Goal: Navigation & Orientation: Locate item on page

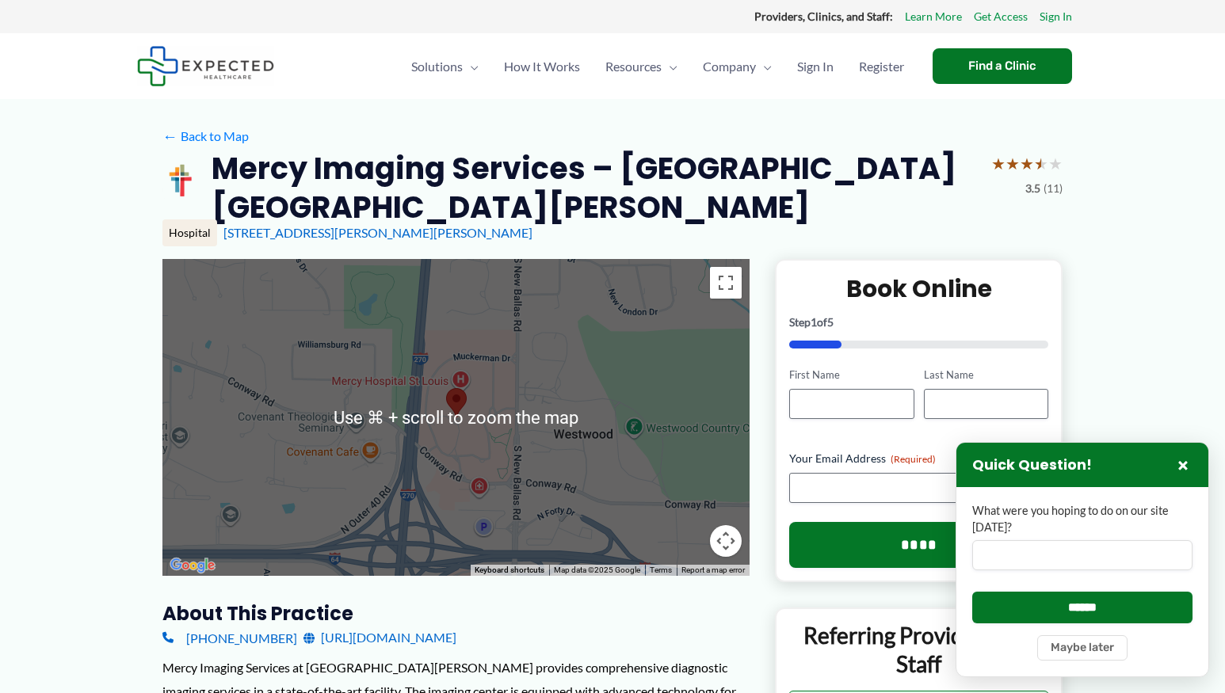
scroll to position [35, 0]
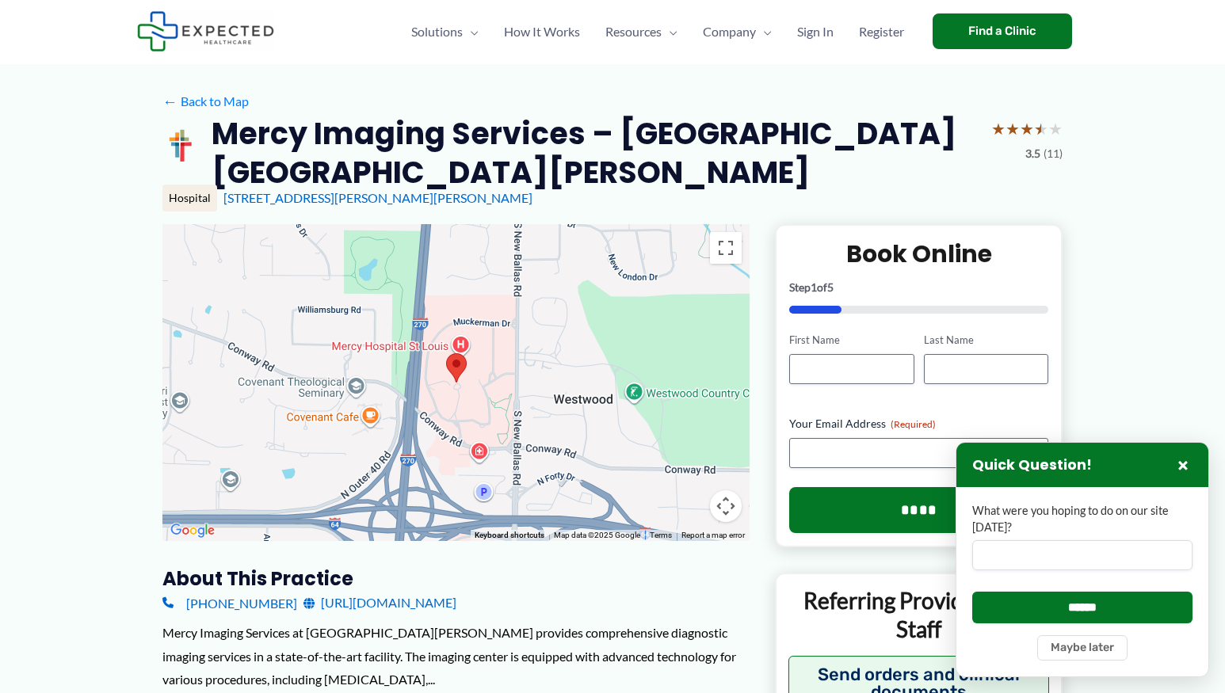
click at [669, 323] on div at bounding box center [455, 382] width 587 height 317
click at [602, 368] on div at bounding box center [455, 382] width 587 height 317
click at [727, 247] on button "Toggle fullscreen view" at bounding box center [726, 248] width 32 height 32
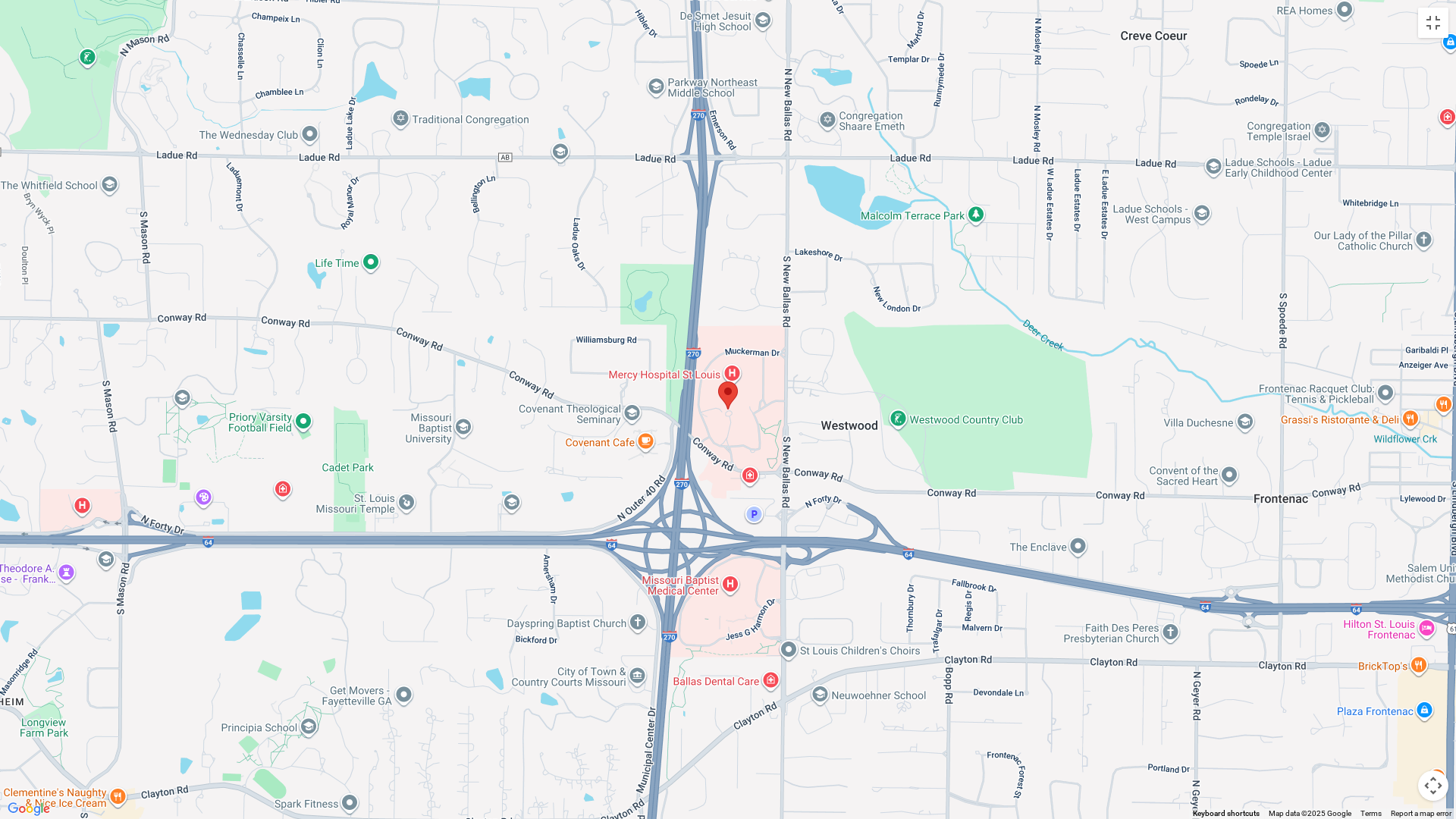
click at [1171, 663] on button "Map camera controls" at bounding box center [1433, 786] width 31 height 31
click at [1171, 663] on button "Zoom in" at bounding box center [1395, 710] width 31 height 31
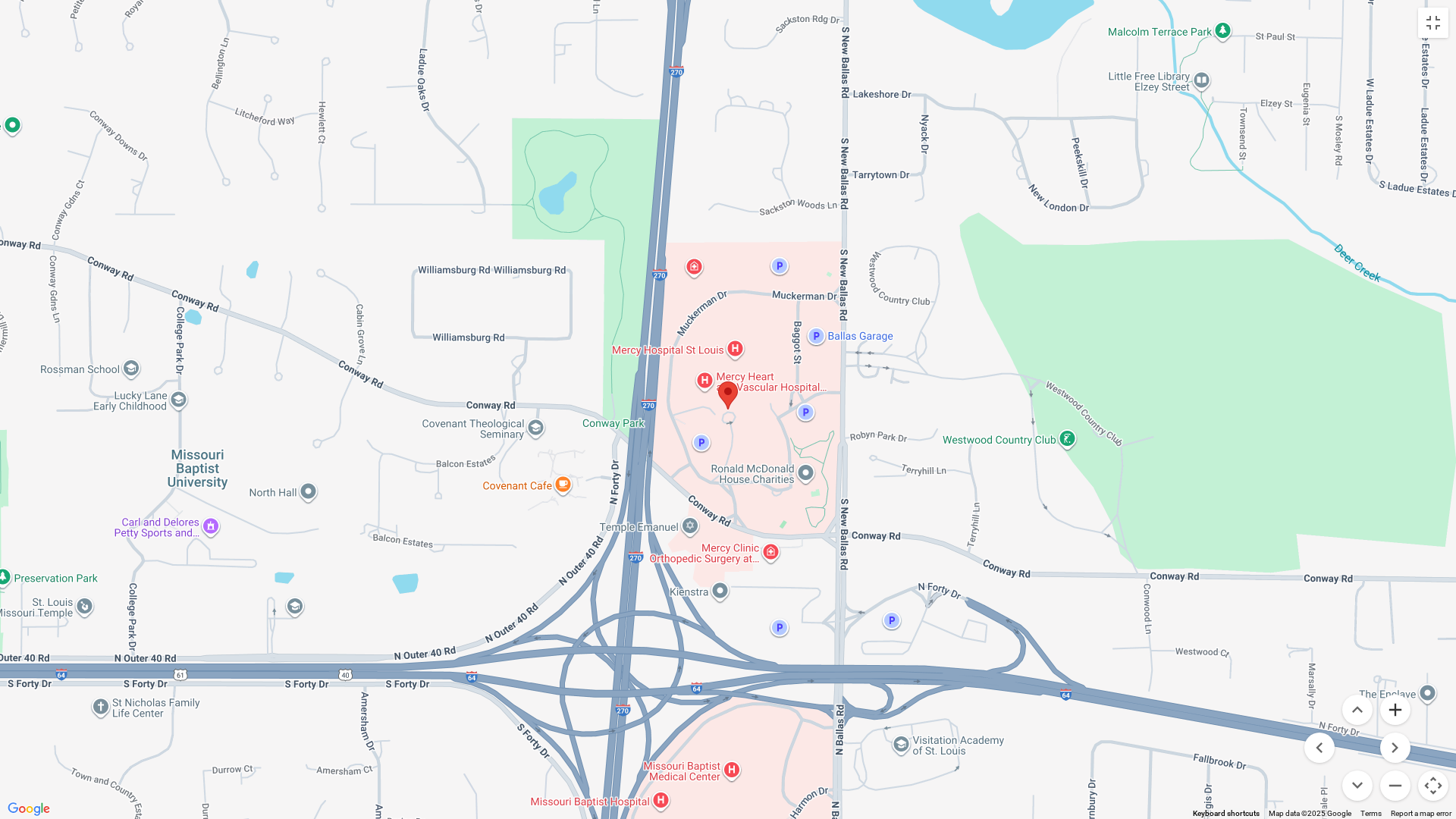
click at [1171, 663] on button "Zoom in" at bounding box center [1395, 710] width 31 height 31
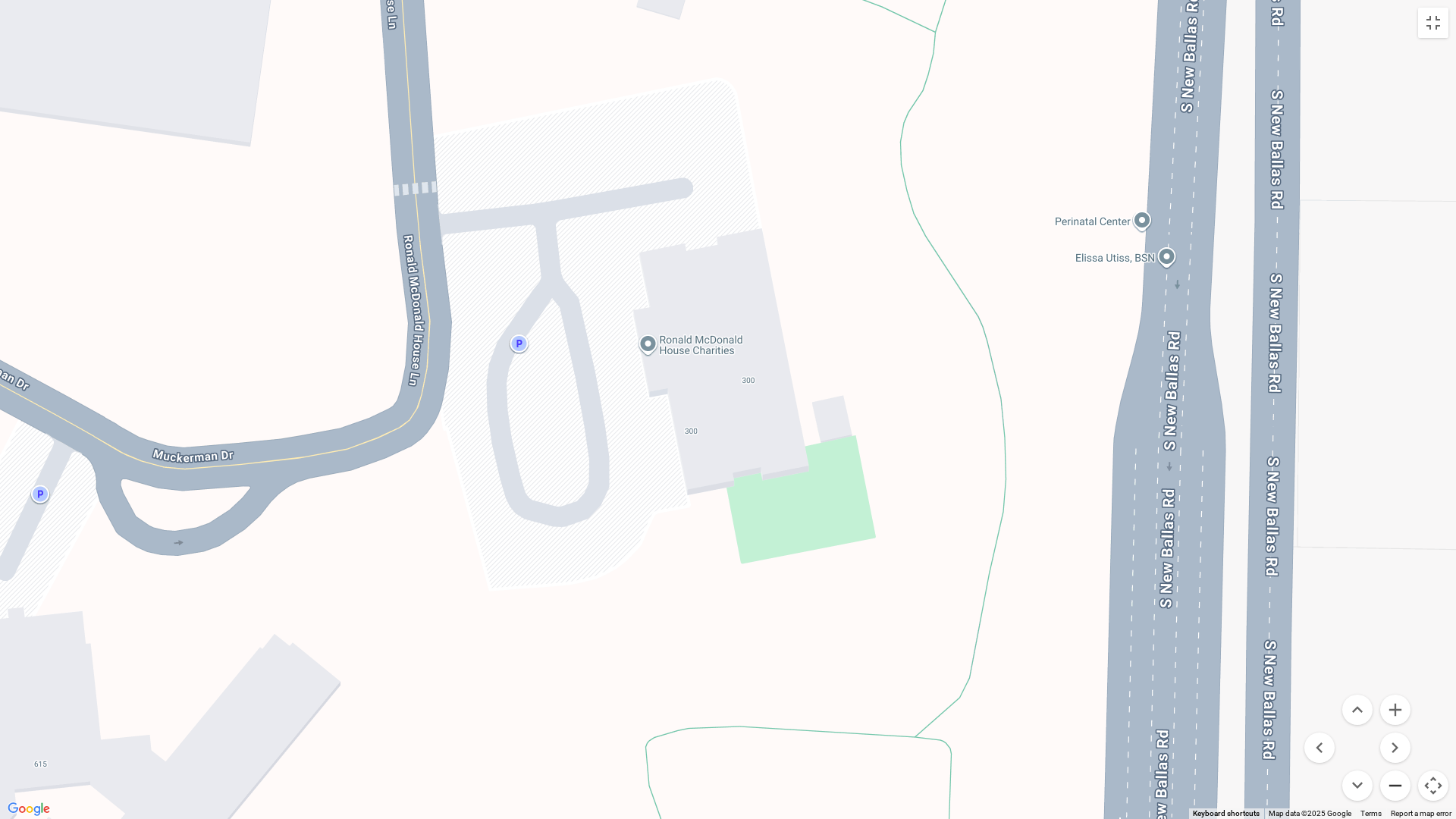
click at [1171, 663] on button "Zoom out" at bounding box center [1395, 786] width 31 height 31
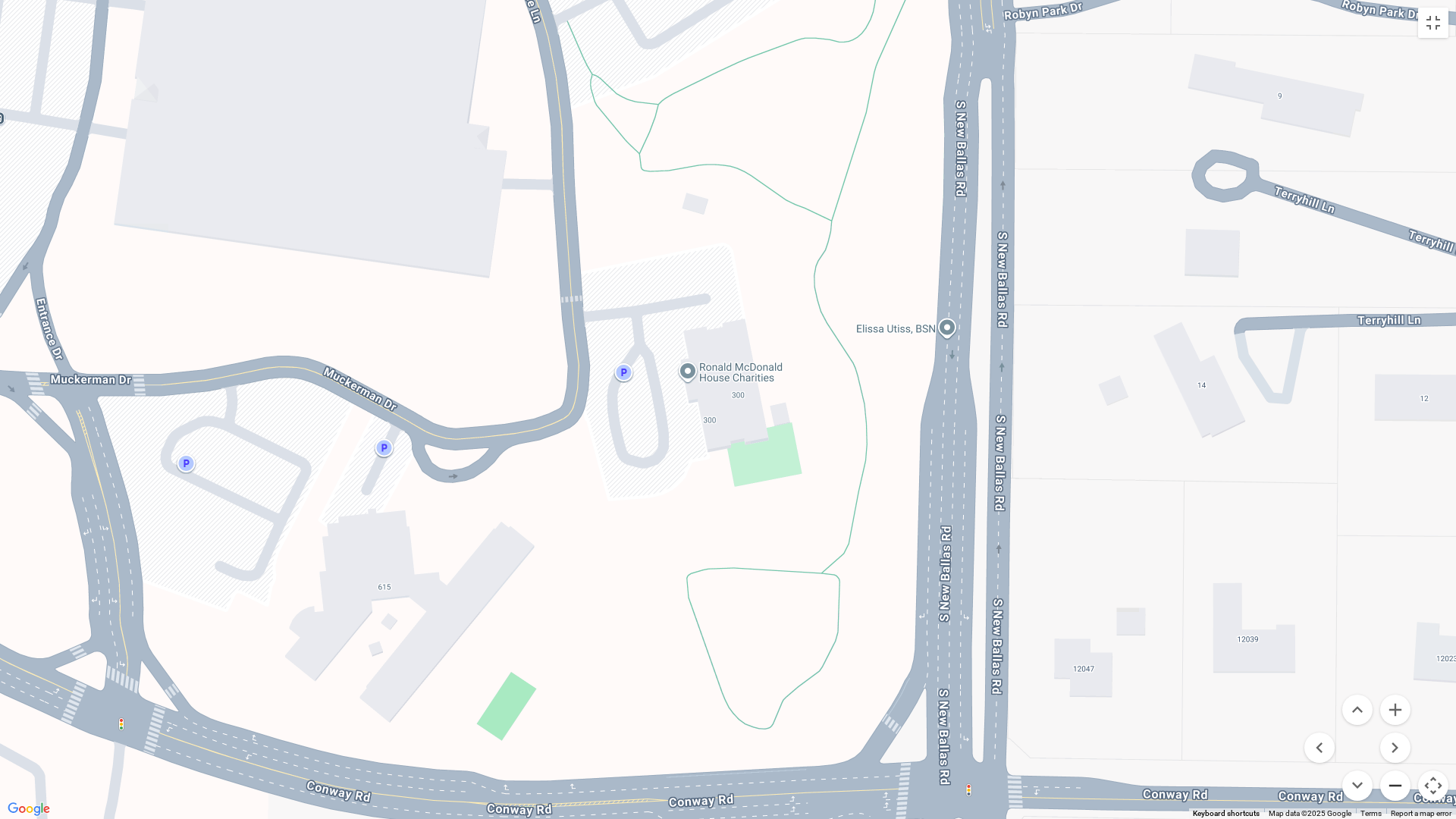
click at [1171, 663] on button "Zoom out" at bounding box center [1395, 786] width 31 height 31
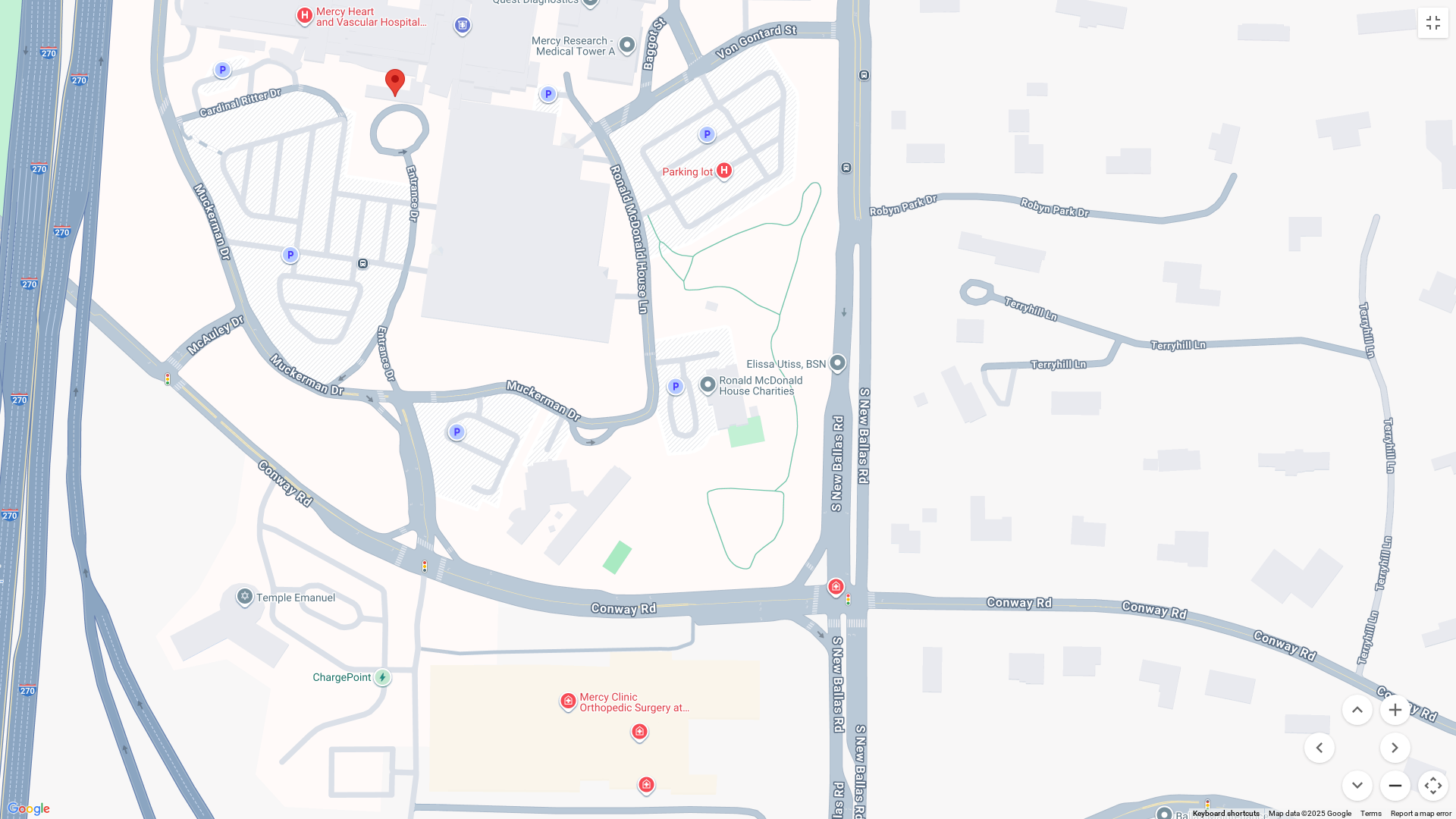
click at [1171, 663] on button "Zoom out" at bounding box center [1395, 786] width 31 height 31
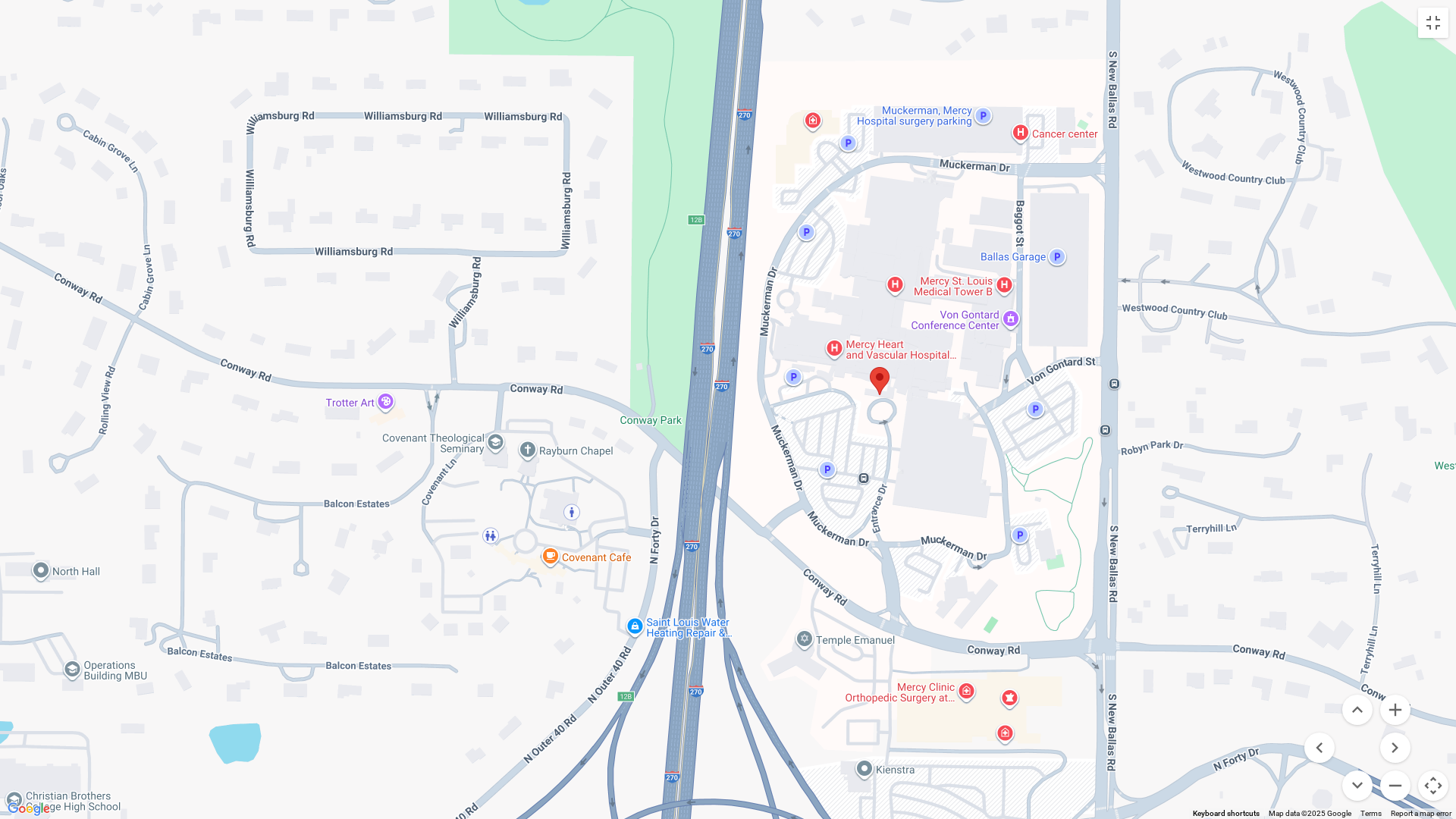
drag, startPoint x: 590, startPoint y: 367, endPoint x: 908, endPoint y: 507, distance: 347.5
click at [908, 507] on div at bounding box center [728, 410] width 1456 height 819
click at [1171, 663] on button "Zoom in" at bounding box center [1395, 710] width 31 height 31
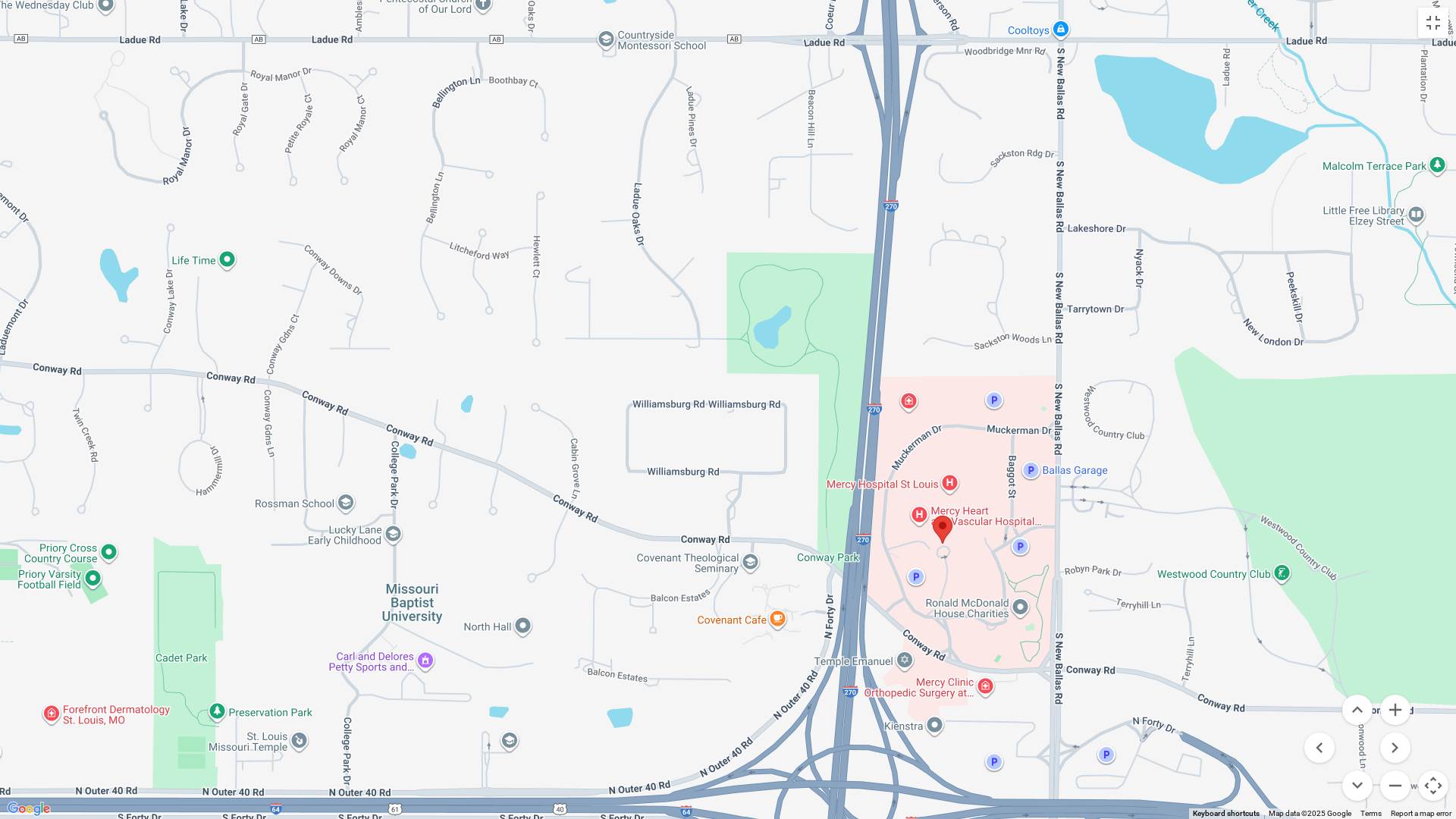
drag, startPoint x: 977, startPoint y: 589, endPoint x: 748, endPoint y: 458, distance: 263.8
click at [748, 457] on div at bounding box center [728, 410] width 1456 height 819
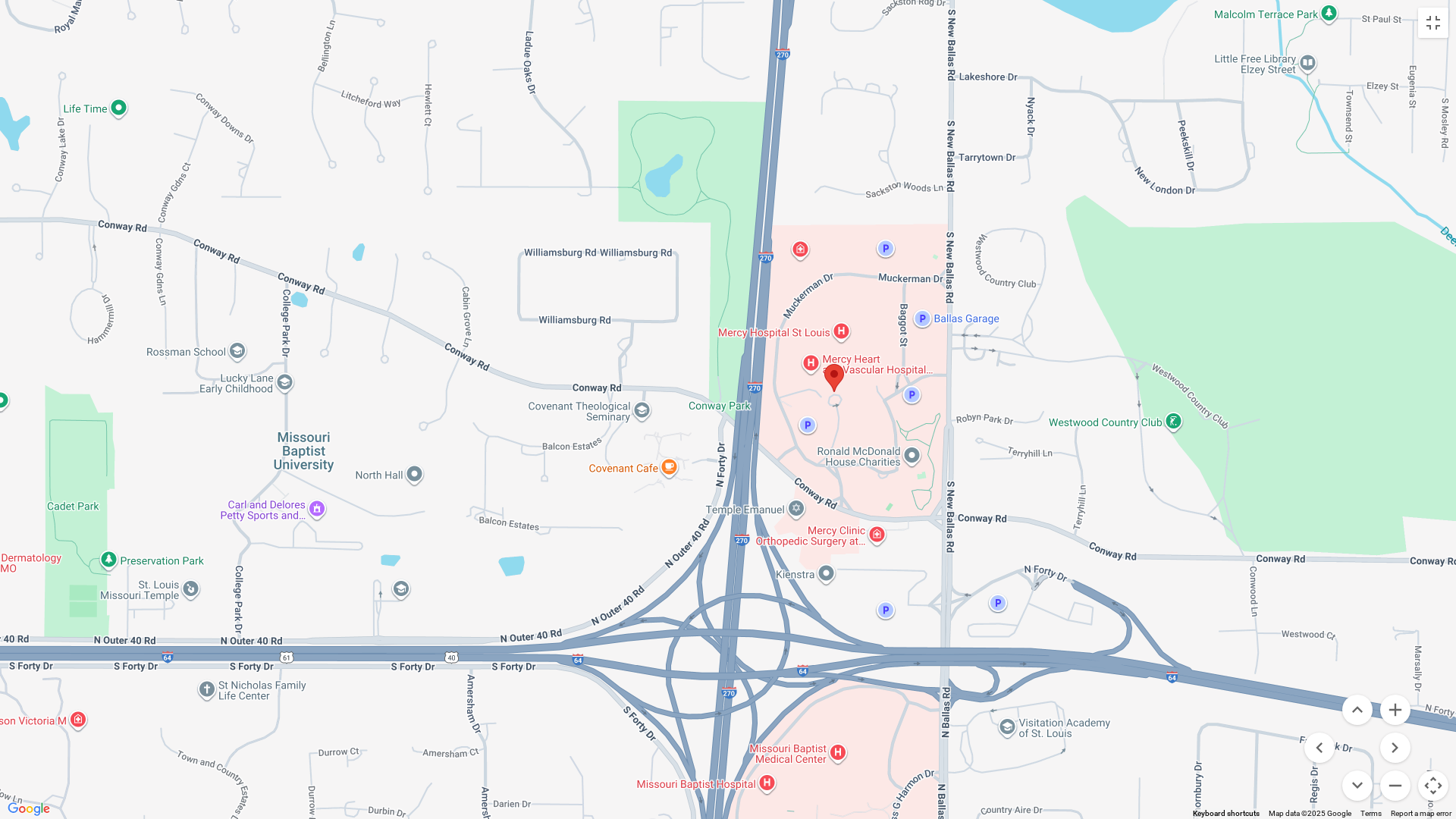
drag, startPoint x: 779, startPoint y: 535, endPoint x: 838, endPoint y: 560, distance: 64.1
click at [671, 386] on div at bounding box center [728, 410] width 1456 height 819
click at [1171, 663] on button "Zoom in" at bounding box center [1395, 710] width 31 height 31
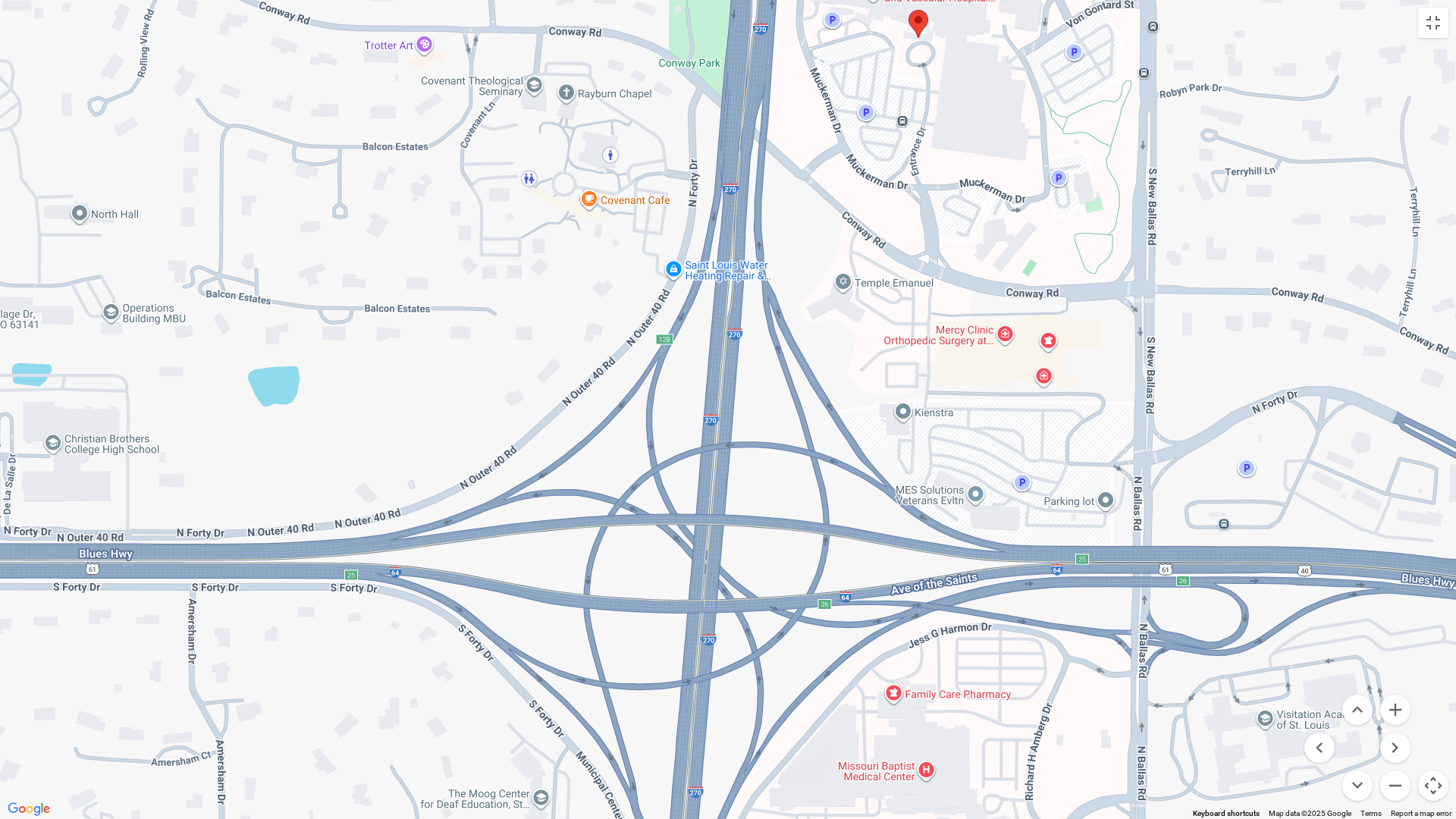
drag, startPoint x: 510, startPoint y: 630, endPoint x: 488, endPoint y: 291, distance: 339.7
click at [488, 291] on div at bounding box center [728, 410] width 1456 height 819
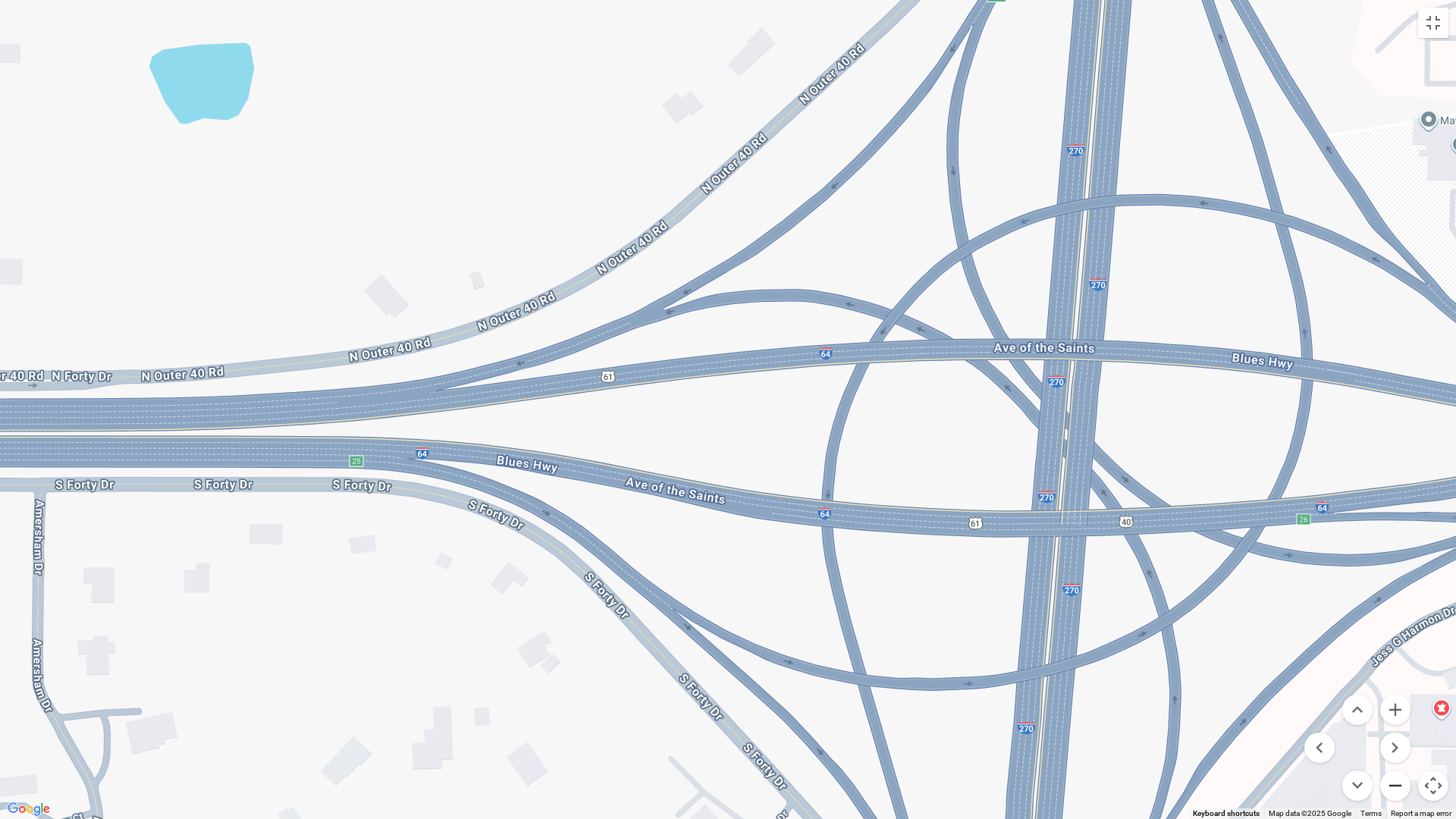
click at [1171, 663] on button "Zoom out" at bounding box center [1395, 786] width 31 height 31
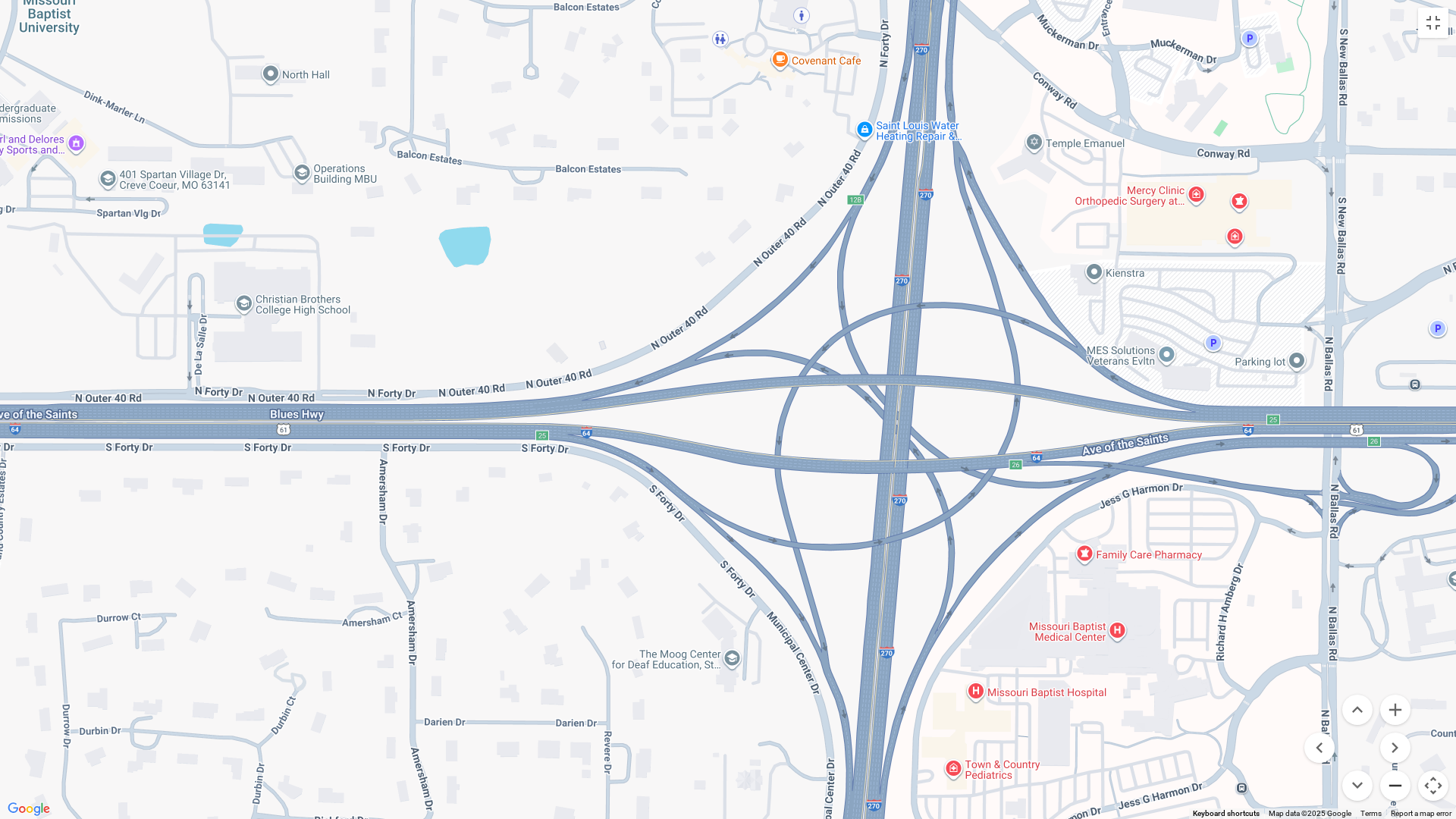
click at [1171, 663] on button "Zoom out" at bounding box center [1395, 786] width 31 height 31
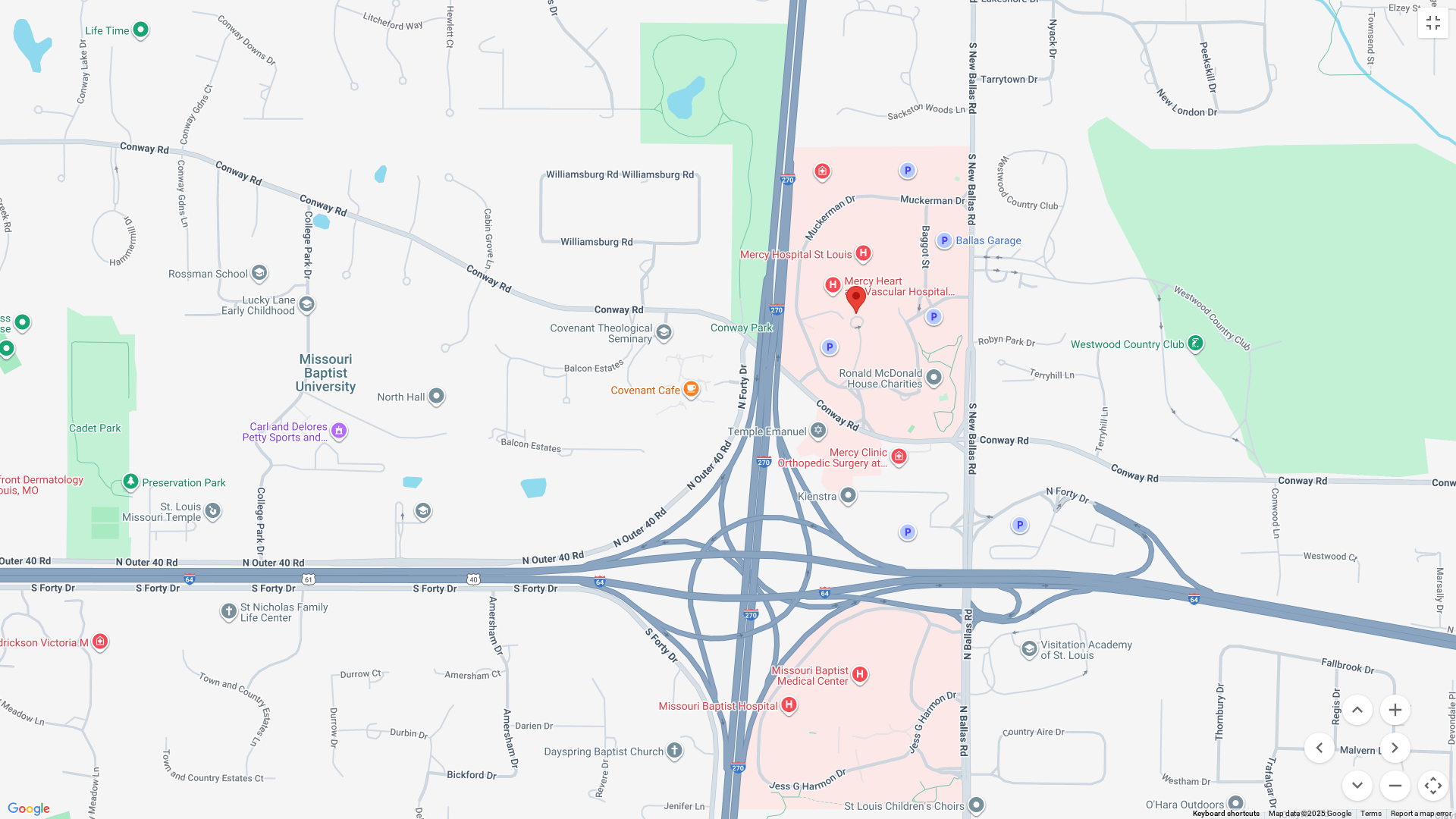
drag, startPoint x: 994, startPoint y: 605, endPoint x: 931, endPoint y: 766, distance: 172.9
click at [931, 663] on div at bounding box center [728, 410] width 1456 height 819
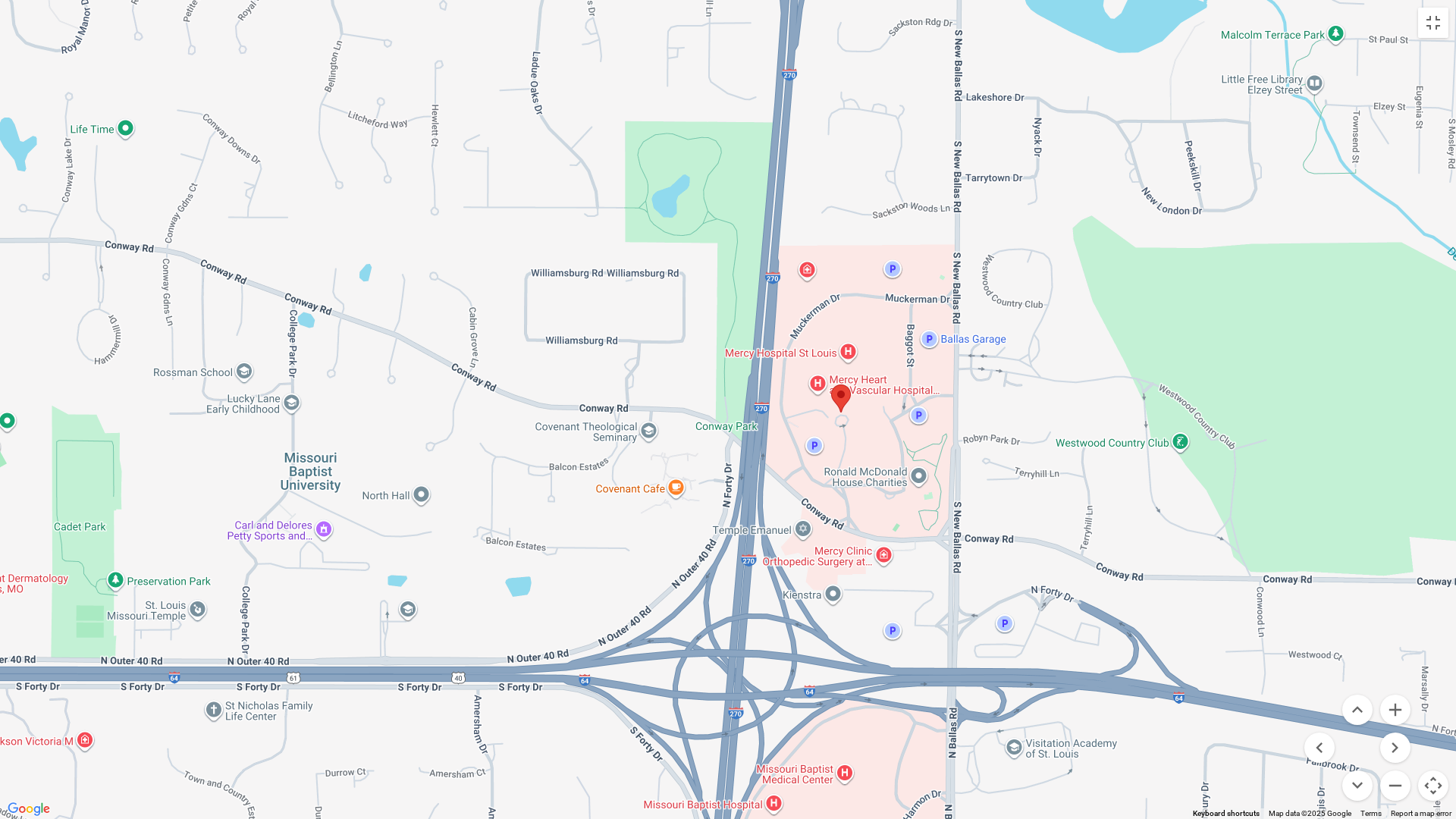
drag, startPoint x: 909, startPoint y: 718, endPoint x: 893, endPoint y: 818, distance: 101.3
click at [893, 663] on div at bounding box center [728, 410] width 1456 height 819
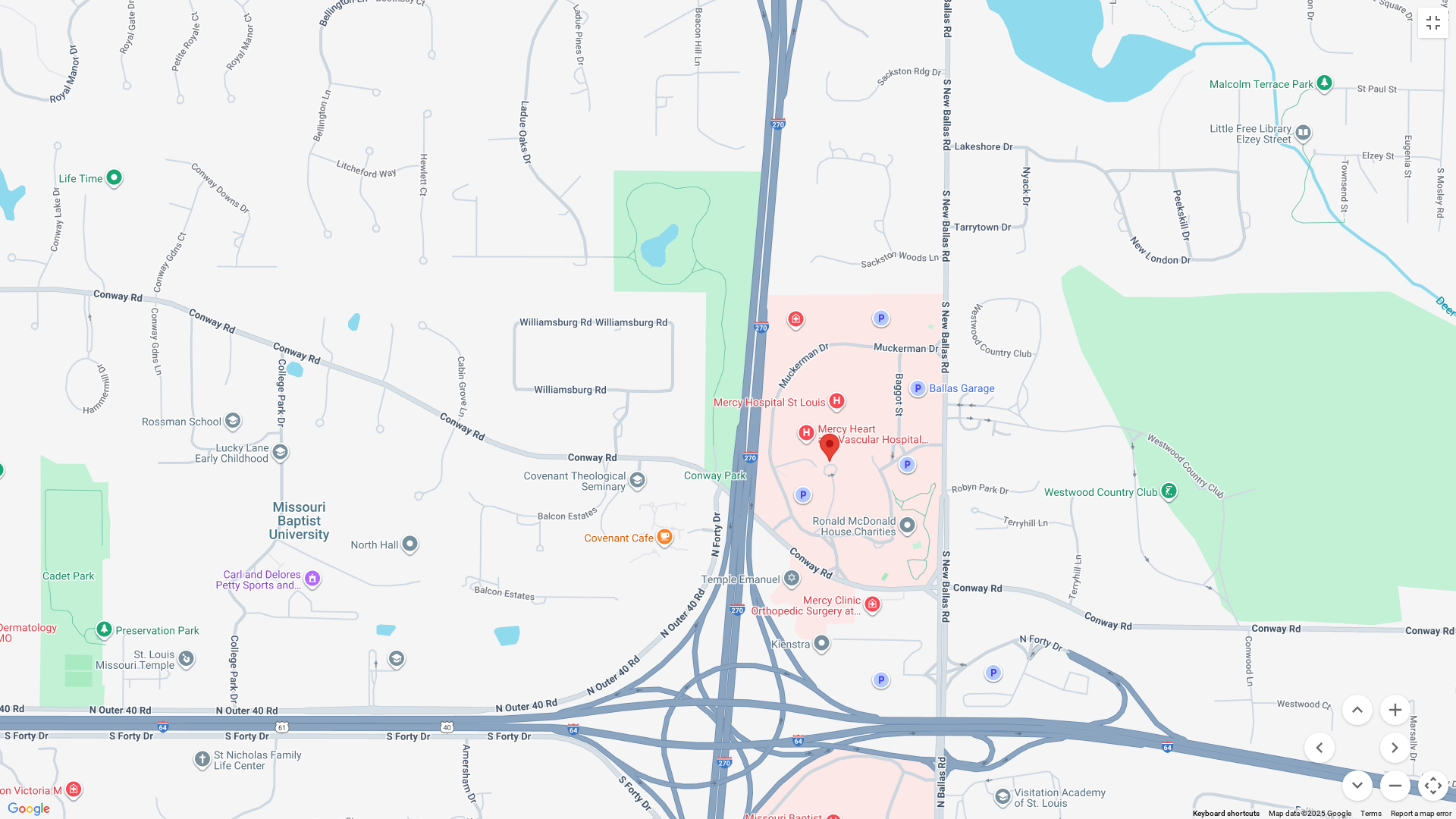
drag, startPoint x: 977, startPoint y: 572, endPoint x: 966, endPoint y: 623, distance: 52.2
click at [966, 623] on div at bounding box center [728, 410] width 1456 height 819
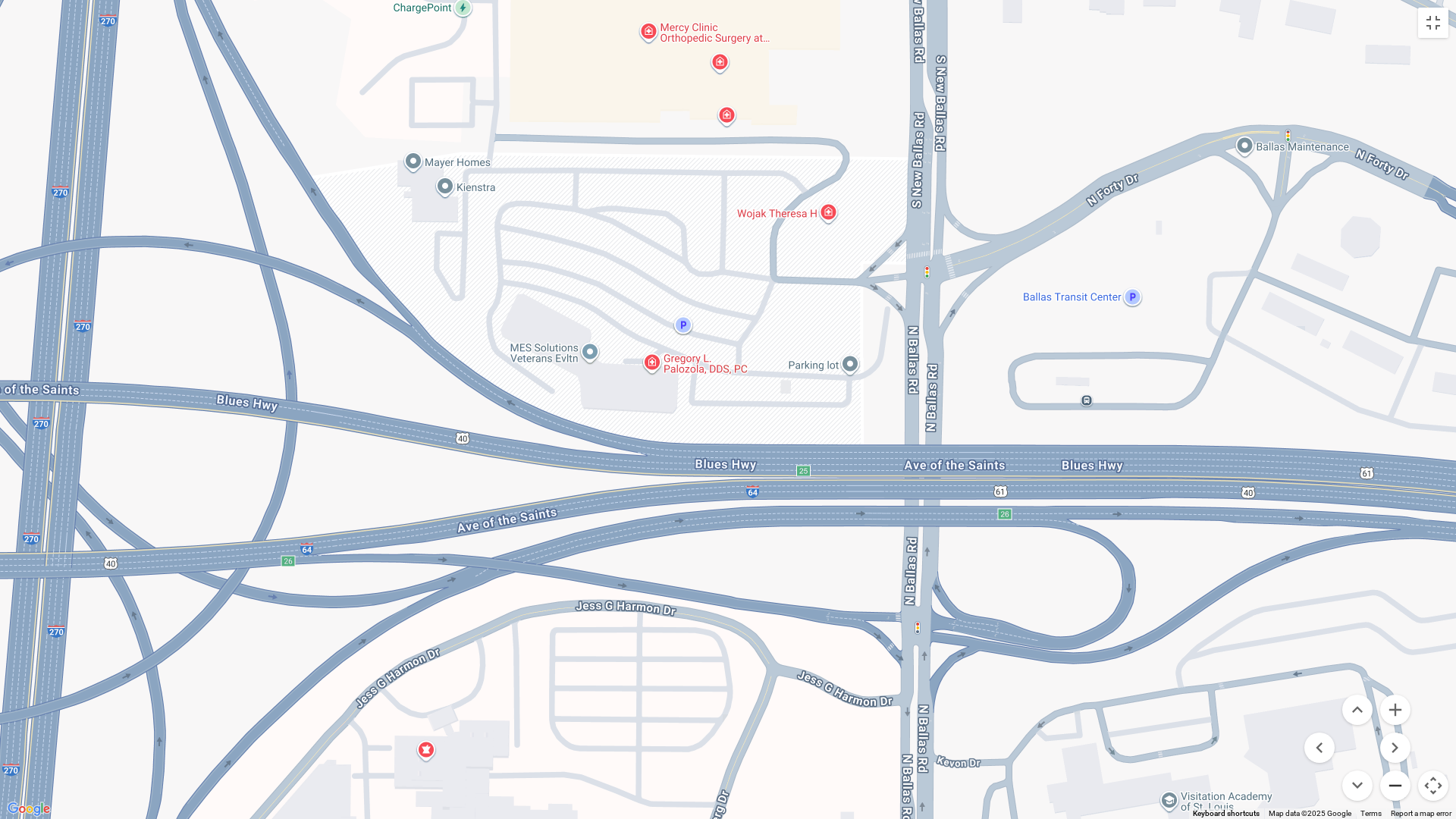
click at [1171, 663] on button "Zoom out" at bounding box center [1395, 786] width 31 height 31
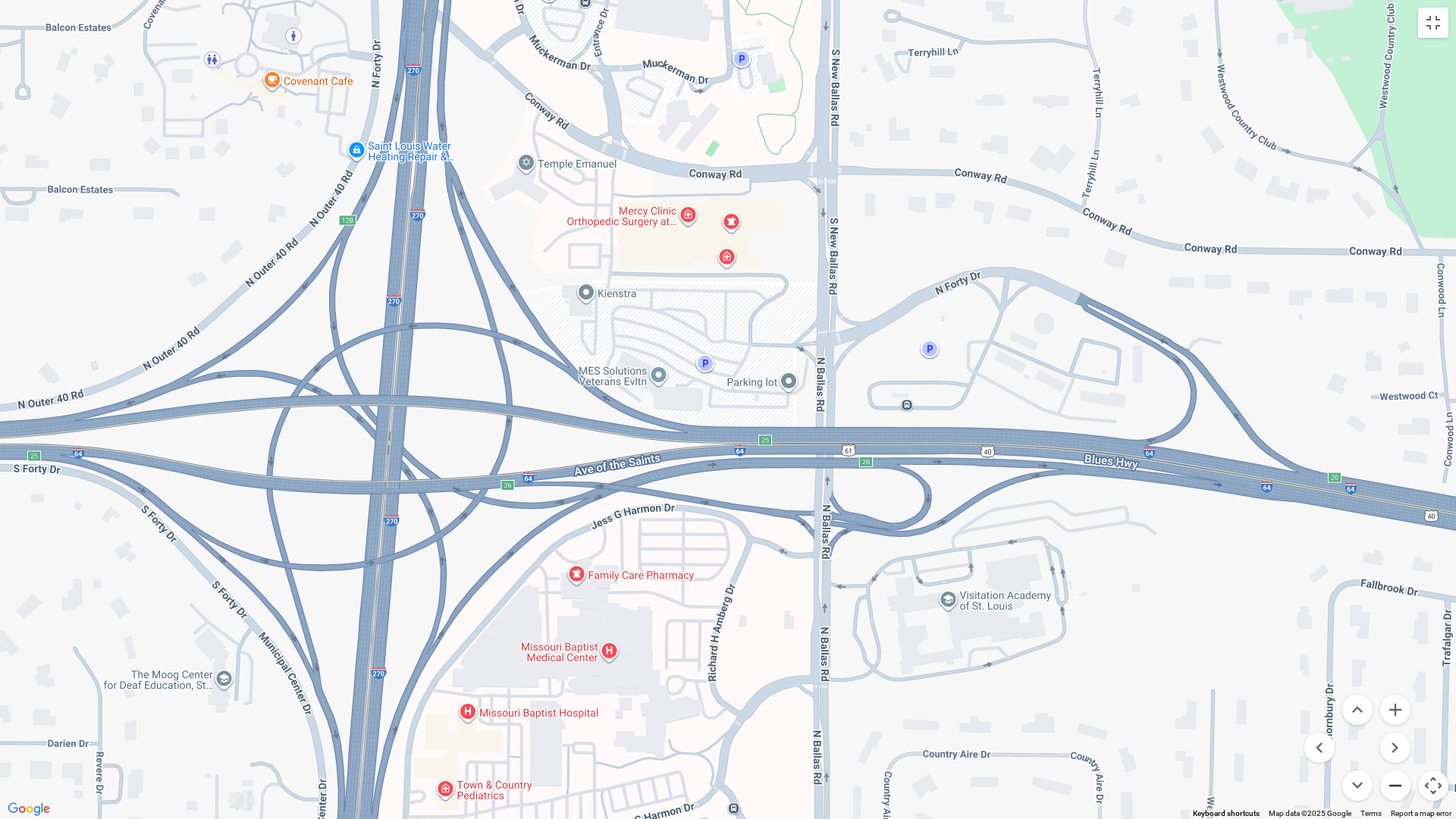
click at [1171, 663] on button "Zoom out" at bounding box center [1395, 786] width 31 height 31
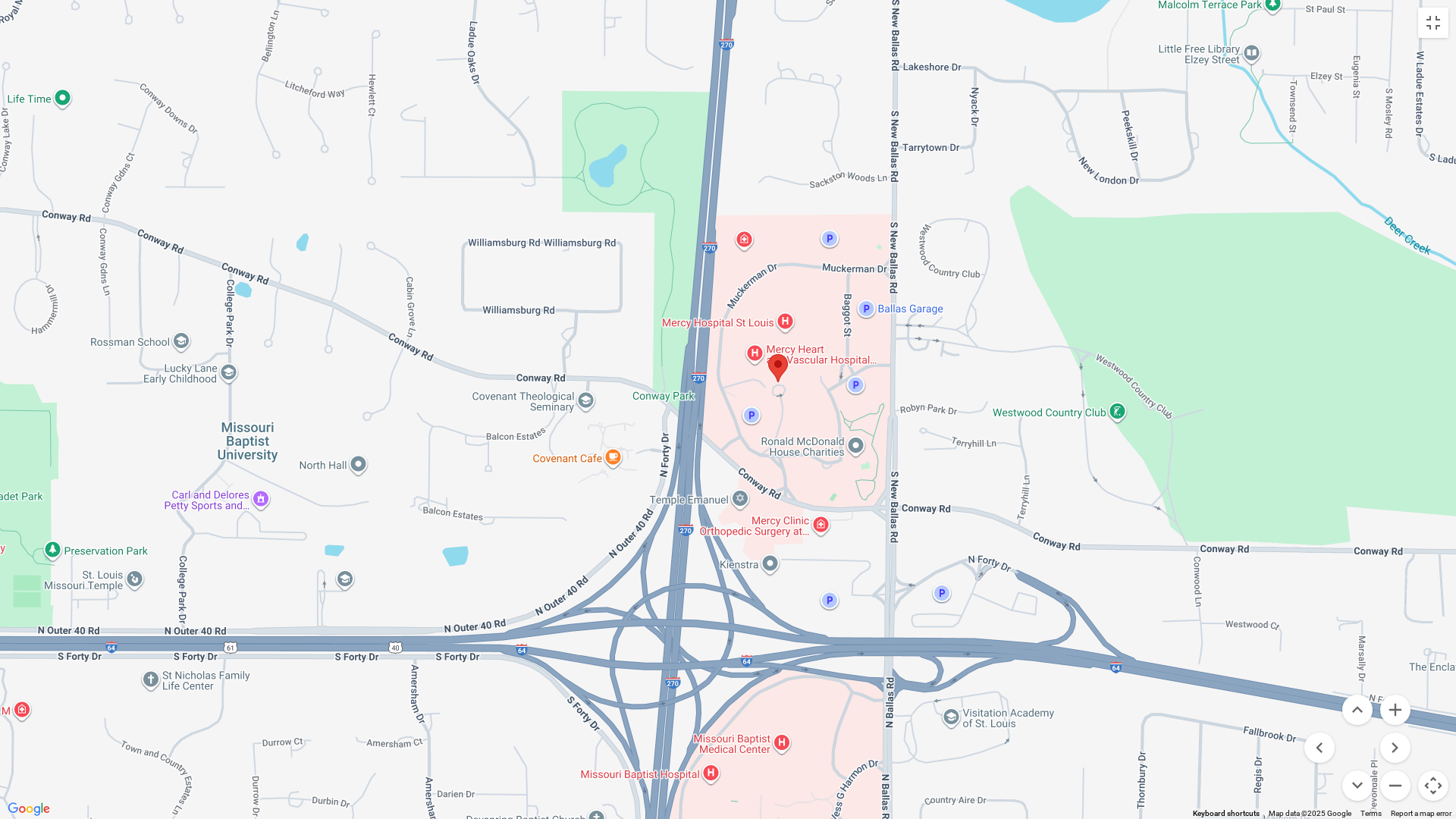
drag, startPoint x: 671, startPoint y: 568, endPoint x: 798, endPoint y: 798, distance: 262.7
click at [798, 663] on div at bounding box center [728, 410] width 1456 height 819
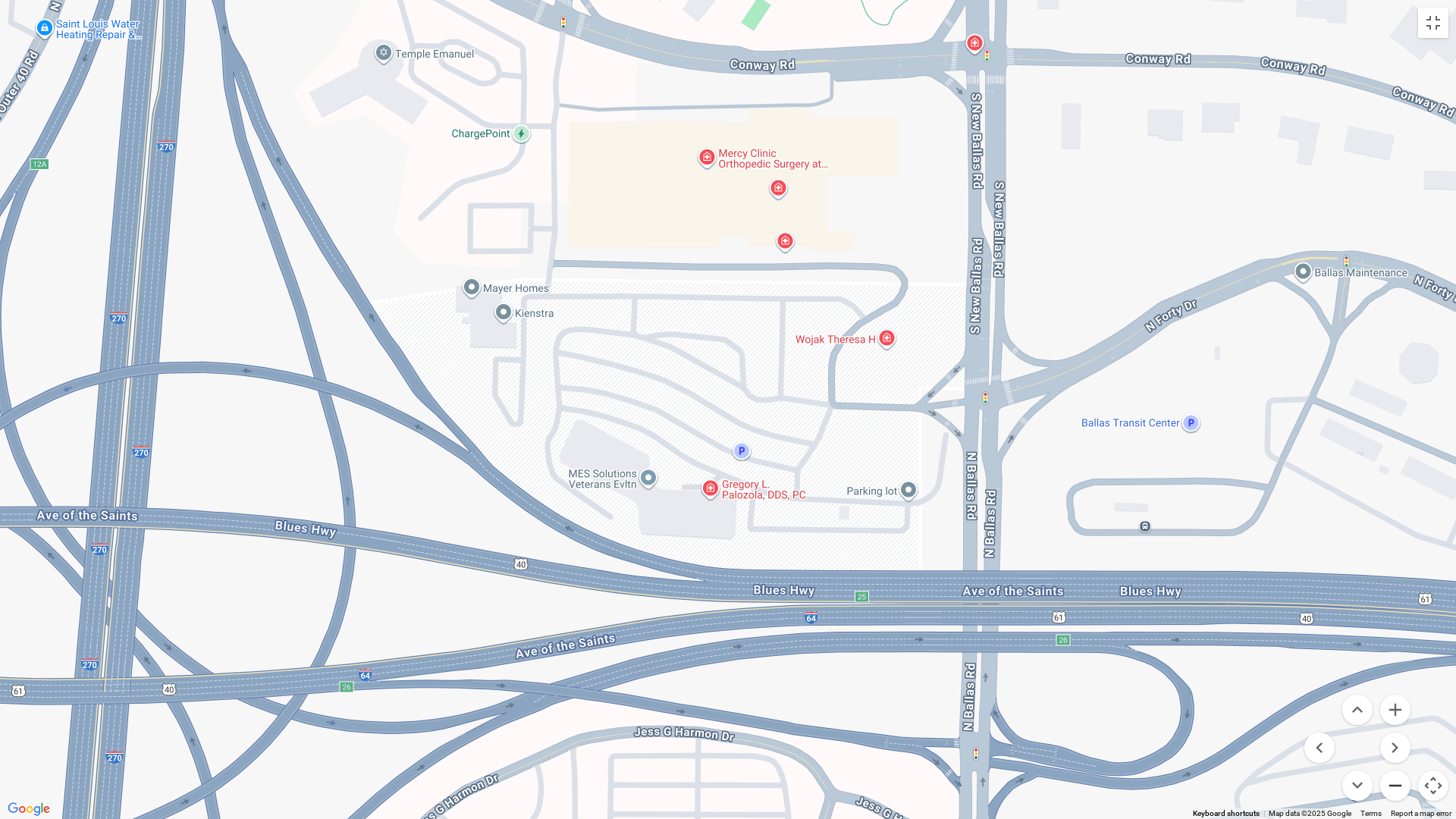
click at [1171, 663] on button "Zoom out" at bounding box center [1395, 786] width 31 height 31
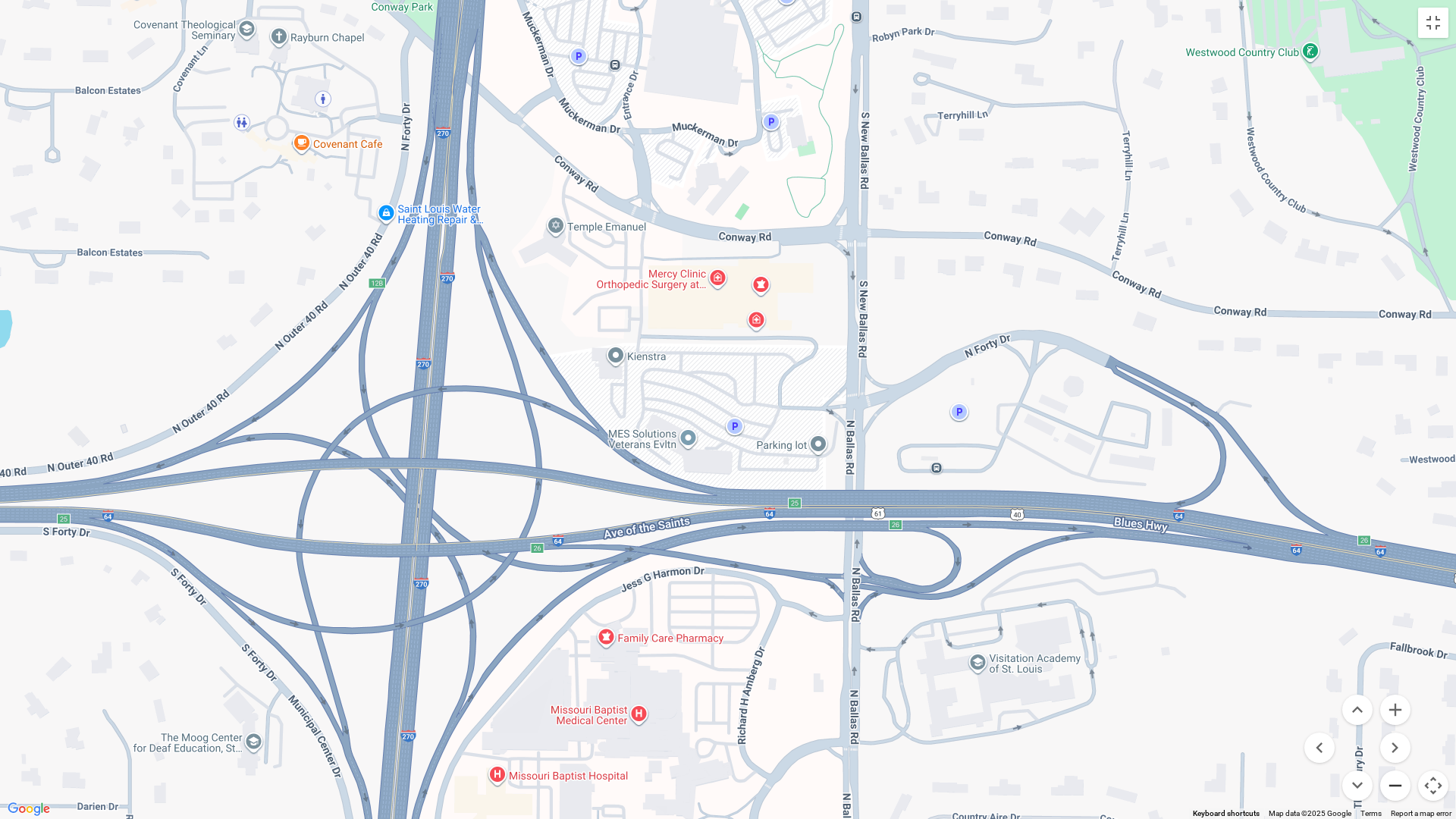
click at [1171, 663] on button "Zoom out" at bounding box center [1395, 786] width 31 height 31
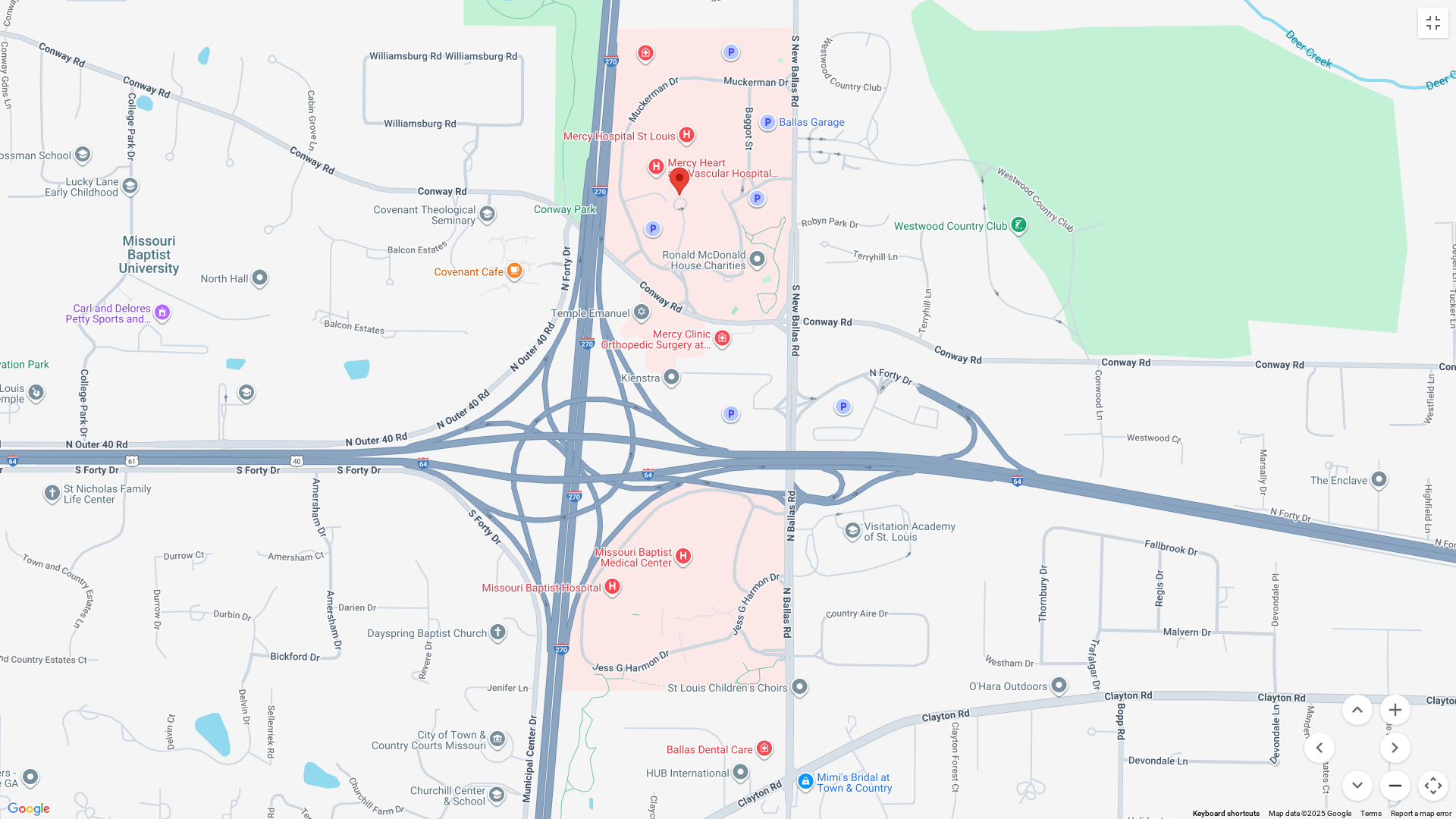
click at [1171, 663] on button "Zoom out" at bounding box center [1395, 786] width 31 height 31
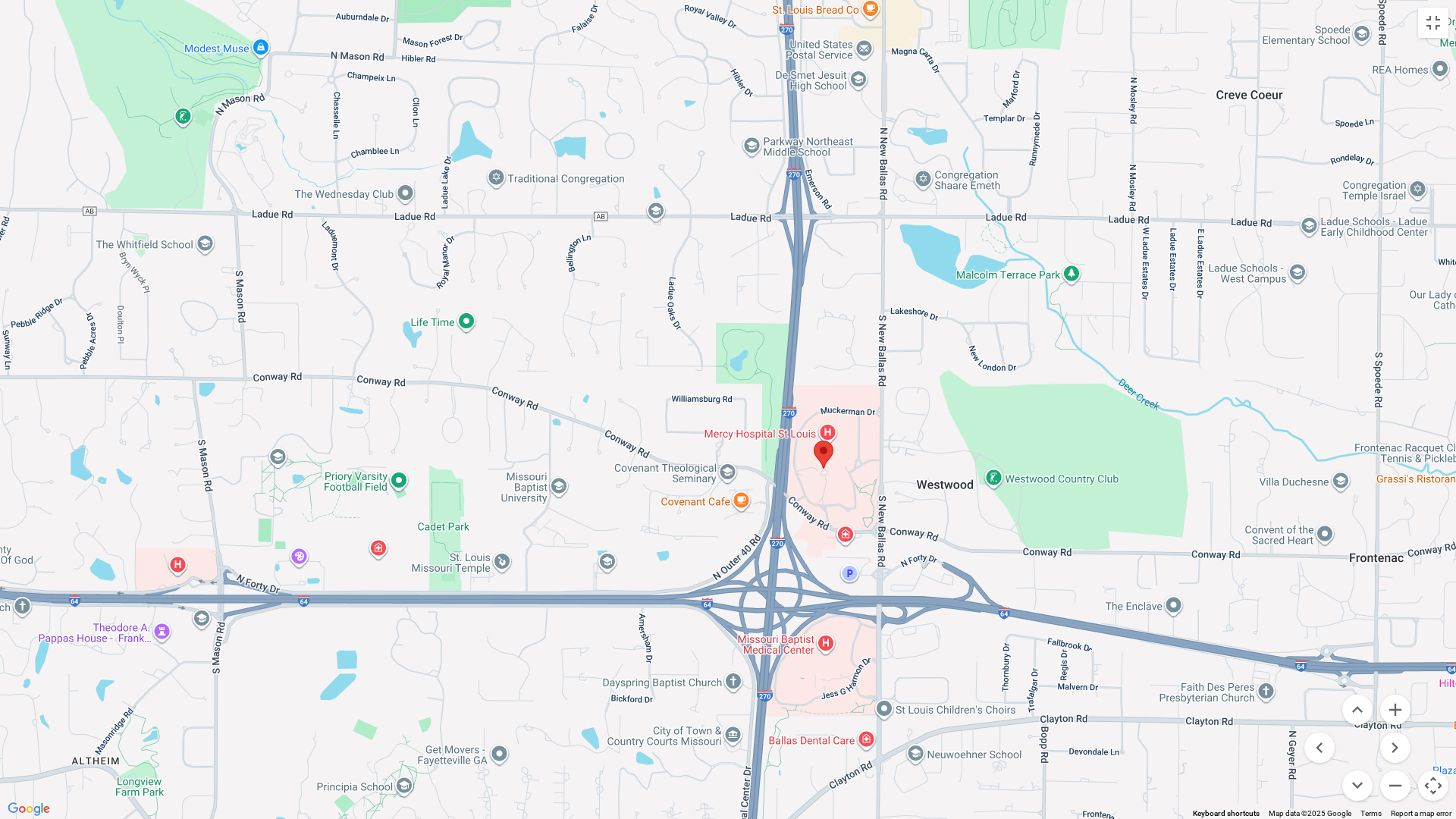
drag, startPoint x: 811, startPoint y: 368, endPoint x: 930, endPoint y: 533, distance: 203.4
click at [930, 533] on div at bounding box center [728, 410] width 1456 height 819
click at [1171, 663] on button "Zoom in" at bounding box center [1395, 710] width 31 height 31
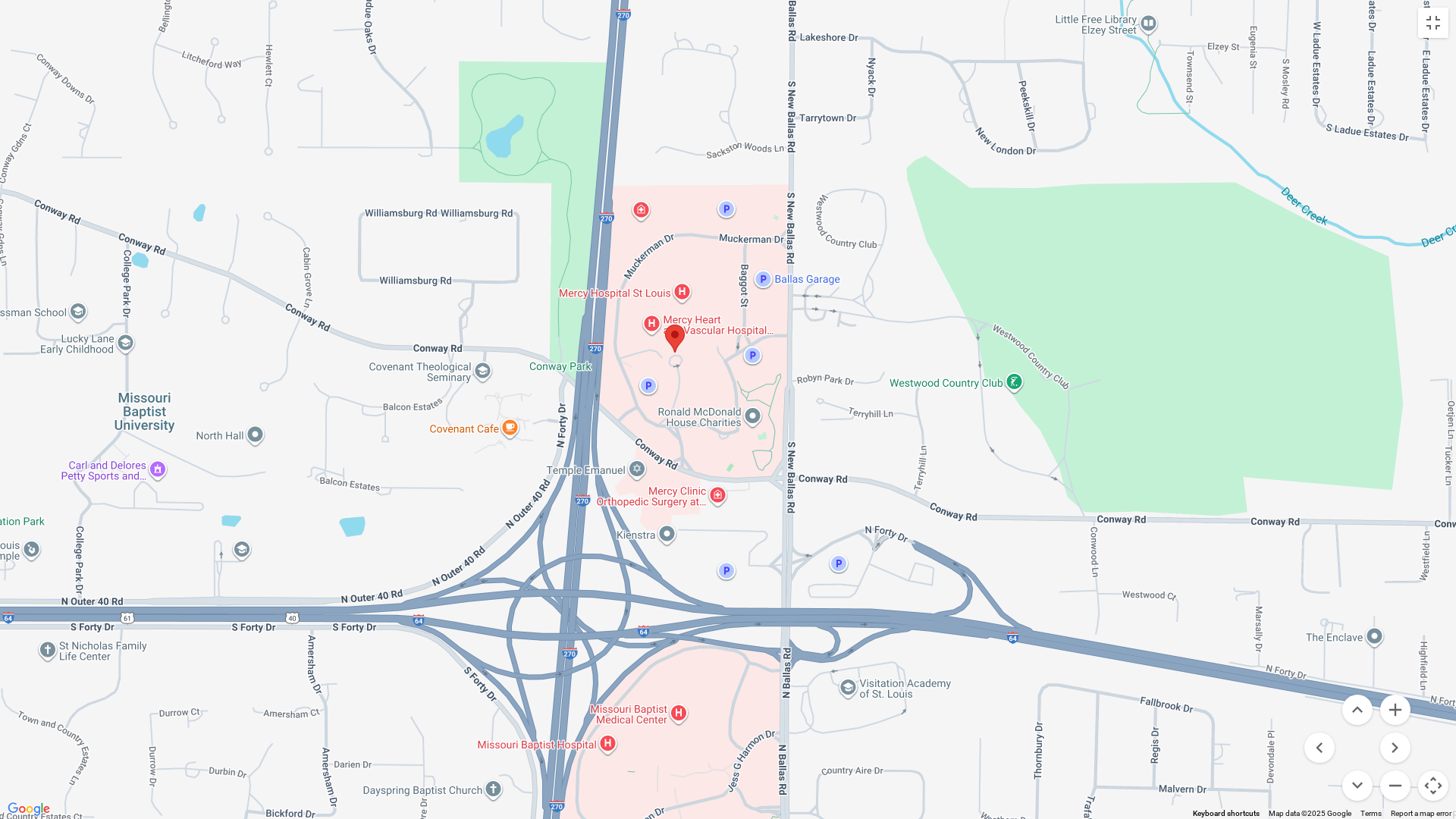
drag, startPoint x: 1116, startPoint y: 694, endPoint x: 871, endPoint y: 518, distance: 301.7
click at [871, 518] on div at bounding box center [728, 410] width 1456 height 819
click at [1171, 663] on button "Zoom in" at bounding box center [1395, 710] width 31 height 31
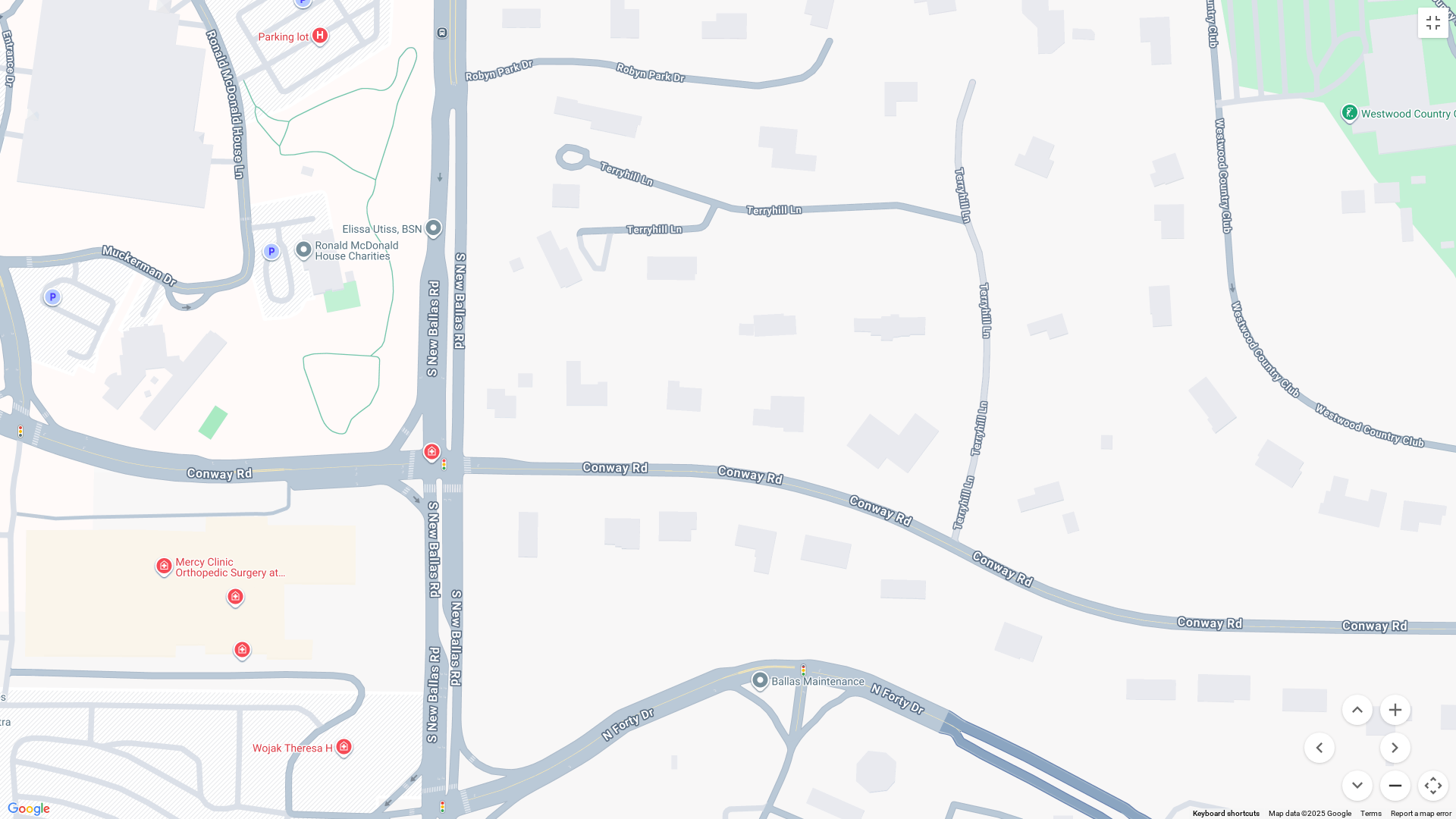
click at [1171, 663] on button "Zoom out" at bounding box center [1395, 786] width 31 height 31
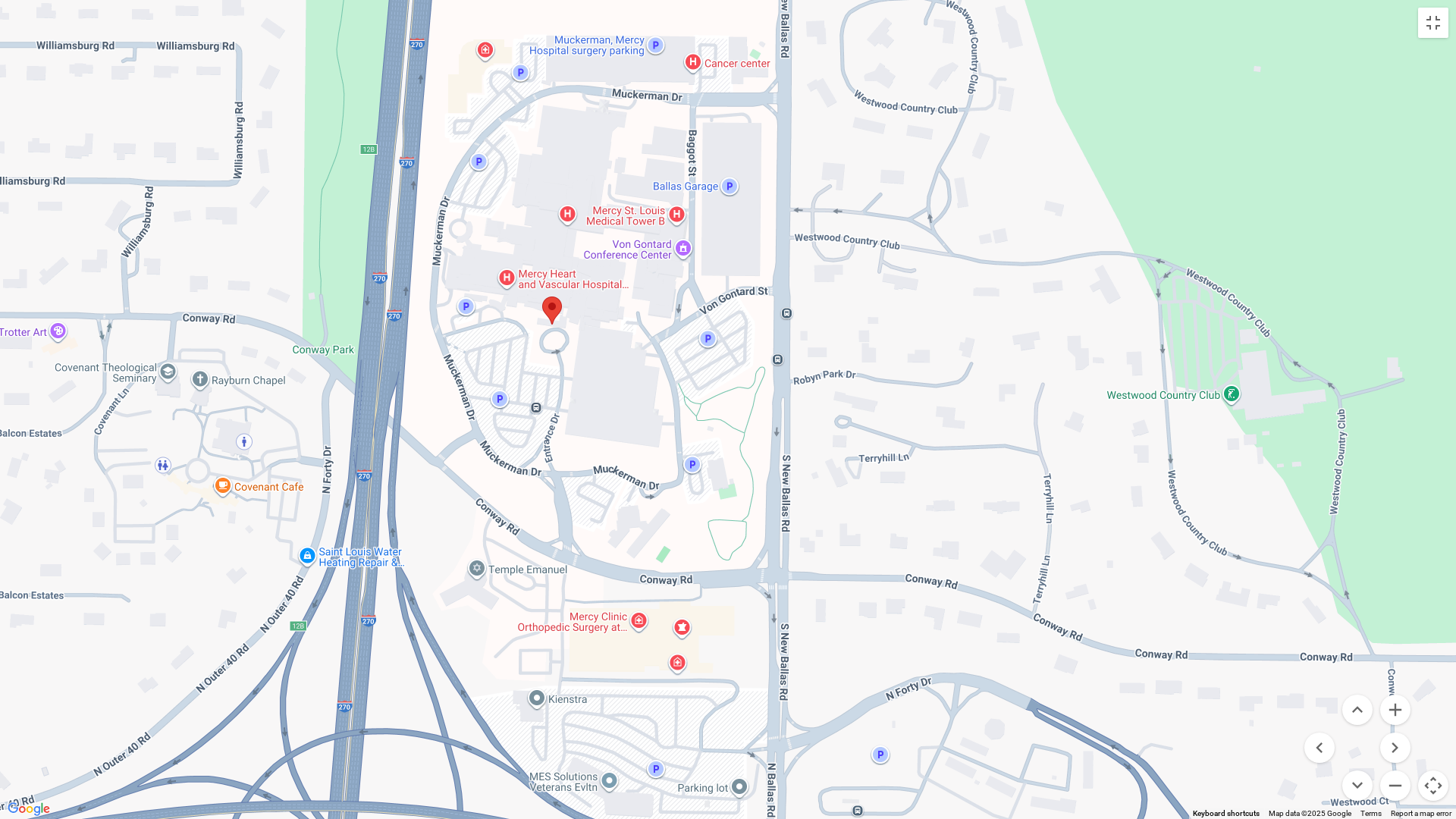
drag, startPoint x: 950, startPoint y: 567, endPoint x: 1142, endPoint y: 693, distance: 229.7
click at [1137, 663] on div at bounding box center [728, 410] width 1456 height 819
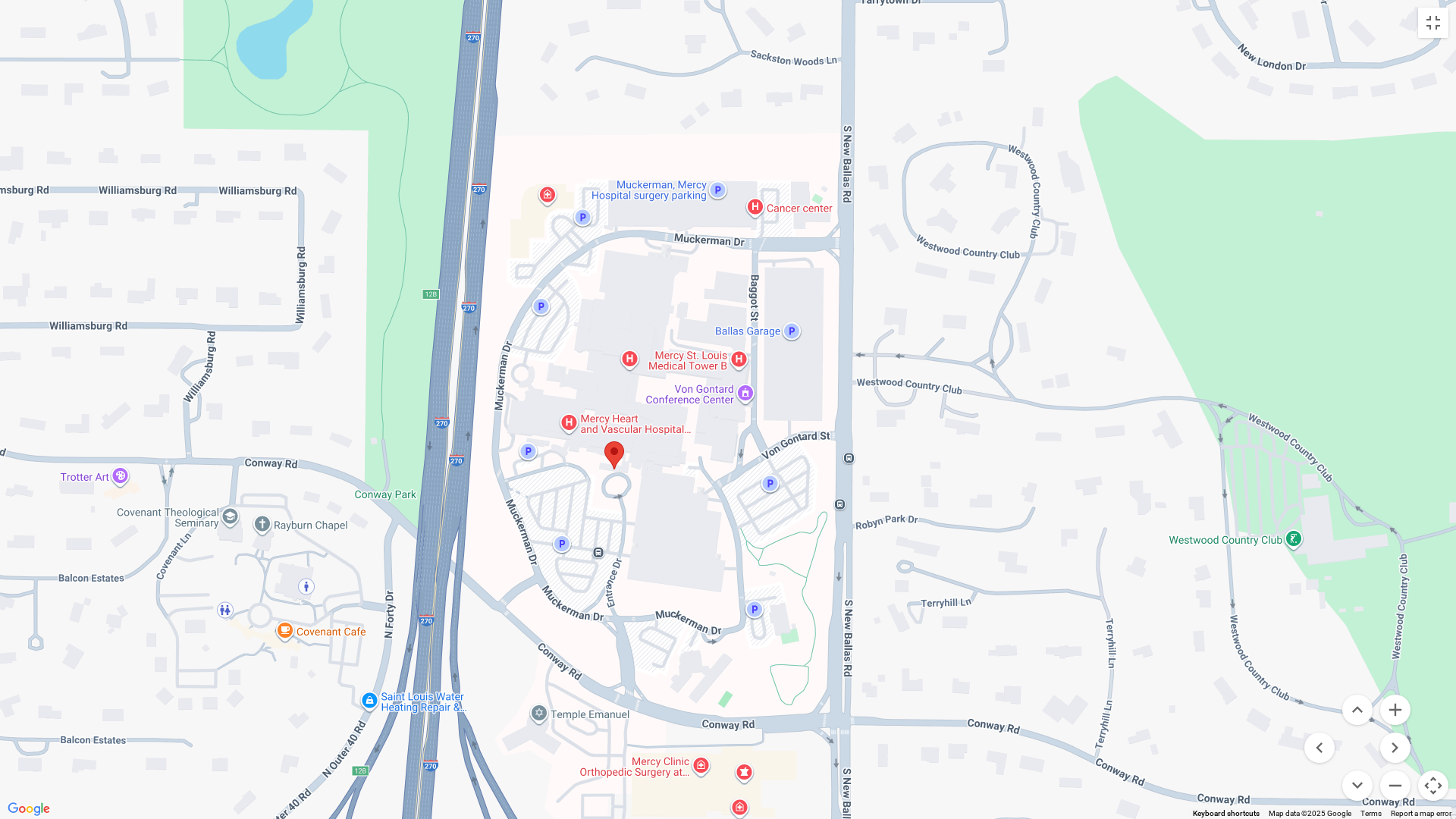
drag, startPoint x: 1006, startPoint y: 529, endPoint x: 1083, endPoint y: 685, distance: 174.0
click at [1083, 663] on div at bounding box center [728, 410] width 1456 height 819
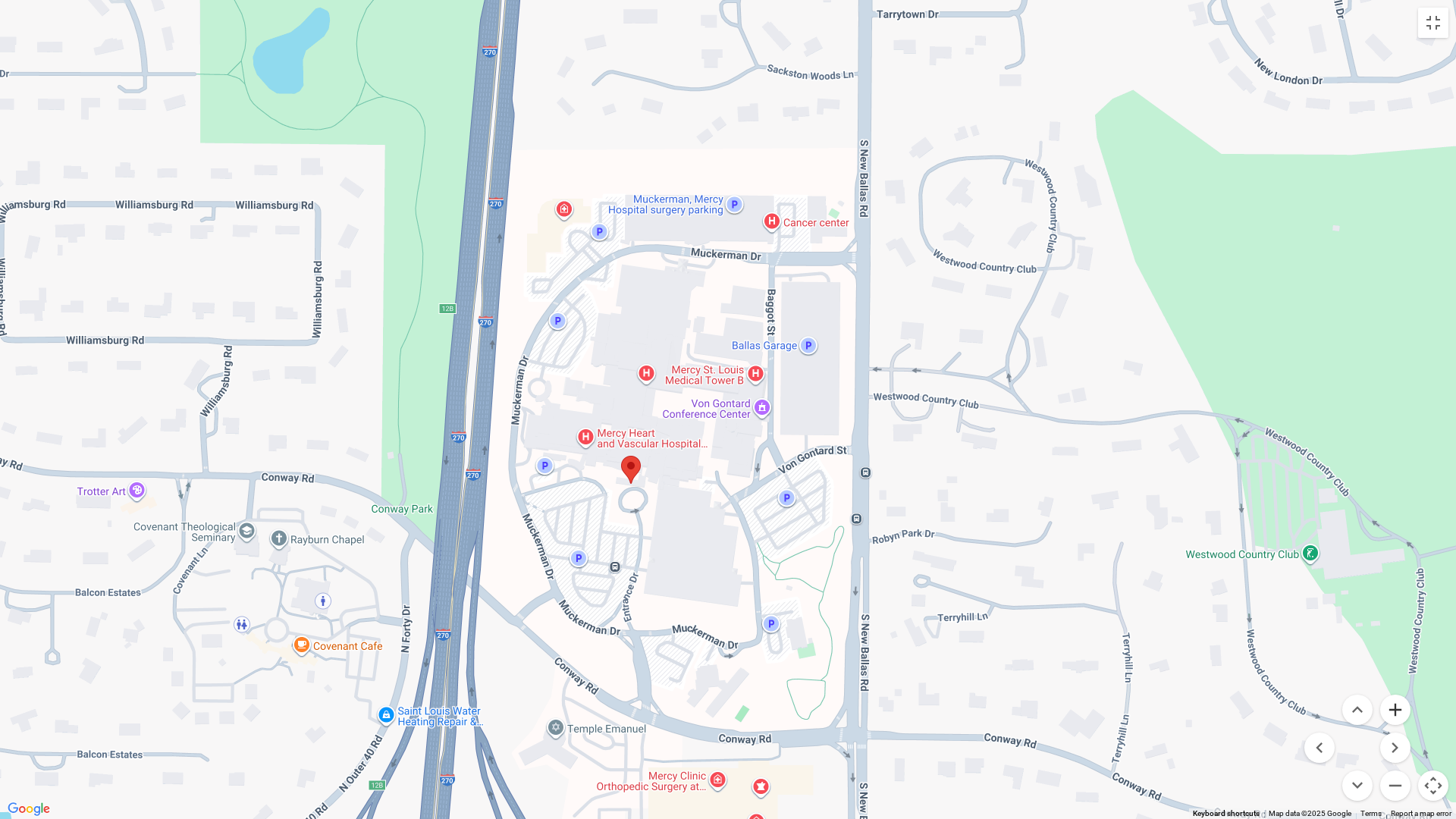
click at [1171, 663] on button "Zoom in" at bounding box center [1395, 710] width 31 height 31
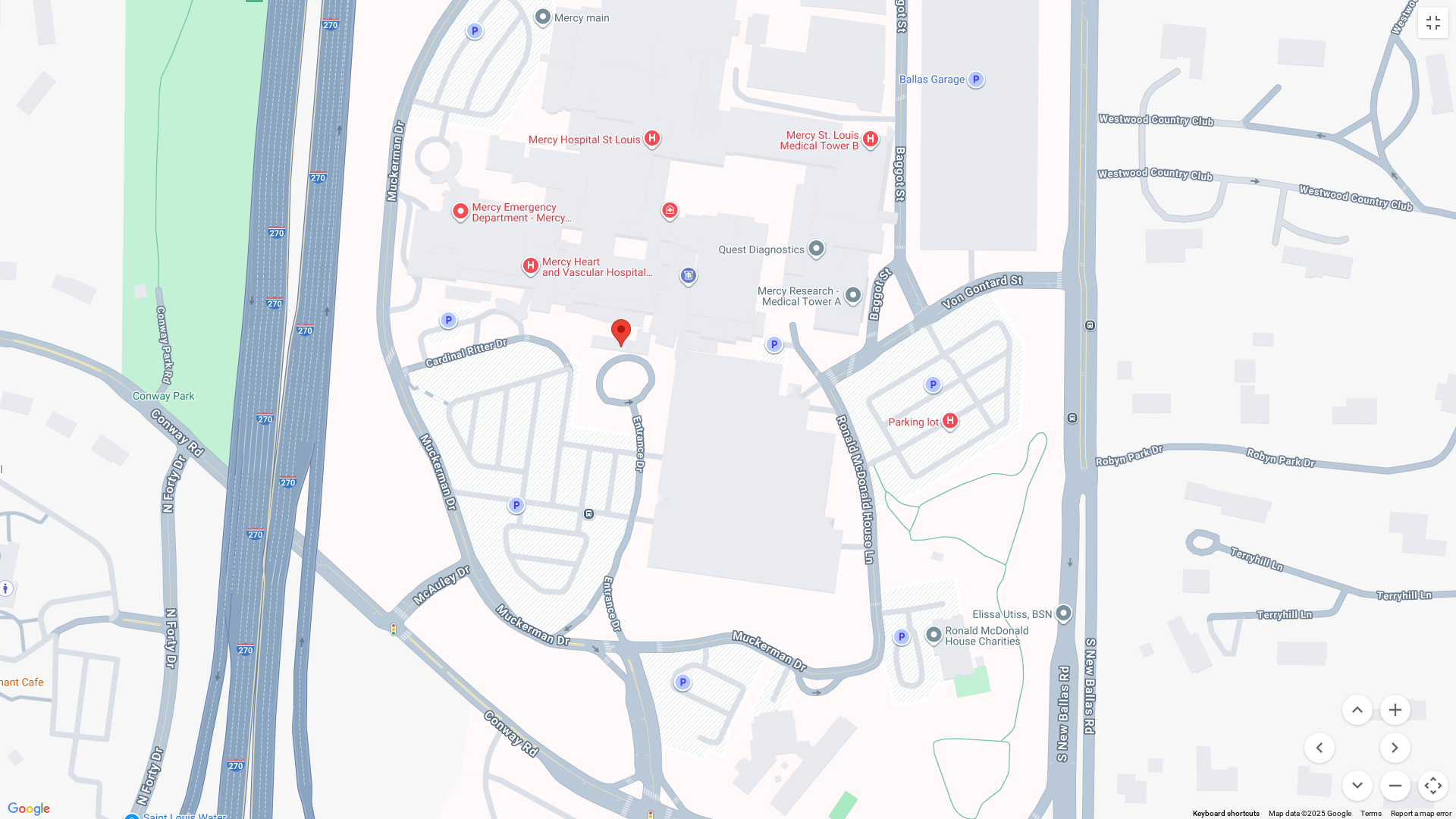
drag, startPoint x: 1131, startPoint y: 628, endPoint x: 1218, endPoint y: 415, distance: 230.1
click at [1171, 415] on div at bounding box center [728, 410] width 1456 height 819
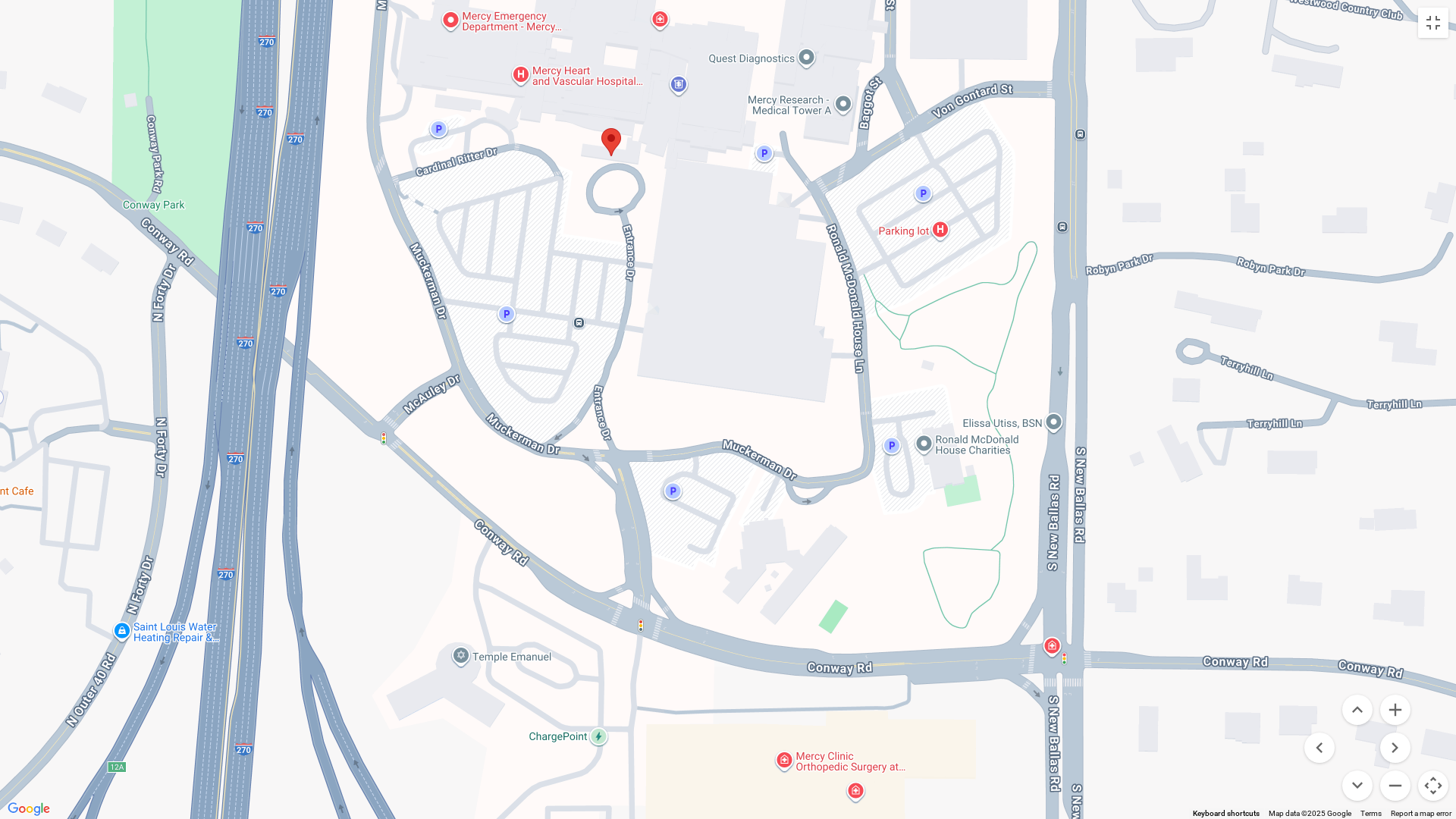
drag, startPoint x: 1173, startPoint y: 715, endPoint x: 1161, endPoint y: 521, distance: 194.4
click at [1161, 521] on div at bounding box center [728, 410] width 1456 height 819
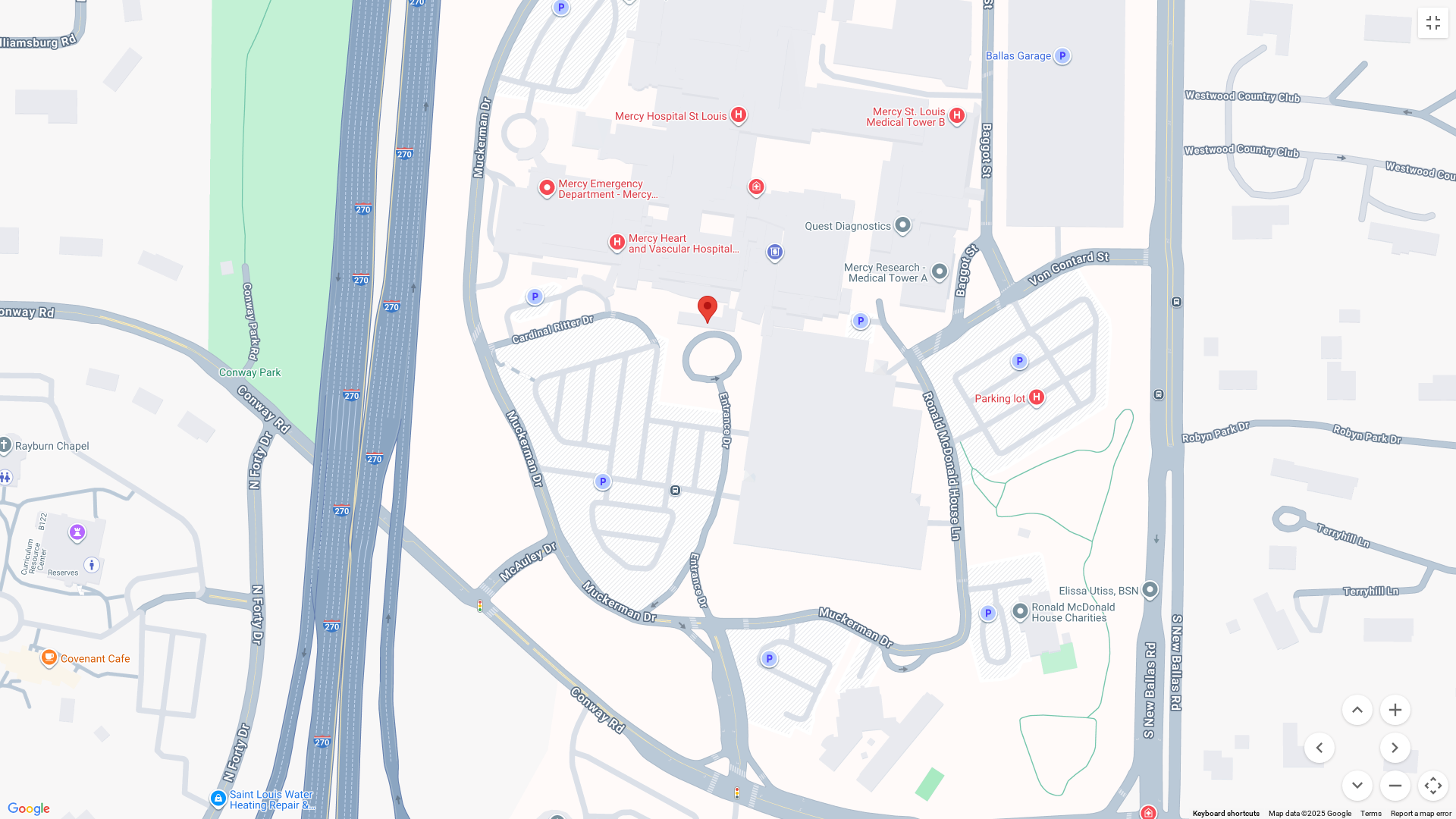
drag, startPoint x: 1175, startPoint y: 550, endPoint x: 1266, endPoint y: 685, distance: 162.8
click at [1171, 663] on div at bounding box center [728, 410] width 1456 height 819
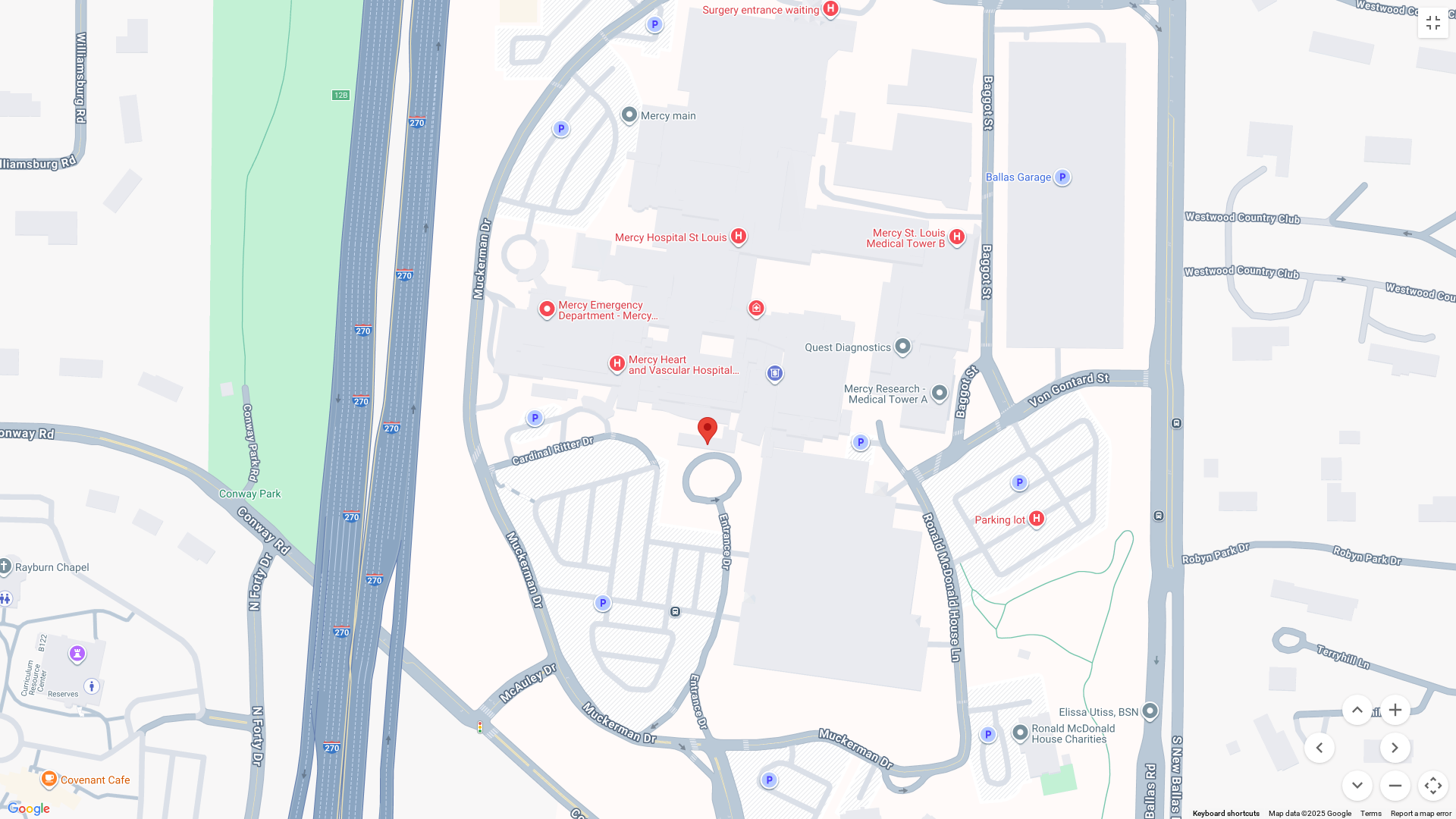
drag, startPoint x: 1233, startPoint y: 520, endPoint x: 1233, endPoint y: 636, distance: 116.0
click at [1171, 636] on div at bounding box center [728, 410] width 1456 height 819
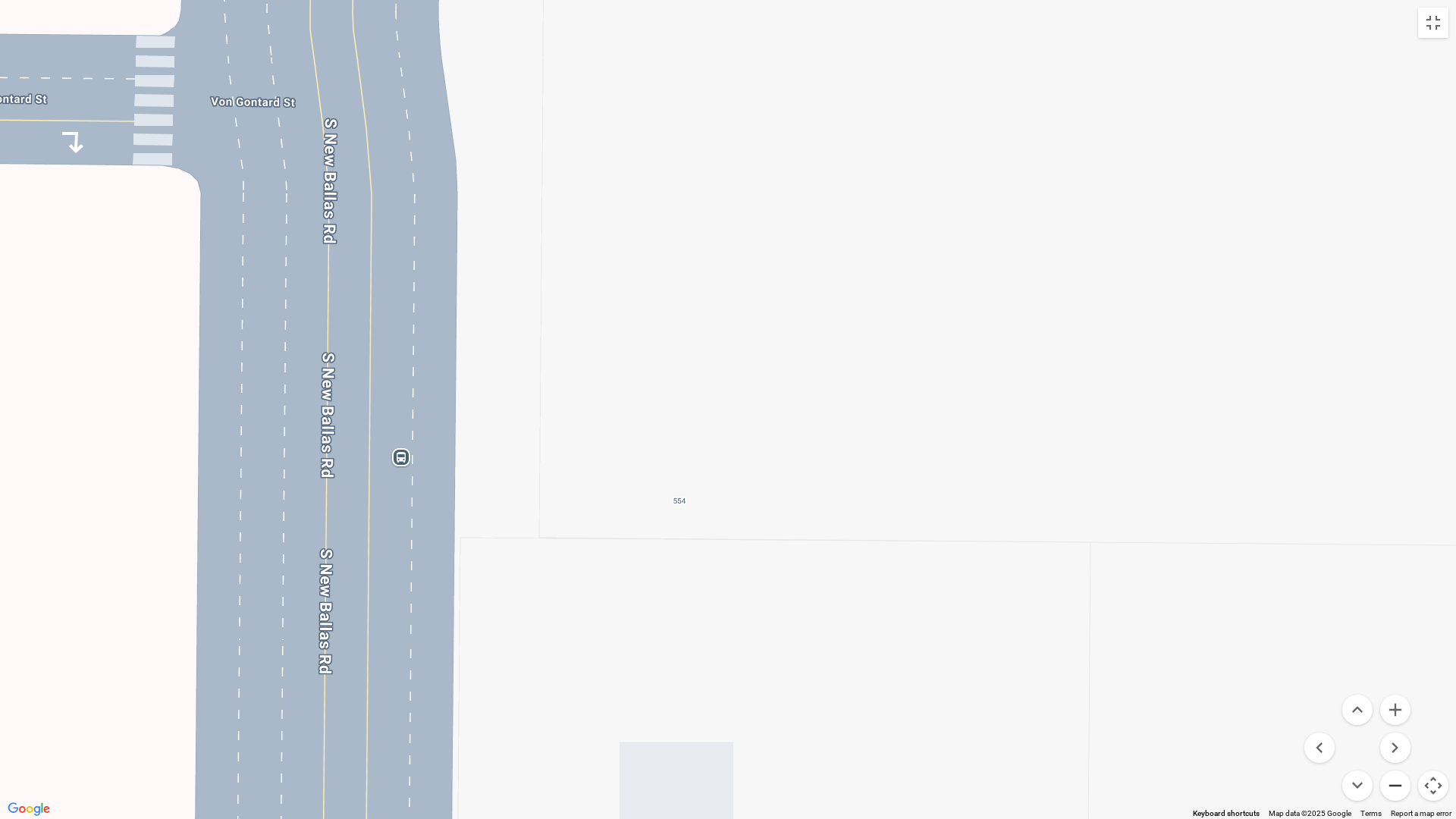
click at [1171, 663] on button "Zoom out" at bounding box center [1395, 786] width 31 height 31
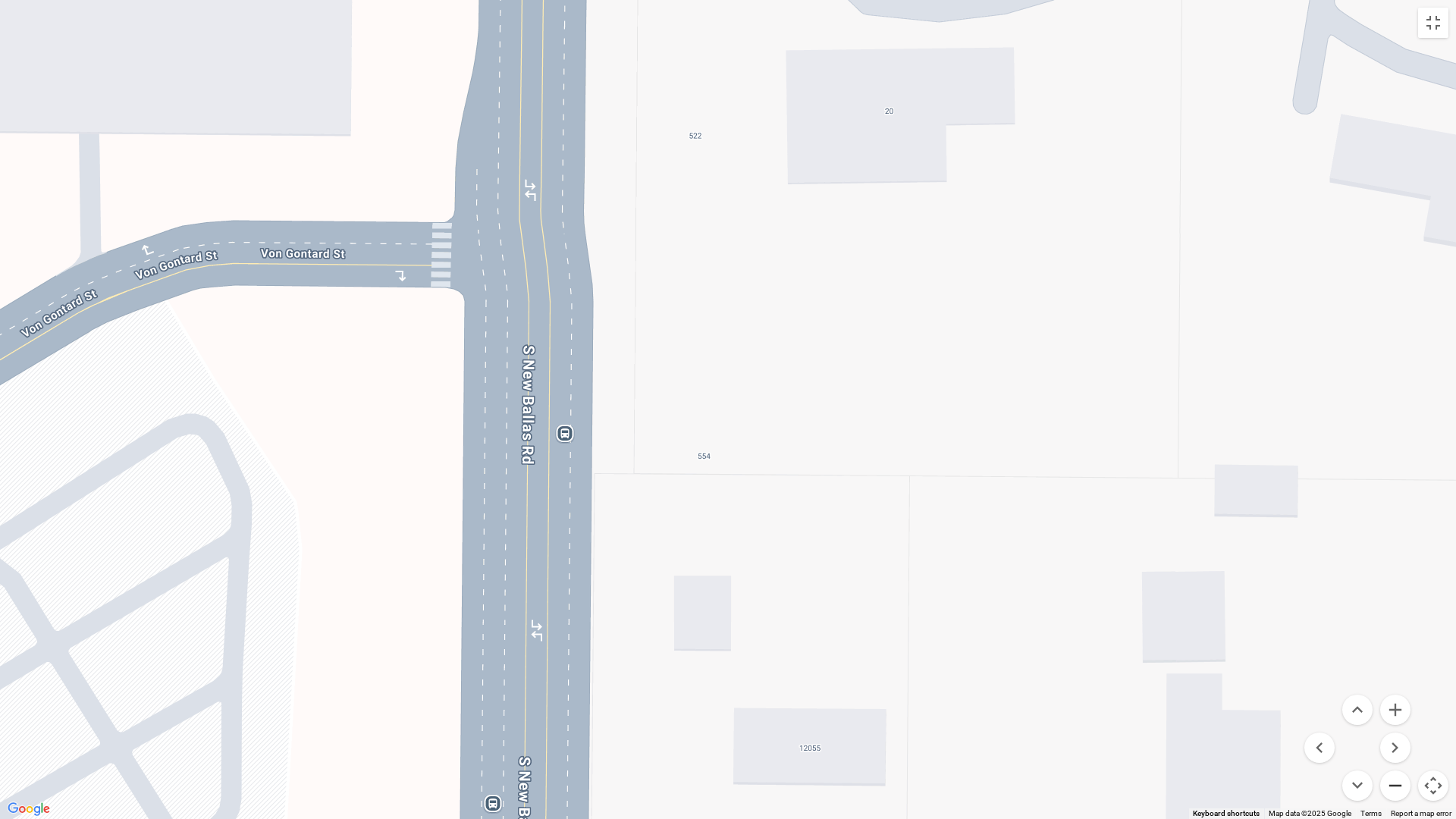
click at [1171, 663] on button "Zoom out" at bounding box center [1395, 786] width 31 height 31
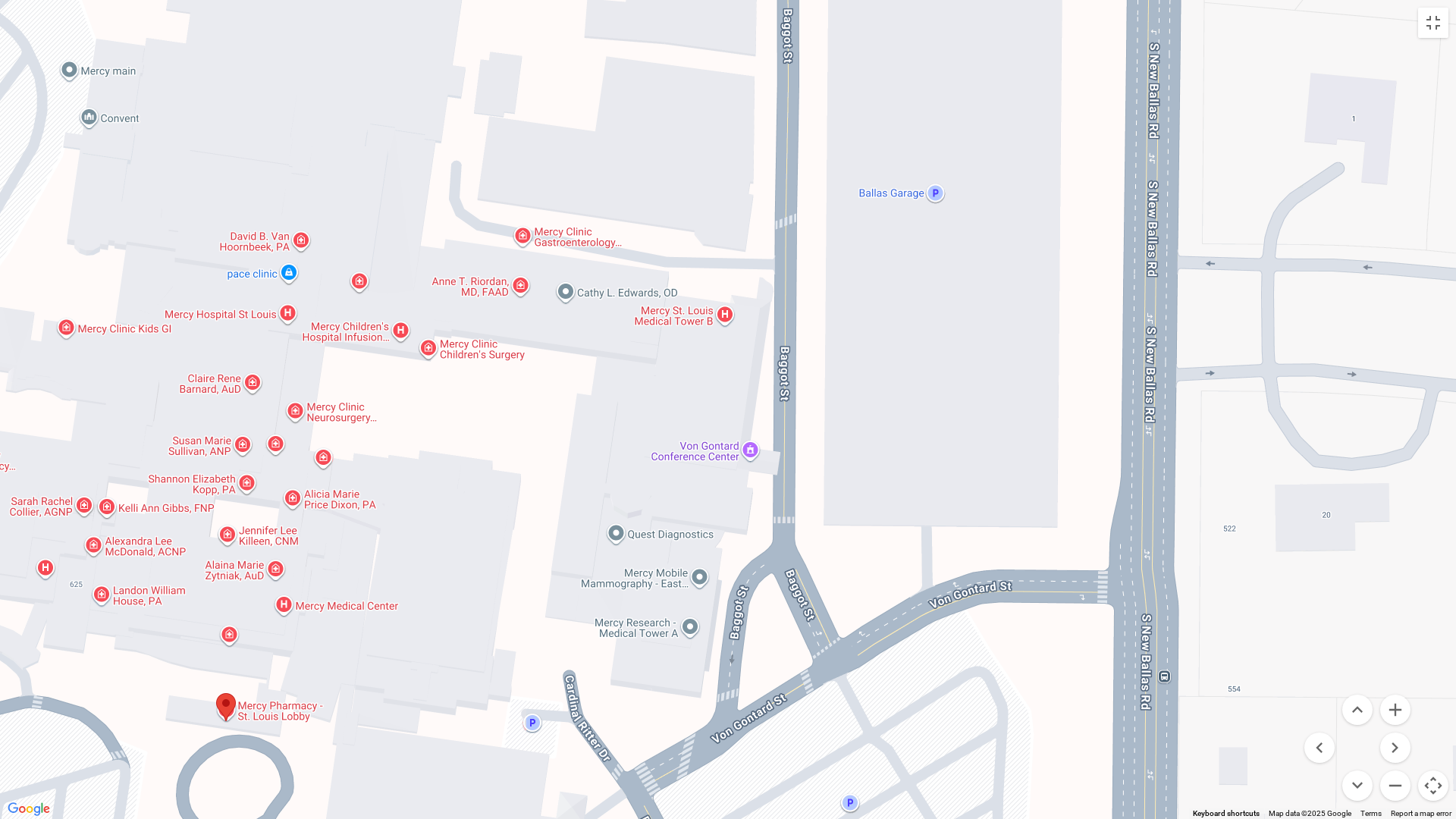
drag, startPoint x: 711, startPoint y: 348, endPoint x: 1229, endPoint y: 605, distance: 578.2
click at [1171, 605] on div at bounding box center [728, 410] width 1456 height 819
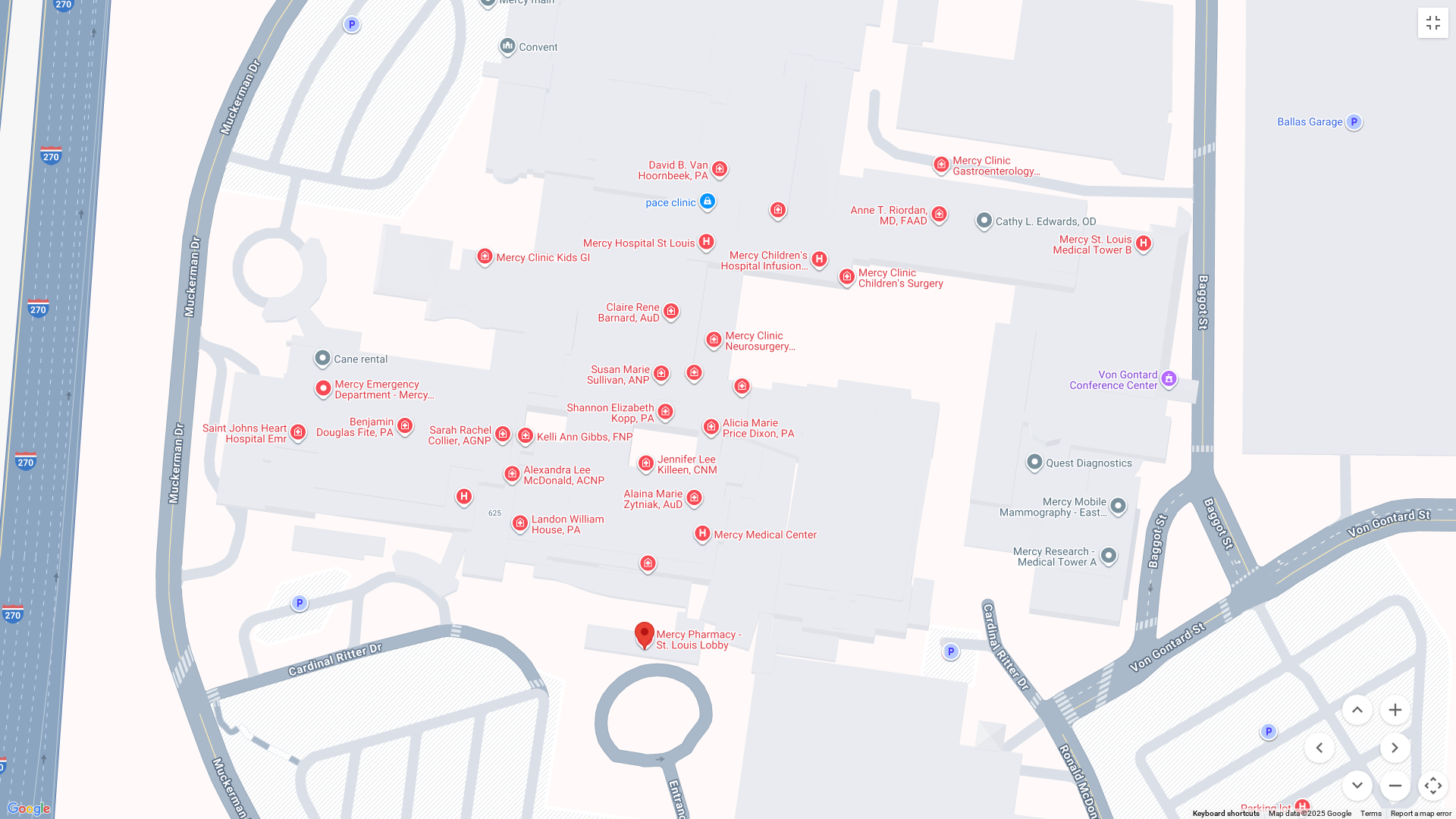
drag, startPoint x: 649, startPoint y: 476, endPoint x: 1057, endPoint y: 397, distance: 415.6
click at [1056, 396] on div at bounding box center [728, 410] width 1456 height 819
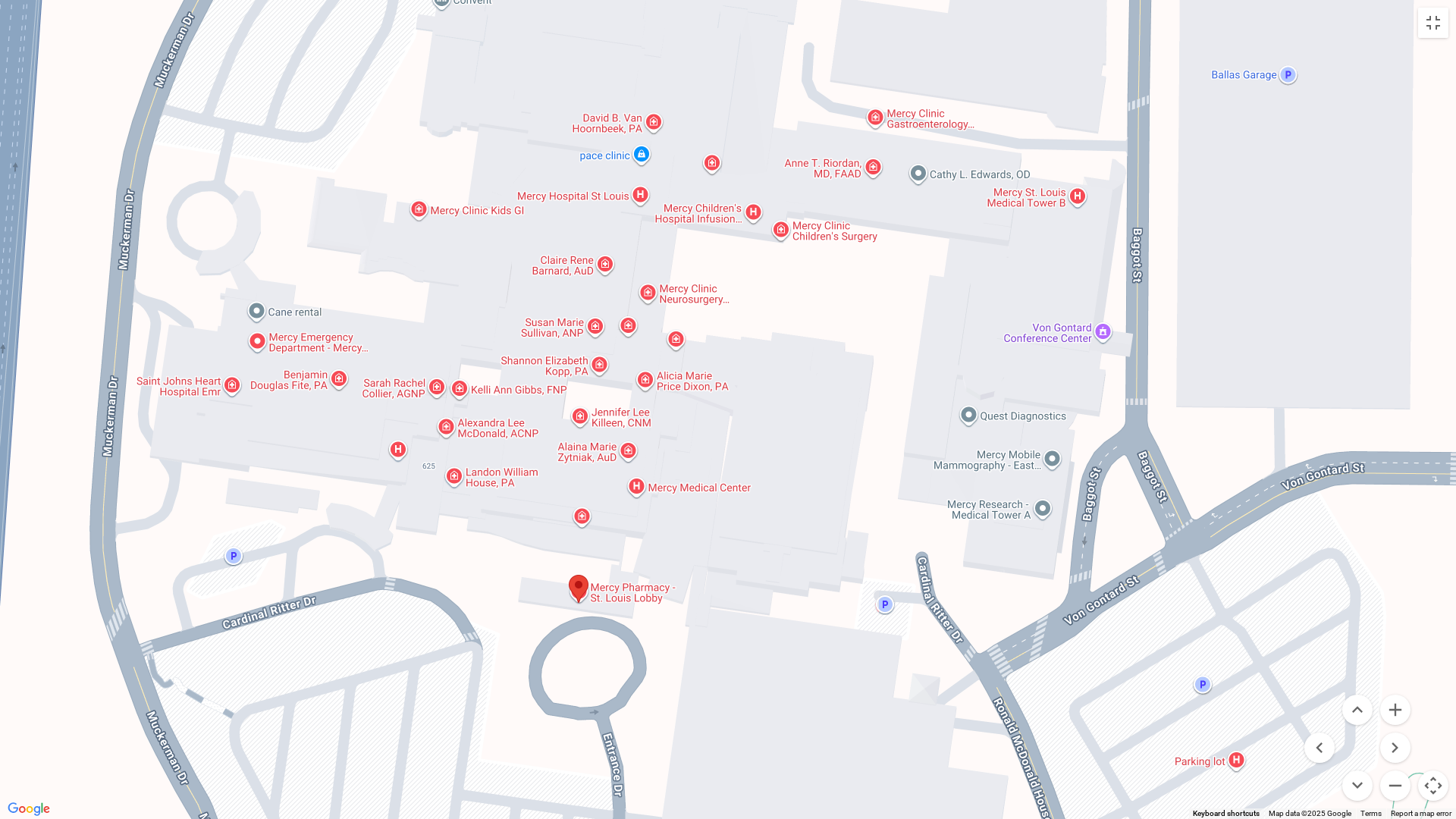
drag, startPoint x: 867, startPoint y: 683, endPoint x: 805, endPoint y: 637, distance: 77.2
click at [805, 637] on div at bounding box center [728, 410] width 1456 height 819
click at [1171, 663] on button "Zoom out" at bounding box center [1395, 786] width 31 height 31
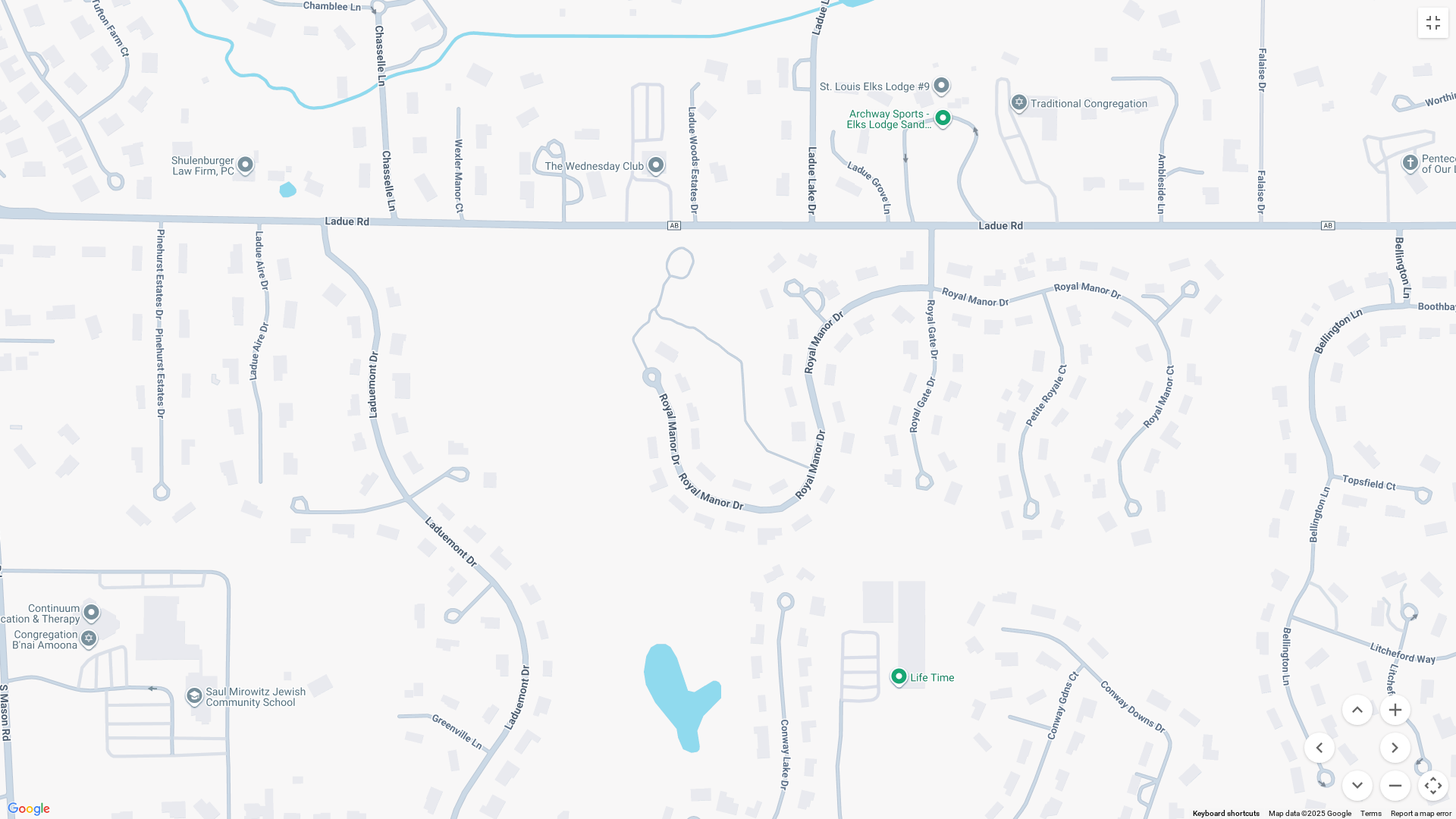
drag, startPoint x: 672, startPoint y: 440, endPoint x: 961, endPoint y: 626, distance: 343.7
click at [1139, 624] on div at bounding box center [728, 410] width 1456 height 819
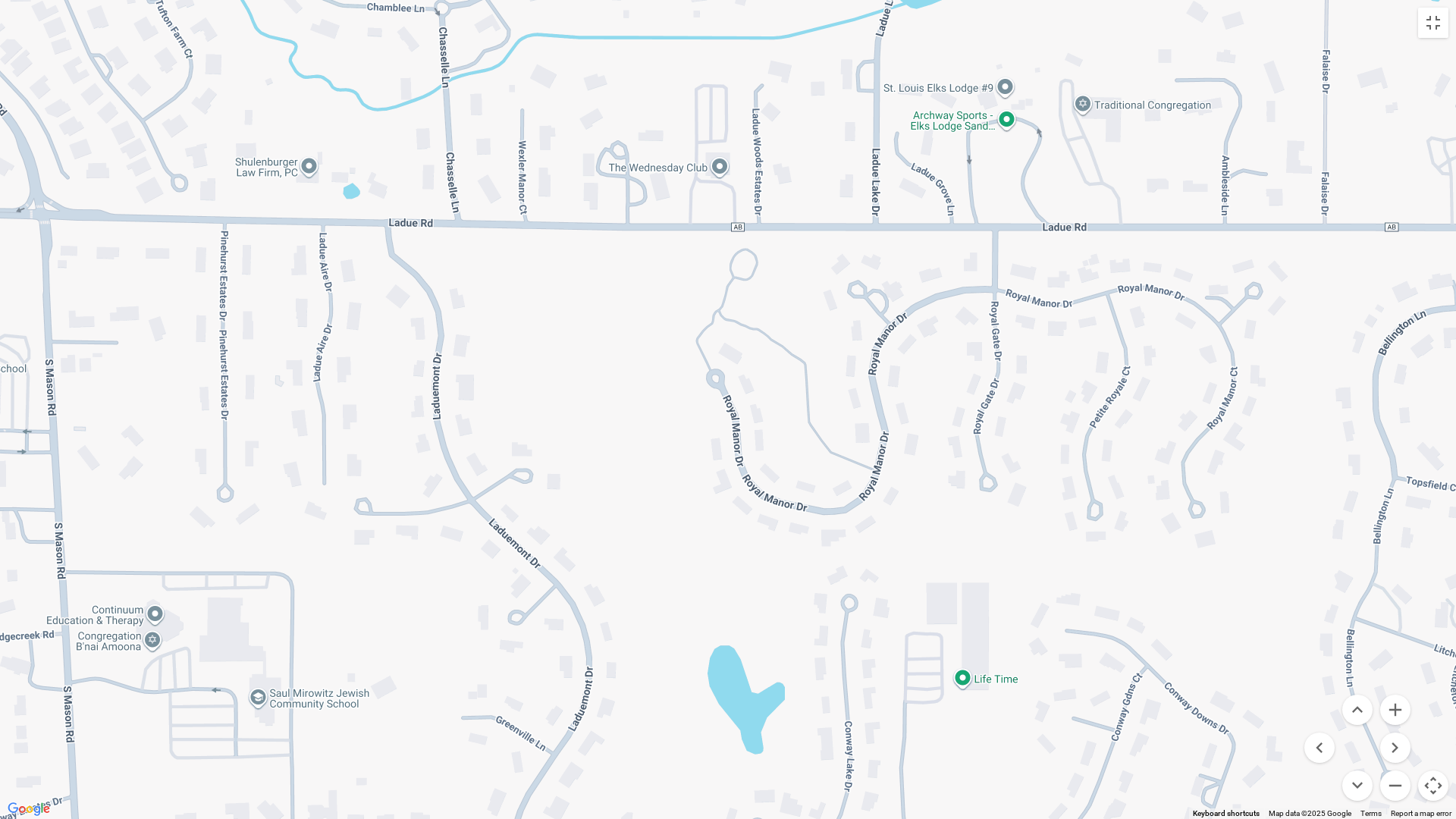
drag, startPoint x: 522, startPoint y: 607, endPoint x: 866, endPoint y: 582, distance: 344.9
click at [865, 583] on div at bounding box center [728, 410] width 1456 height 819
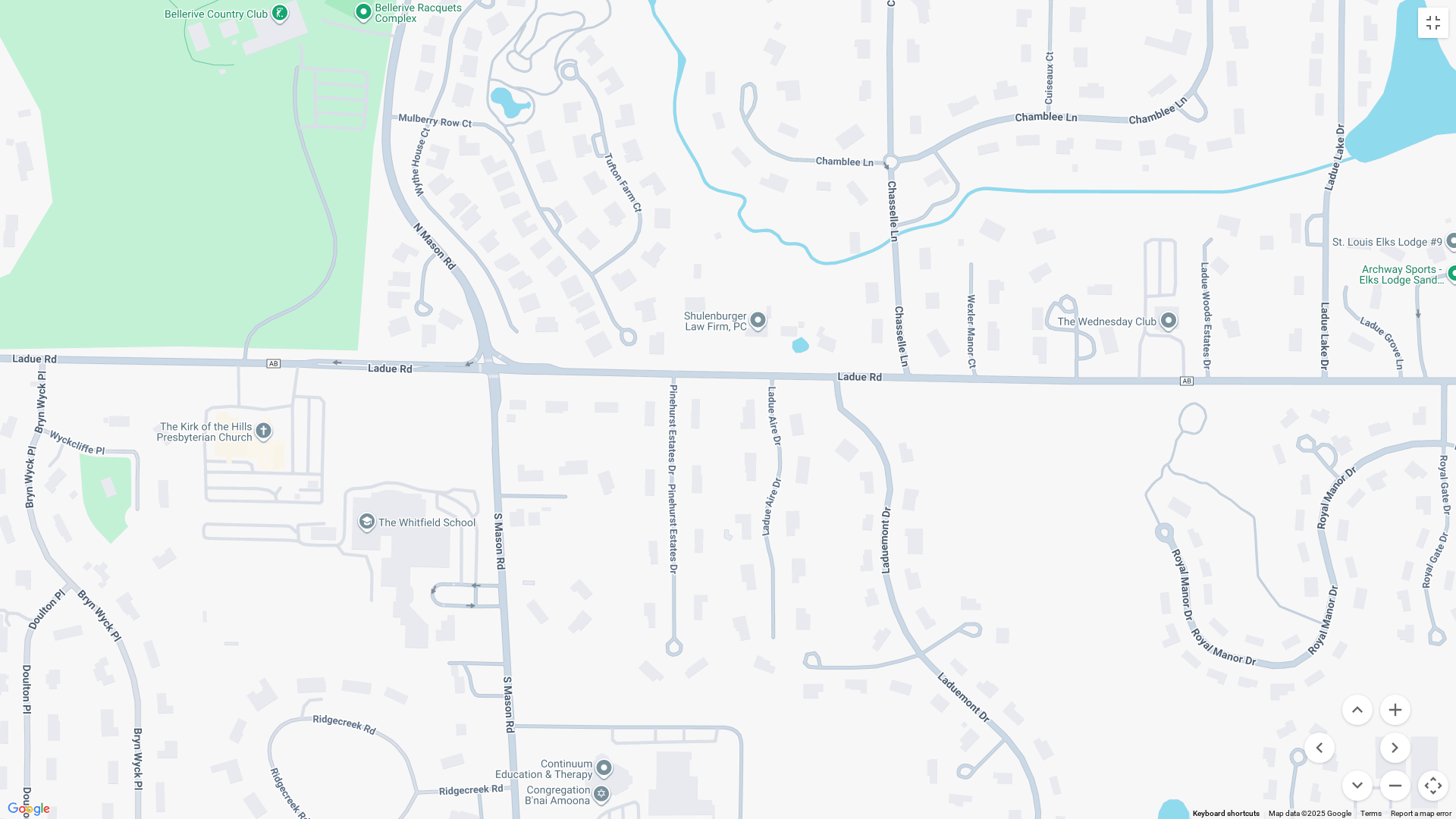
drag, startPoint x: 746, startPoint y: 585, endPoint x: 754, endPoint y: 809, distance: 224.1
click at [761, 663] on div at bounding box center [728, 410] width 1456 height 819
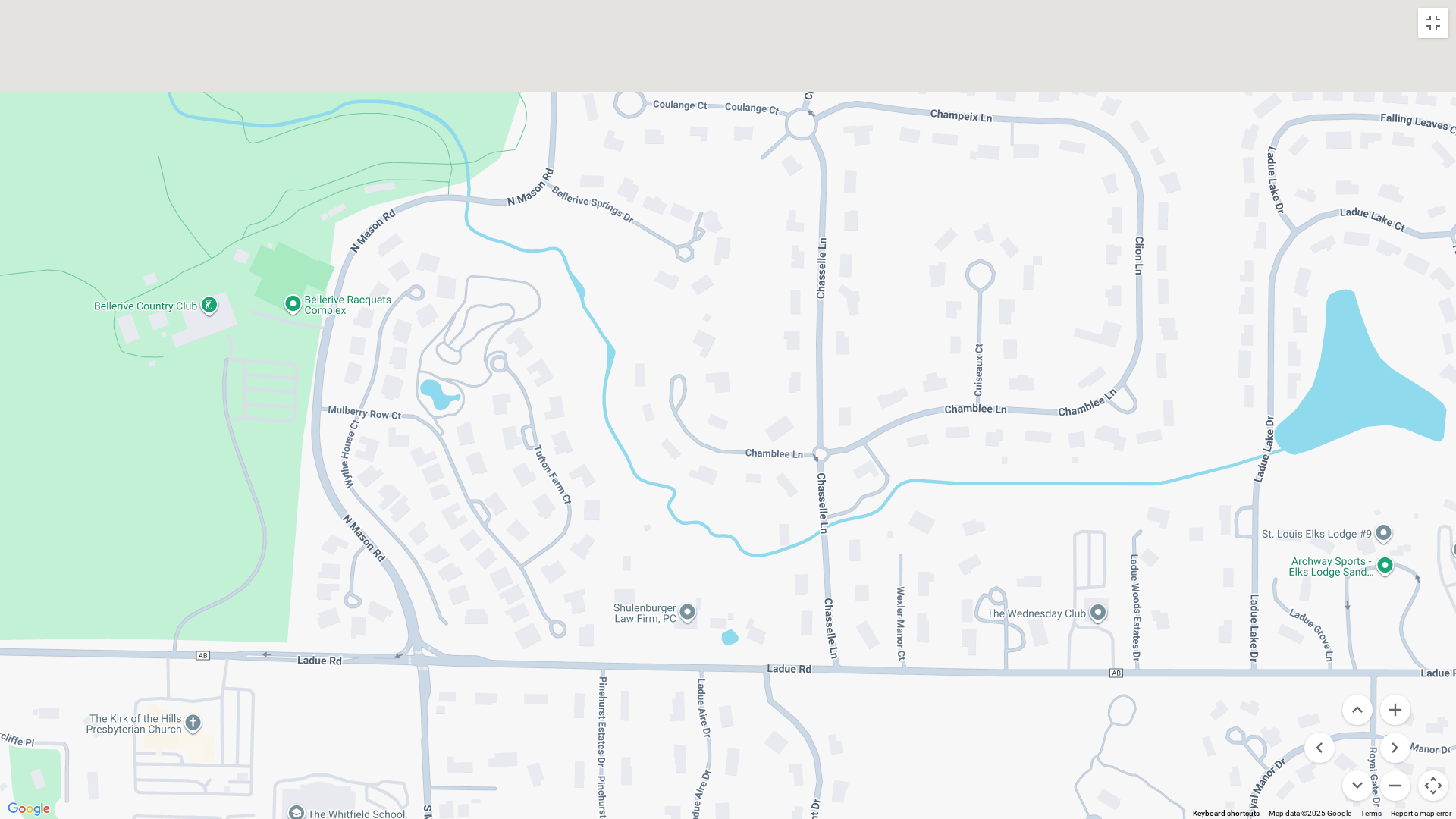
drag, startPoint x: 503, startPoint y: 776, endPoint x: 492, endPoint y: 818, distance: 43.4
click at [492, 663] on div at bounding box center [728, 410] width 1456 height 819
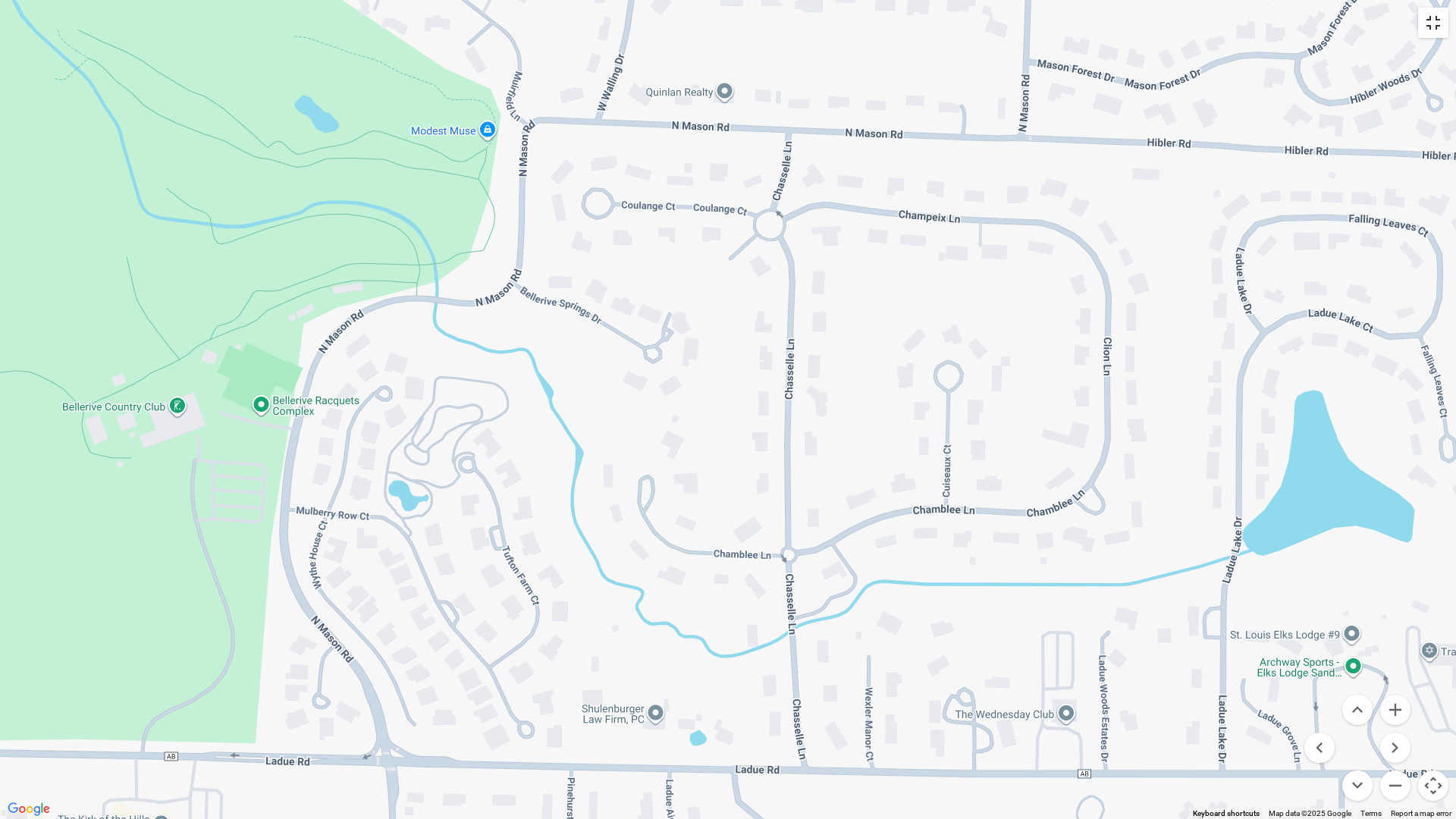
click at [1171, 24] on button "Toggle fullscreen view" at bounding box center [1433, 23] width 31 height 31
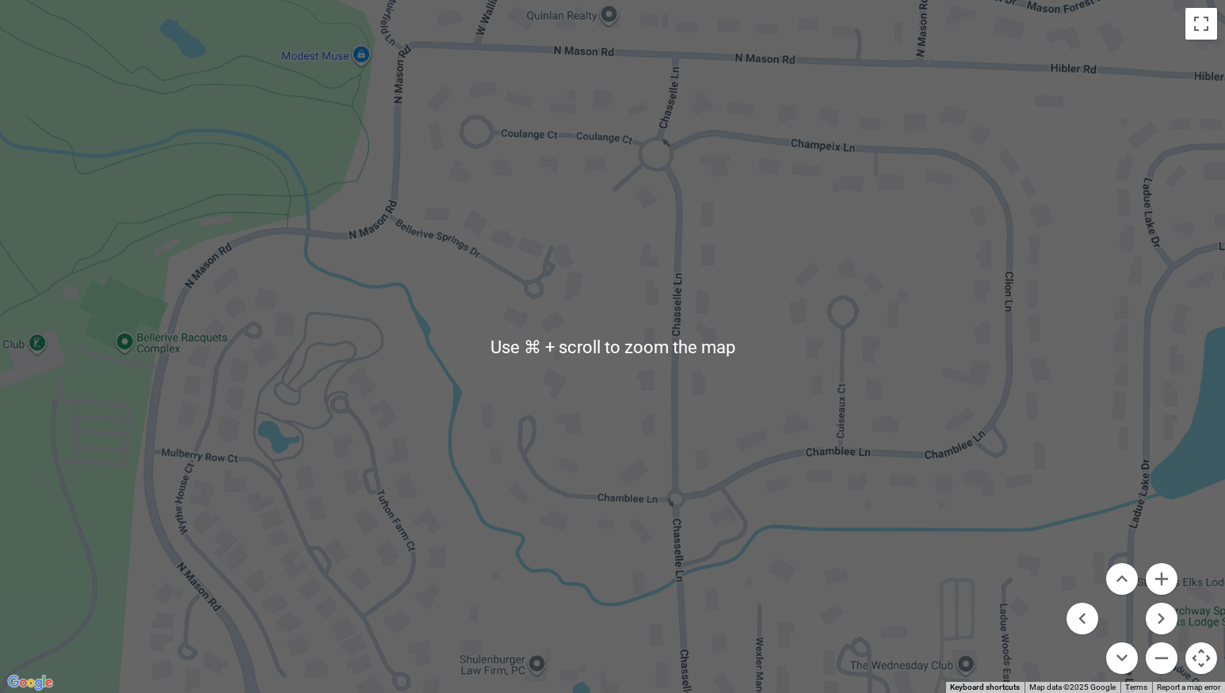
scroll to position [0, 0]
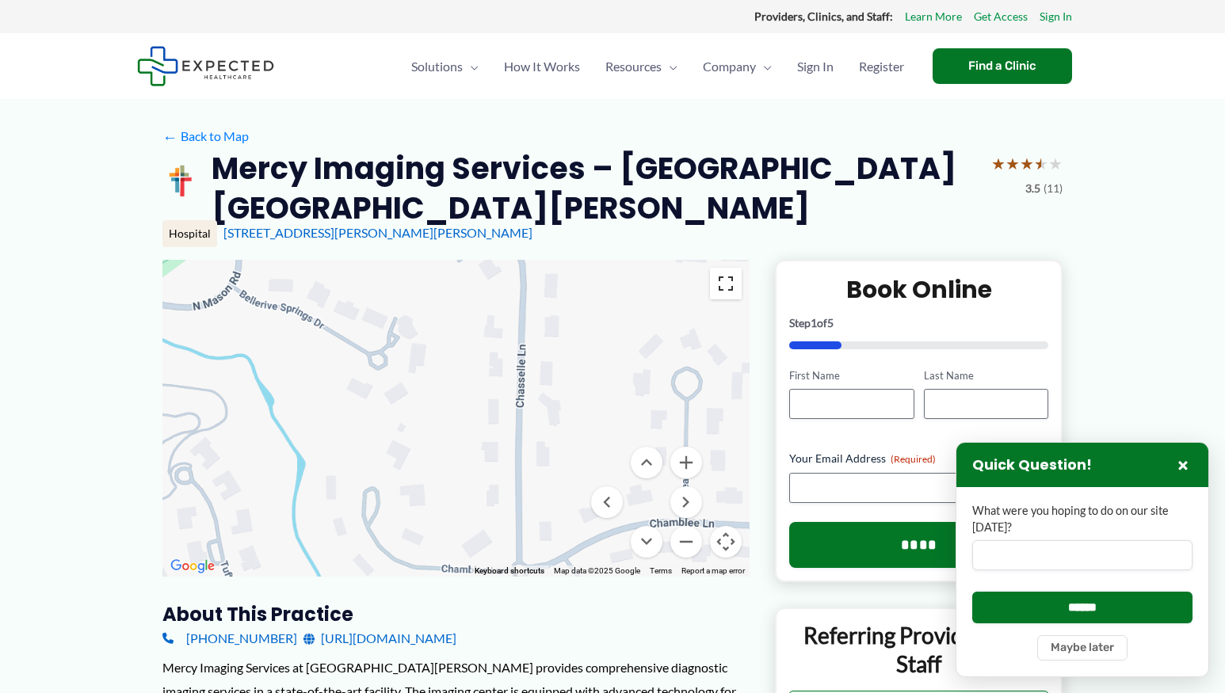
click at [731, 282] on button "Toggle fullscreen view" at bounding box center [726, 284] width 32 height 32
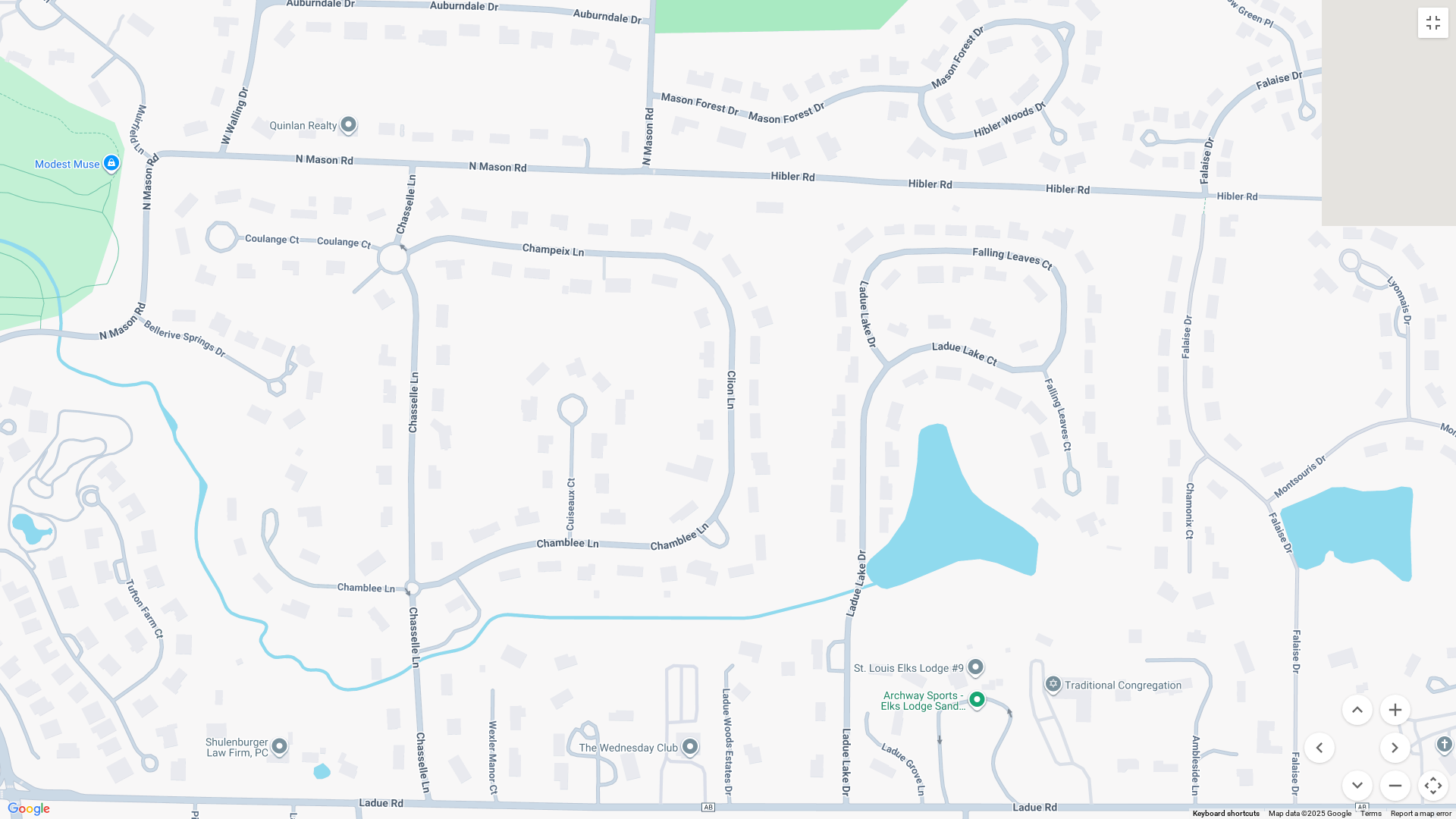
drag, startPoint x: 672, startPoint y: 634, endPoint x: 276, endPoint y: 657, distance: 396.7
click at [159, 663] on div at bounding box center [728, 410] width 1456 height 819
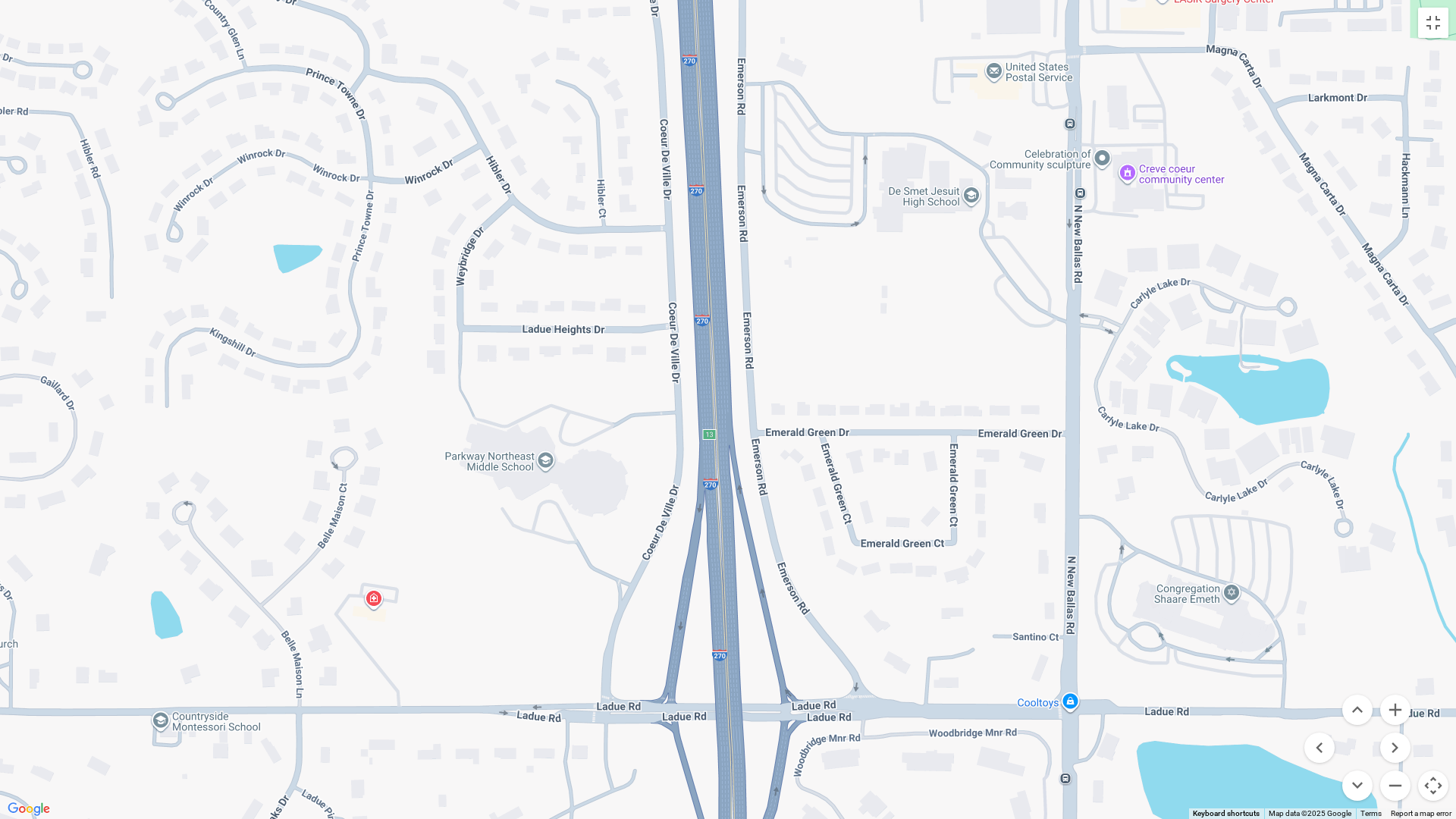
drag, startPoint x: 1048, startPoint y: 596, endPoint x: 177, endPoint y: 520, distance: 874.3
click at [177, 520] on div at bounding box center [728, 410] width 1456 height 819
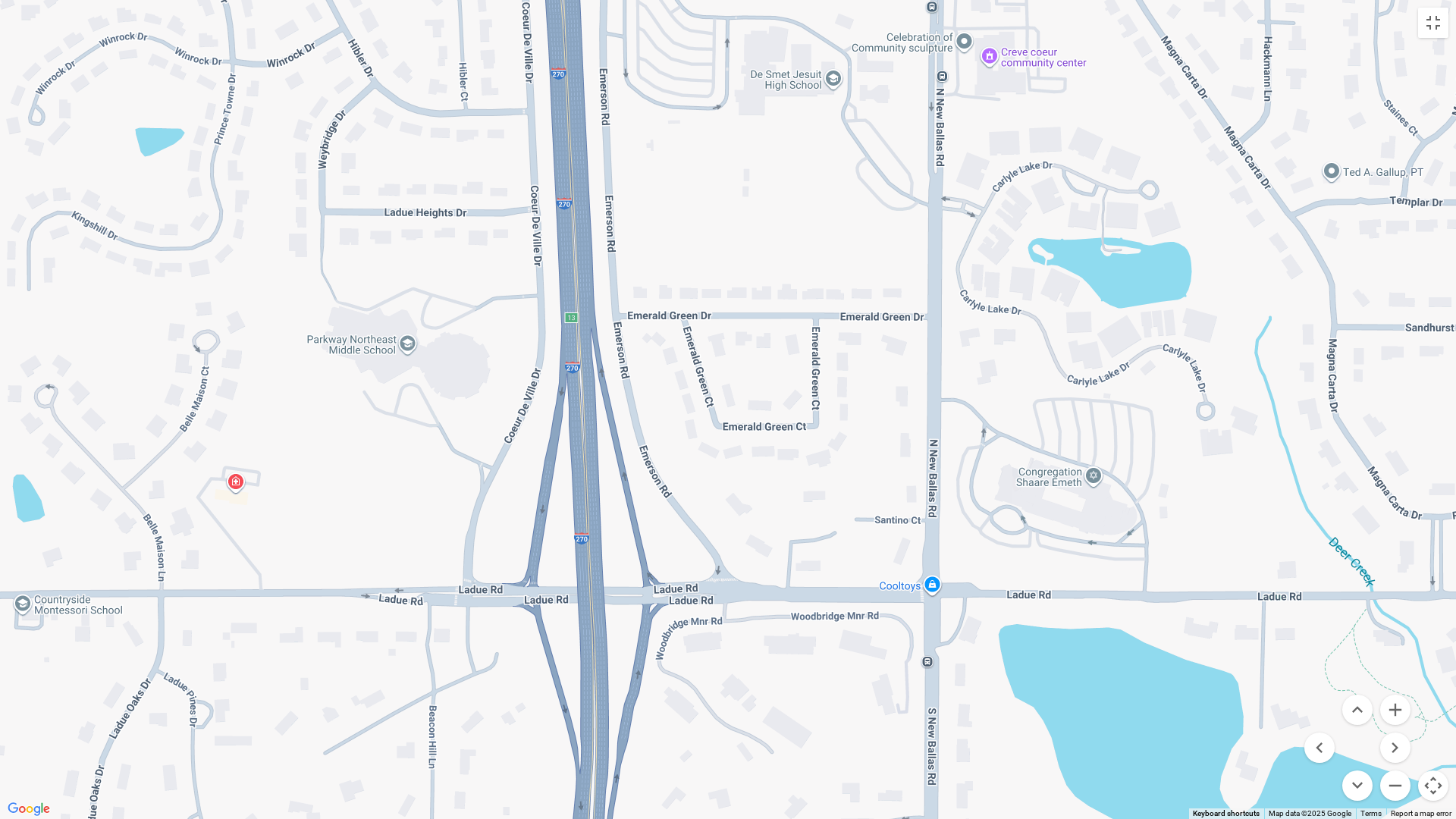
drag, startPoint x: 849, startPoint y: 546, endPoint x: 756, endPoint y: 408, distance: 166.4
click at [756, 408] on div at bounding box center [728, 410] width 1456 height 819
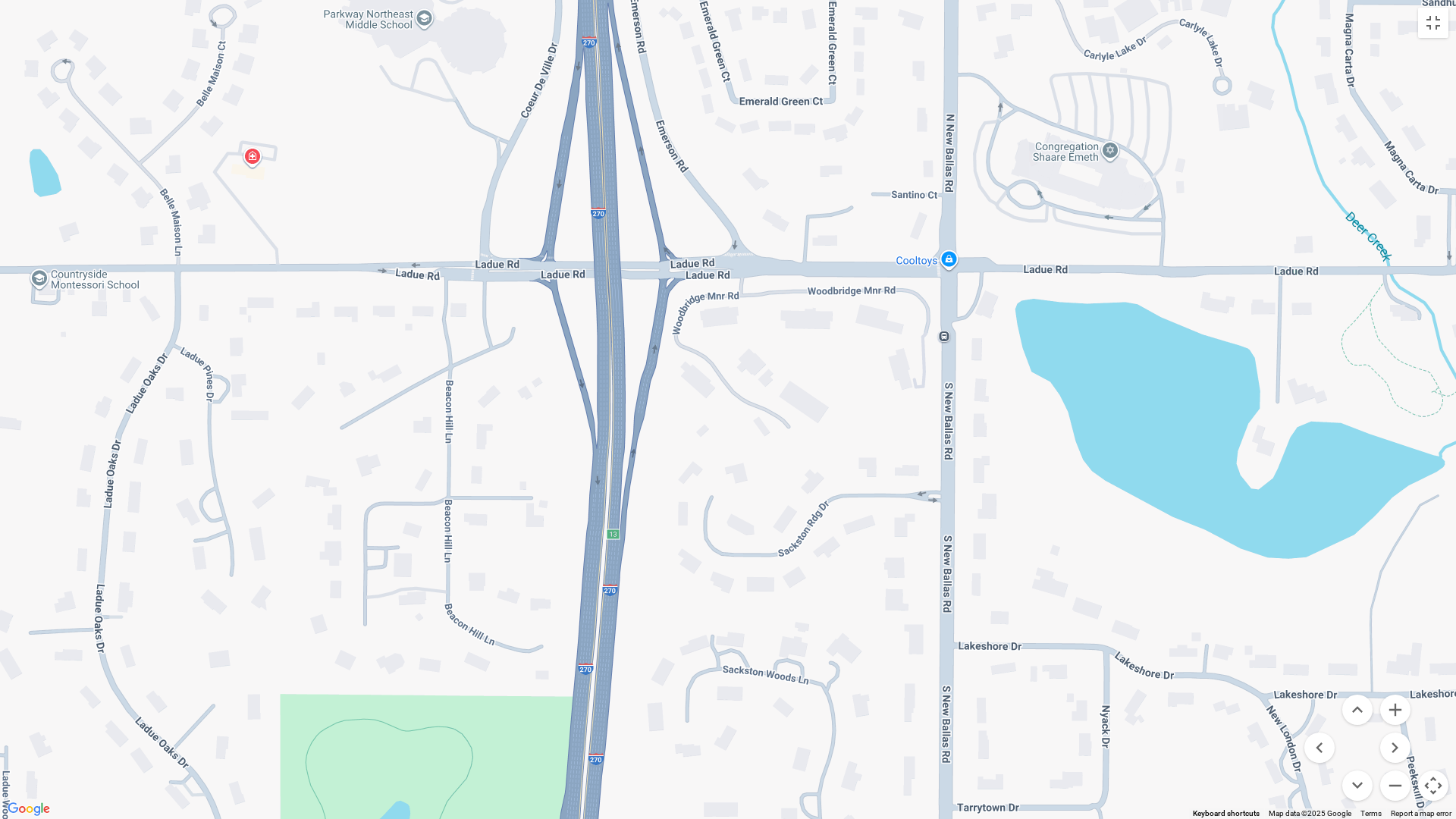
drag, startPoint x: 848, startPoint y: 782, endPoint x: 867, endPoint y: 408, distance: 374.5
click at [867, 409] on div at bounding box center [728, 410] width 1456 height 819
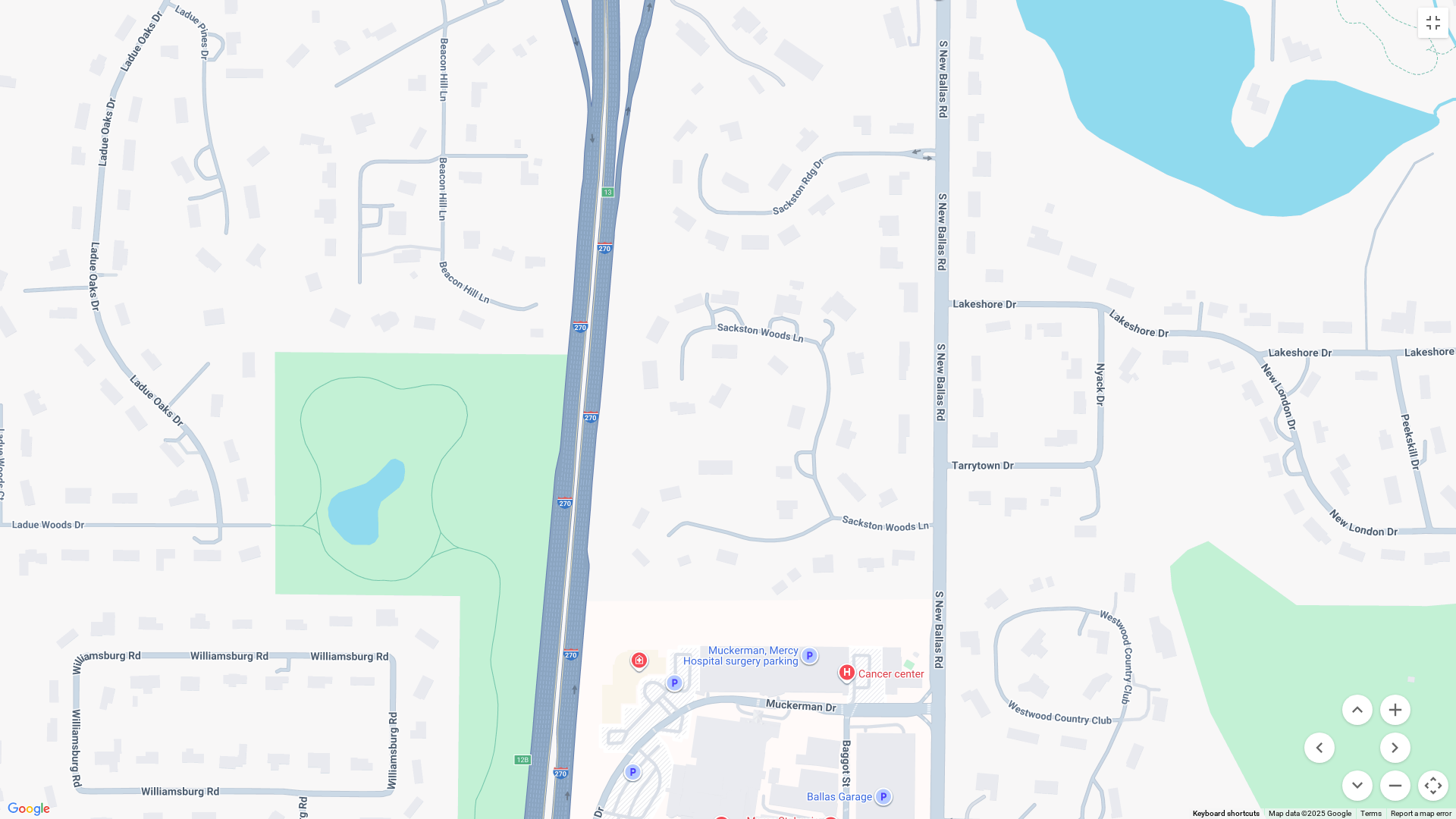
drag, startPoint x: 841, startPoint y: 659, endPoint x: 831, endPoint y: 419, distance: 240.2
click at [831, 422] on div at bounding box center [728, 410] width 1456 height 819
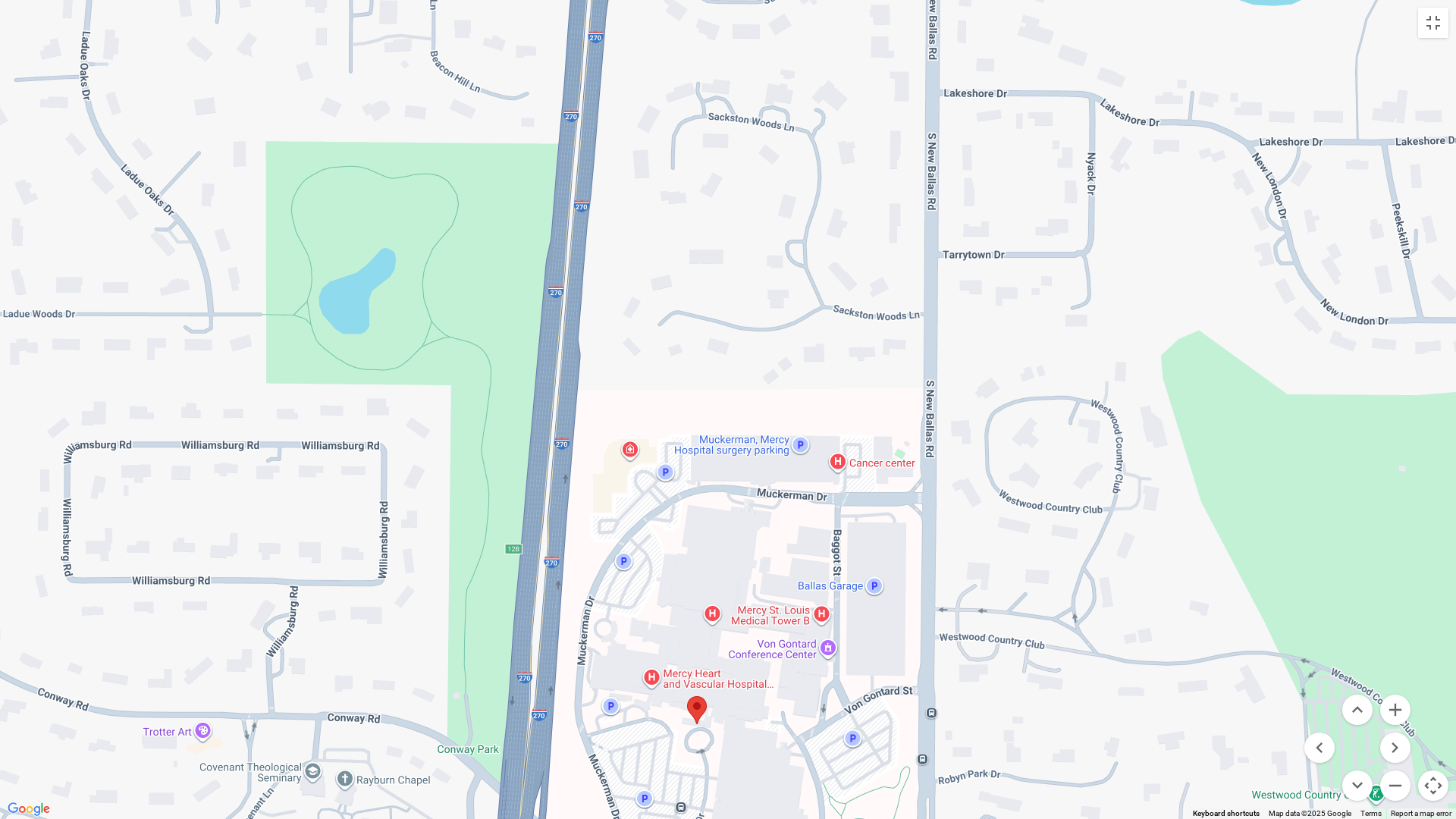
drag, startPoint x: 835, startPoint y: 467, endPoint x: 827, endPoint y: 291, distance: 176.2
click at [828, 316] on div at bounding box center [728, 410] width 1456 height 819
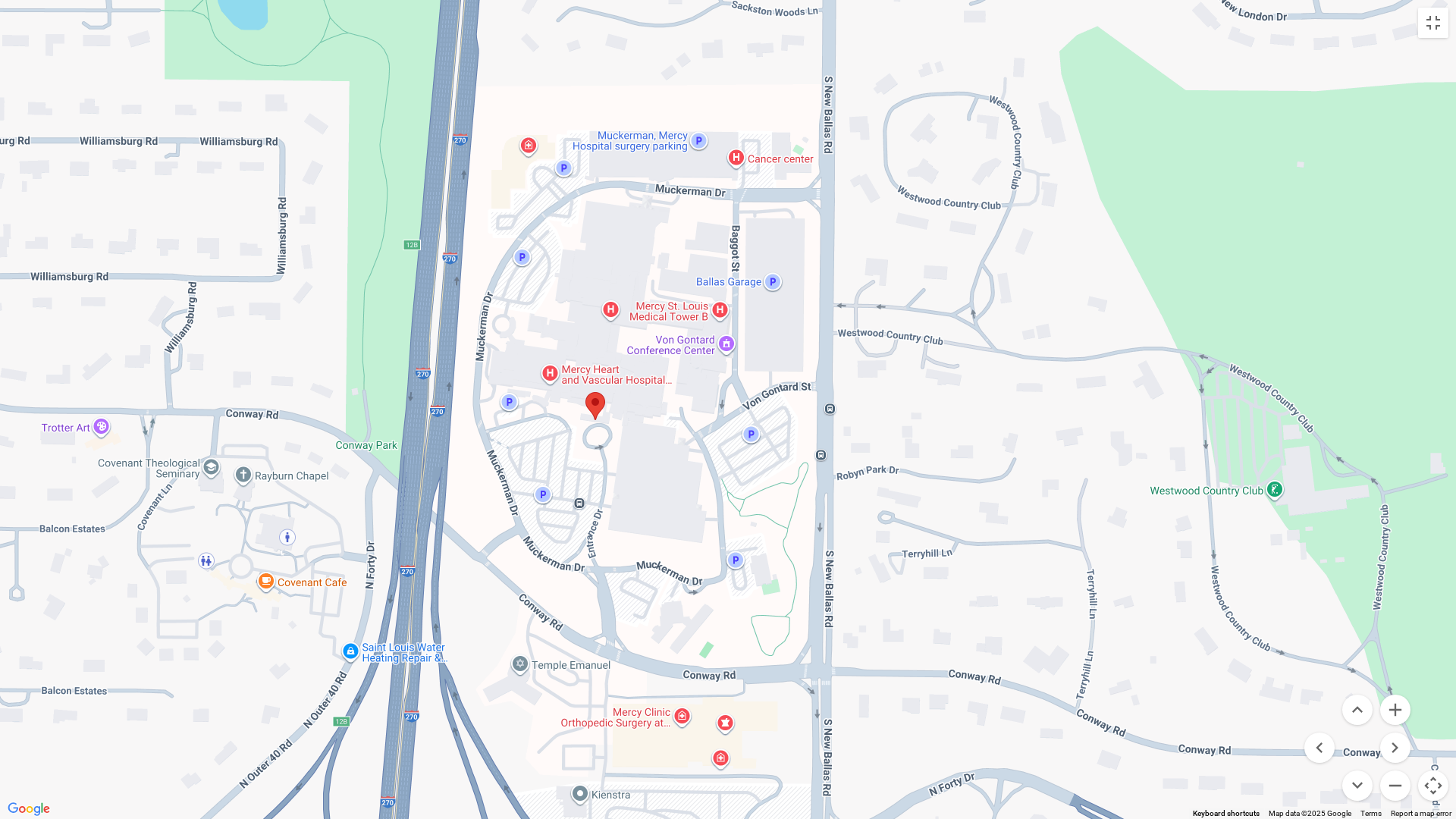
drag, startPoint x: 868, startPoint y: 648, endPoint x: 778, endPoint y: 449, distance: 218.4
click at [778, 449] on div at bounding box center [728, 410] width 1456 height 819
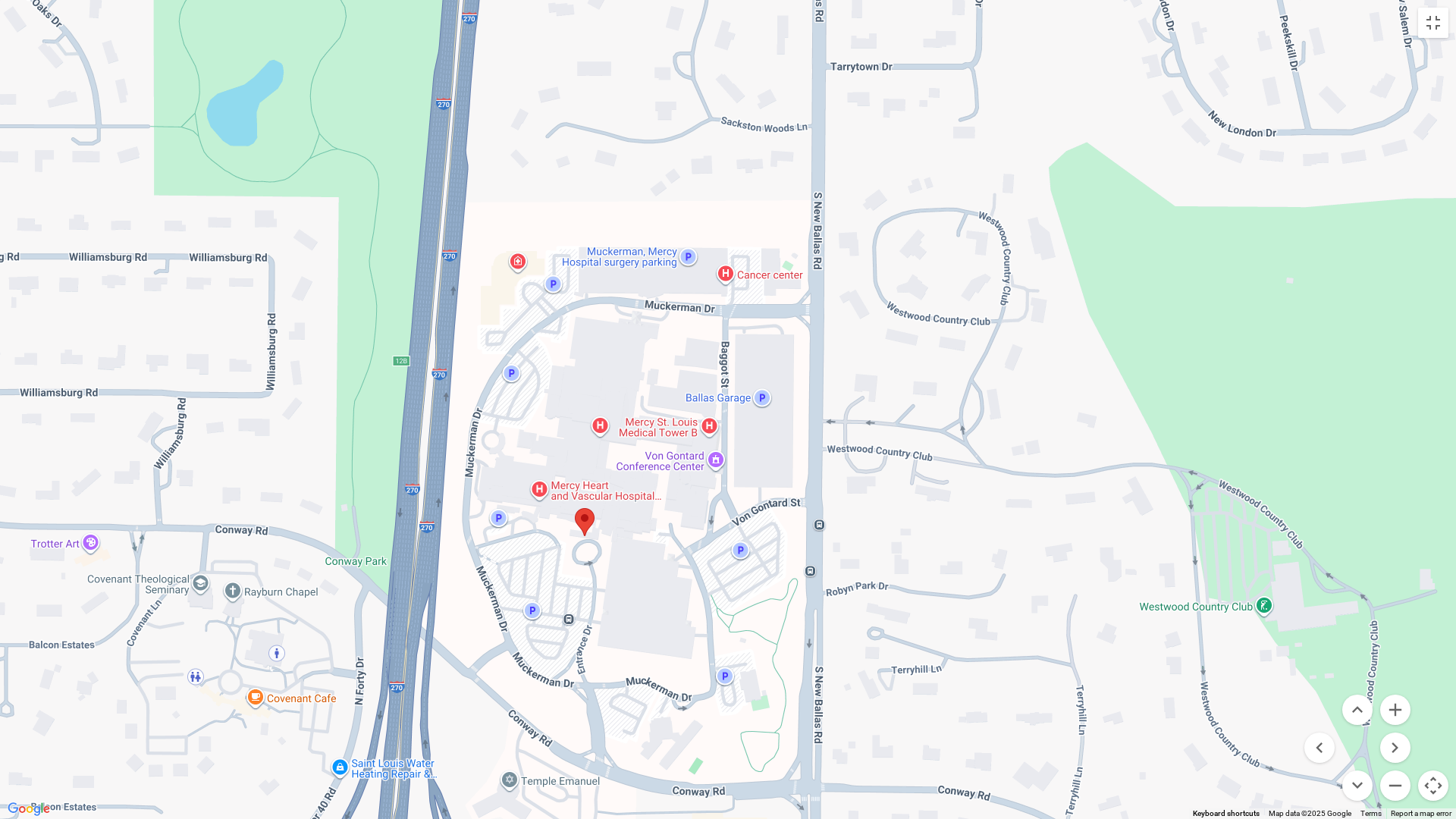
drag, startPoint x: 750, startPoint y: 573, endPoint x: 739, endPoint y: 689, distance: 116.5
click at [739, 663] on div at bounding box center [728, 410] width 1456 height 819
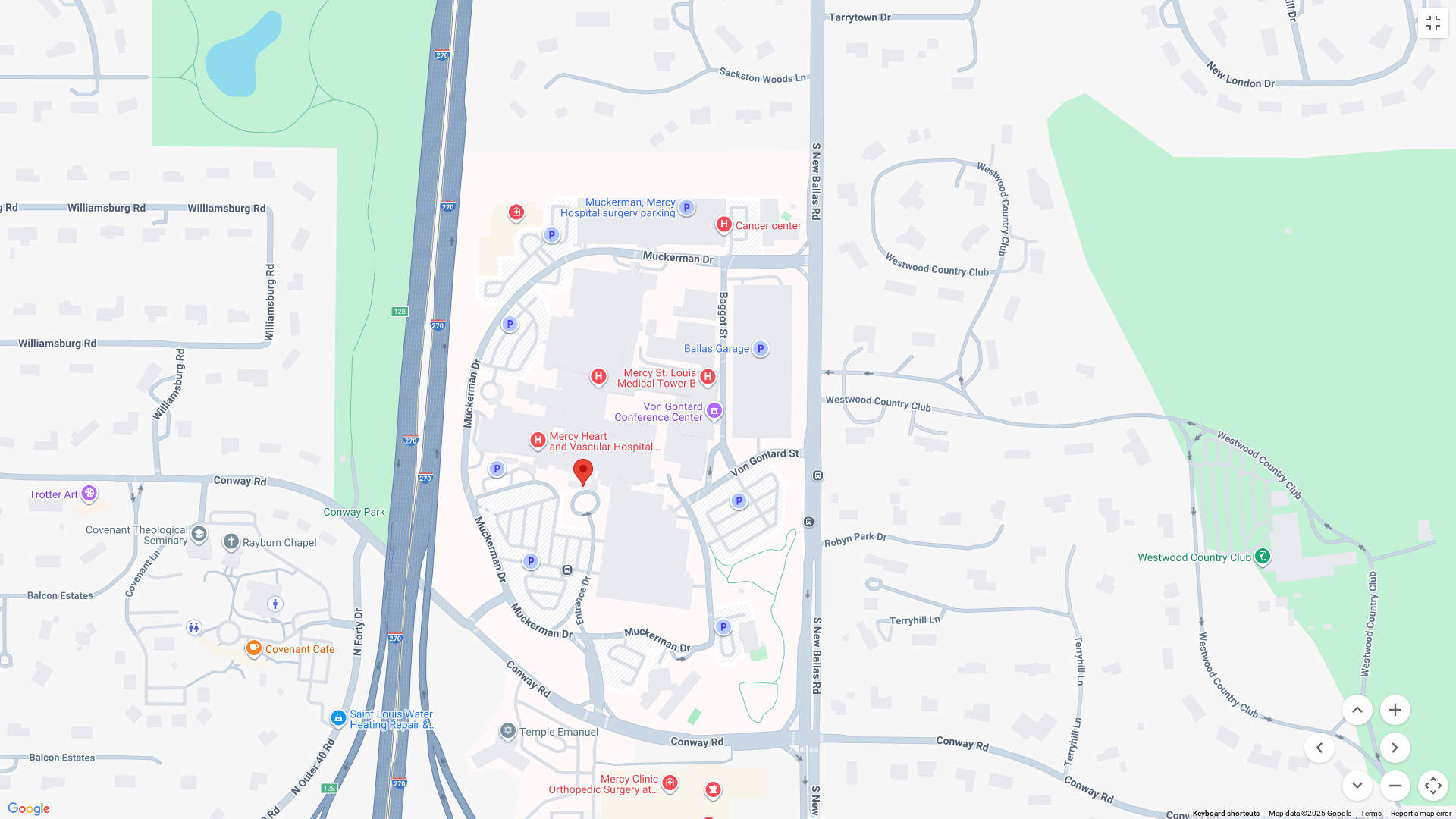
drag, startPoint x: 938, startPoint y: 684, endPoint x: 937, endPoint y: 631, distance: 53.0
click at [937, 631] on div at bounding box center [728, 410] width 1456 height 819
click at [1171, 663] on button "Zoom in" at bounding box center [1395, 710] width 31 height 31
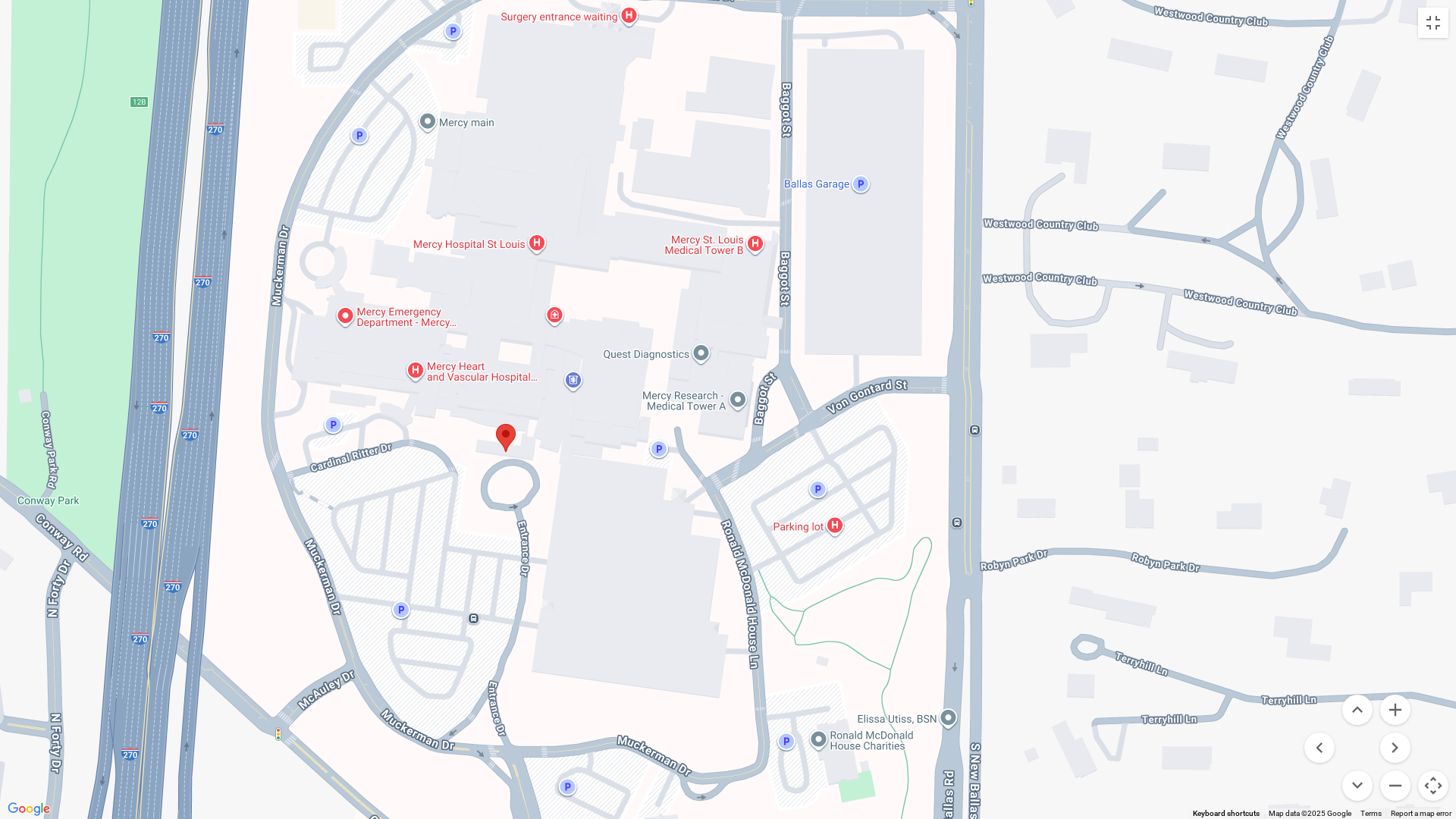
drag, startPoint x: 612, startPoint y: 755, endPoint x: 681, endPoint y: 645, distance: 129.8
click at [681, 645] on div at bounding box center [728, 410] width 1456 height 819
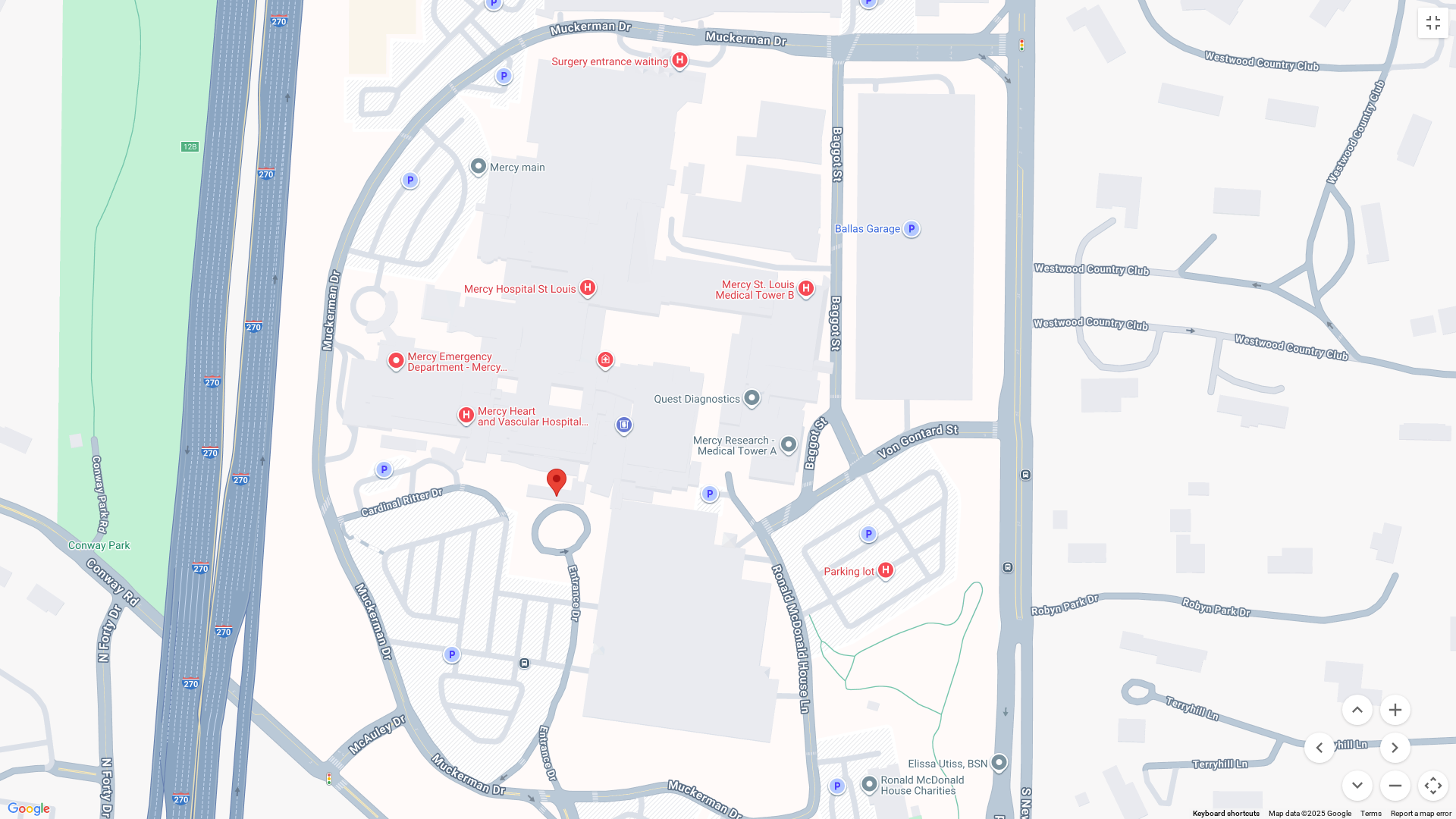
drag, startPoint x: 837, startPoint y: 742, endPoint x: 888, endPoint y: 777, distance: 61.9
click at [889, 663] on div at bounding box center [728, 410] width 1456 height 819
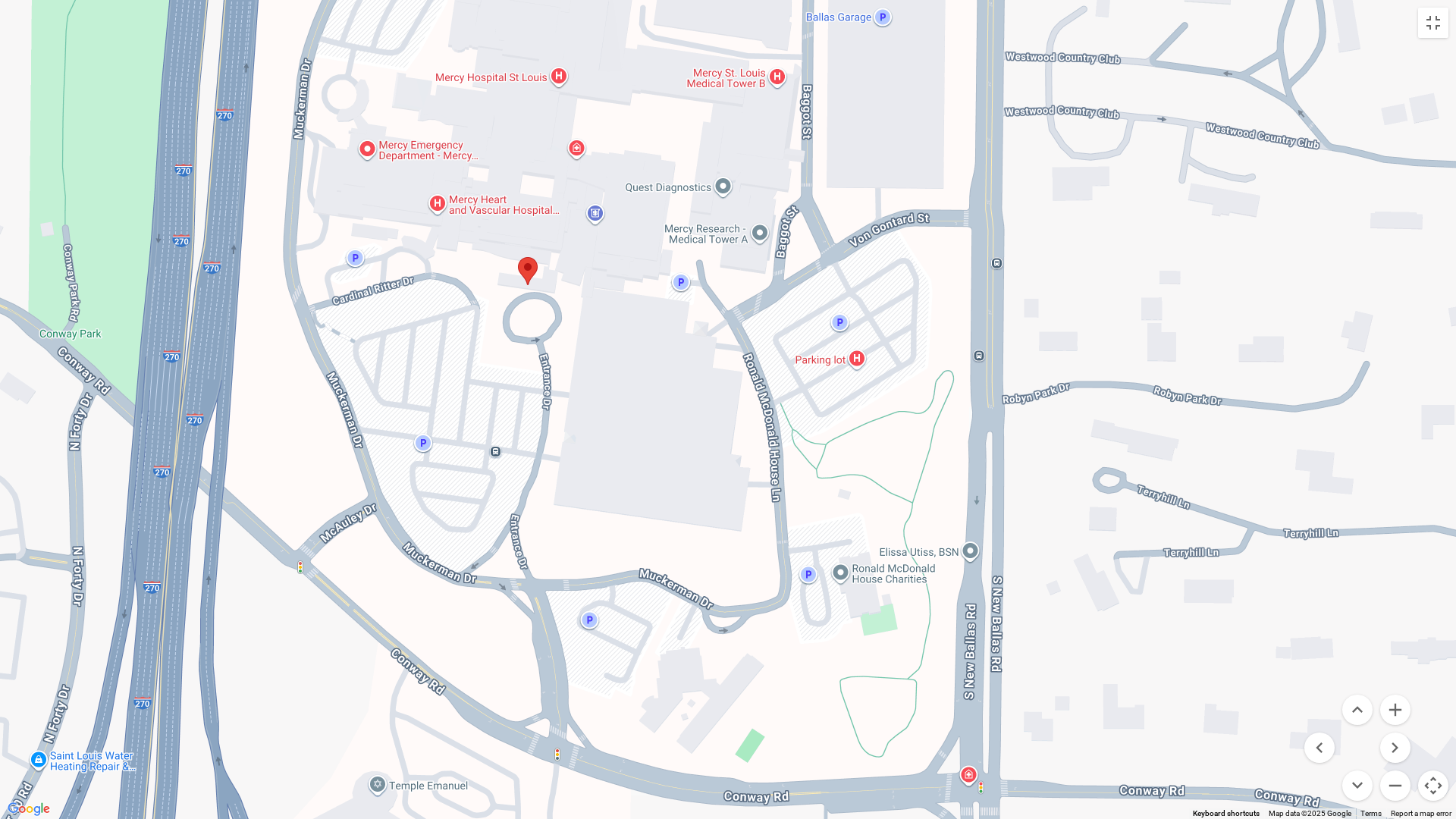
drag, startPoint x: 899, startPoint y: 671, endPoint x: 871, endPoint y: 459, distance: 213.8
click at [871, 459] on div at bounding box center [728, 410] width 1456 height 819
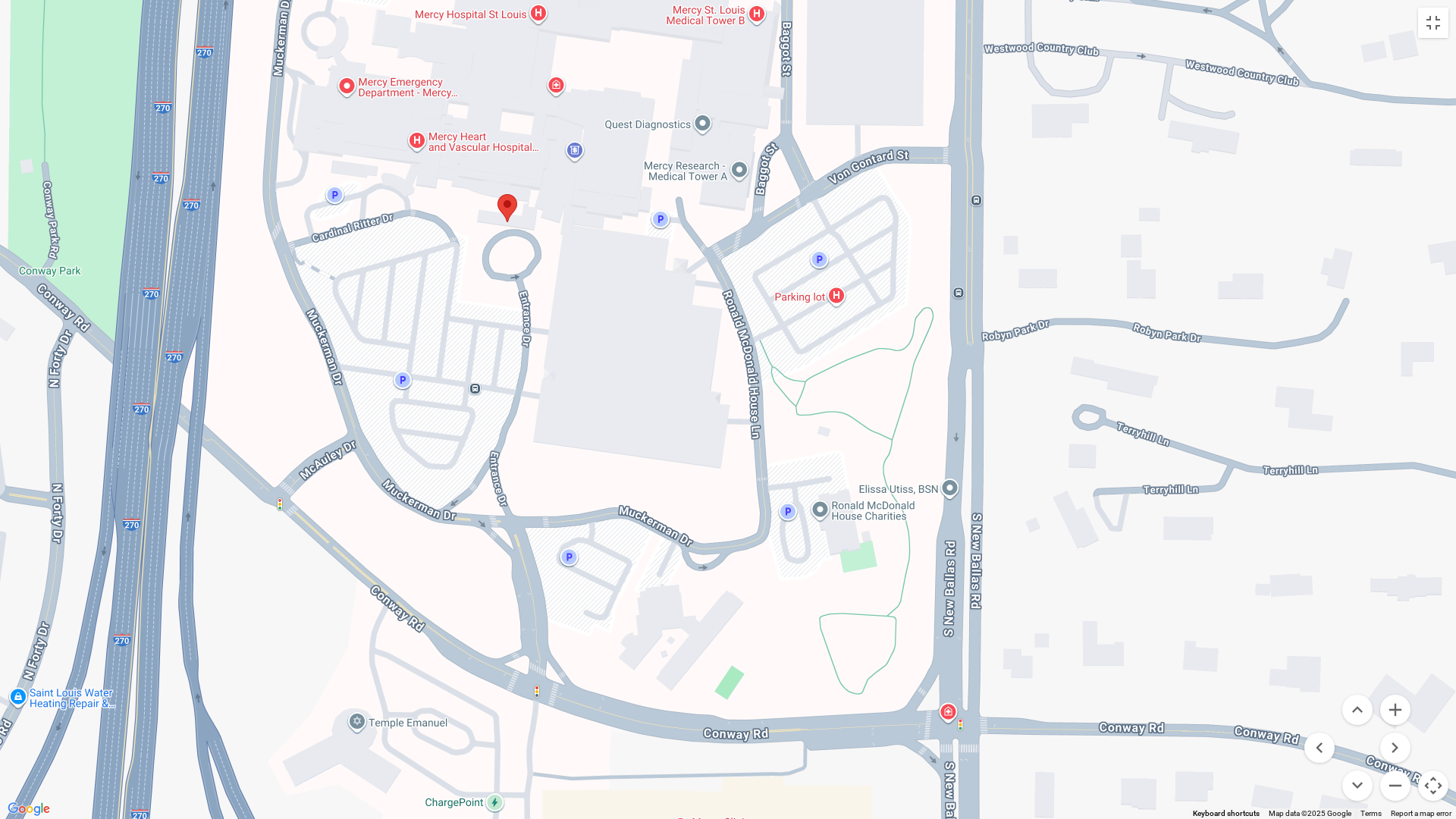
drag, startPoint x: 677, startPoint y: 713, endPoint x: 656, endPoint y: 649, distance: 67.4
click at [656, 649] on div at bounding box center [728, 410] width 1456 height 819
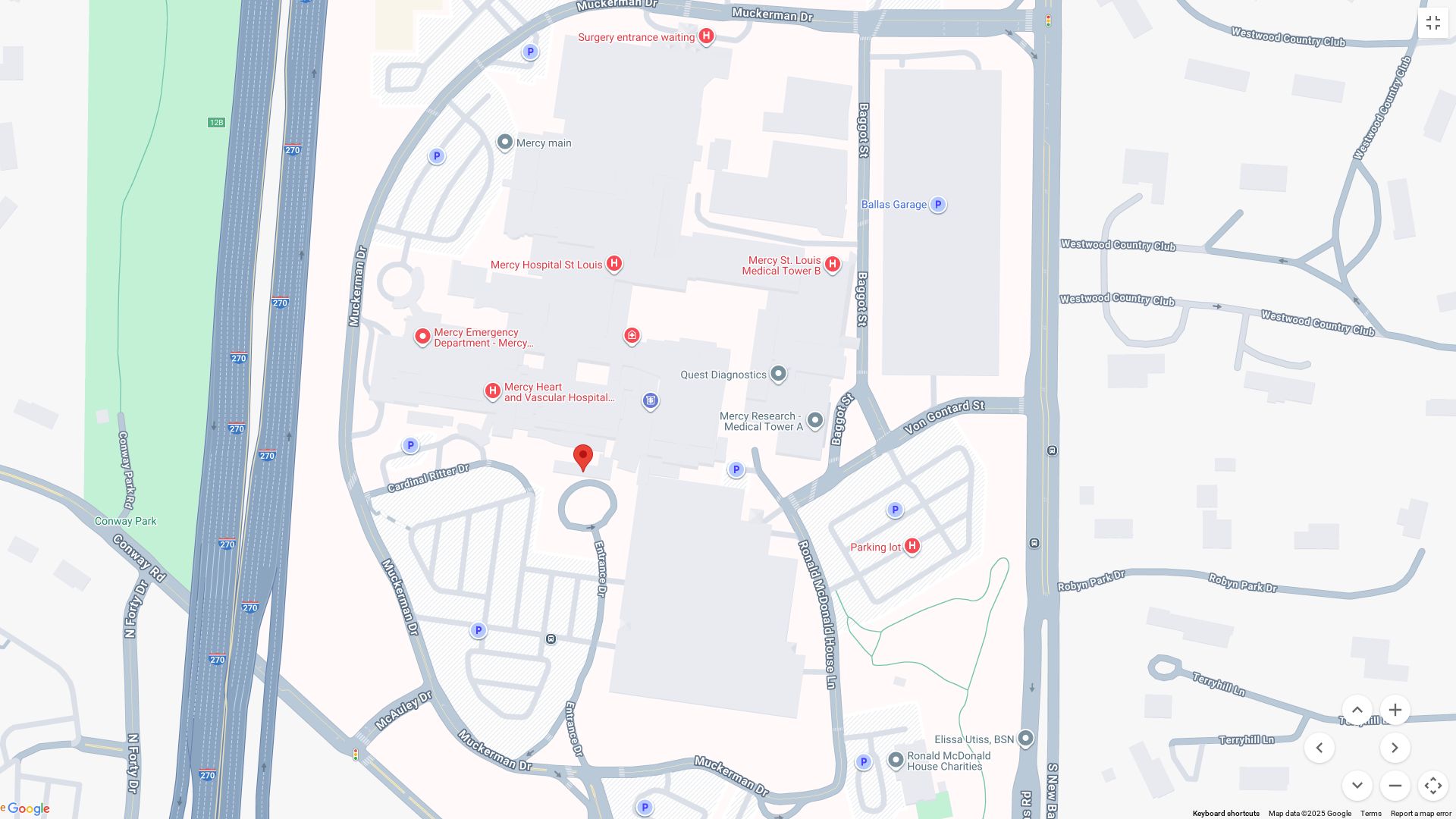
drag, startPoint x: 272, startPoint y: 341, endPoint x: 349, endPoint y: 594, distance: 264.5
click at [349, 594] on div at bounding box center [728, 410] width 1456 height 819
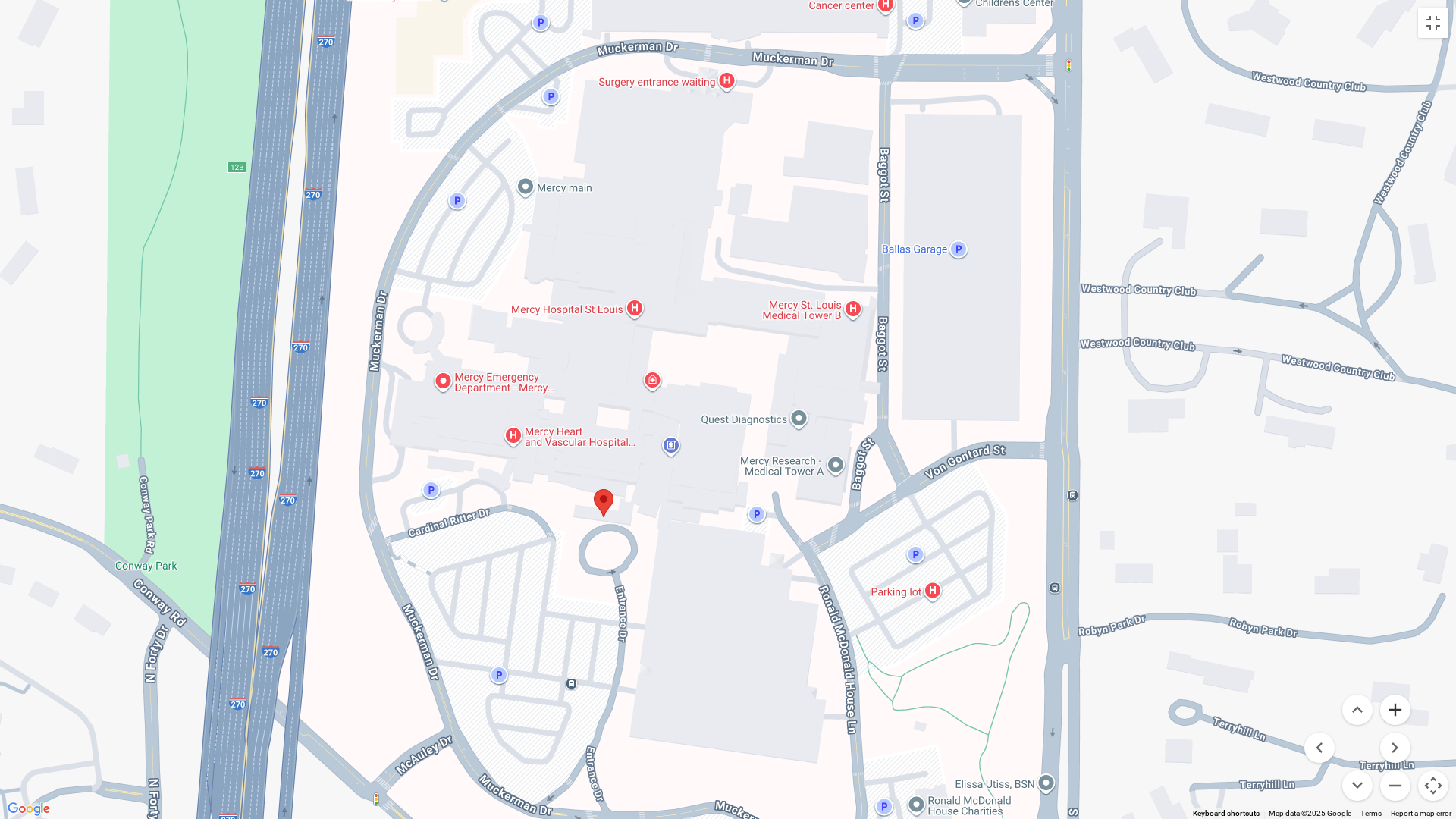
click at [1171, 663] on button "Zoom in" at bounding box center [1395, 710] width 31 height 31
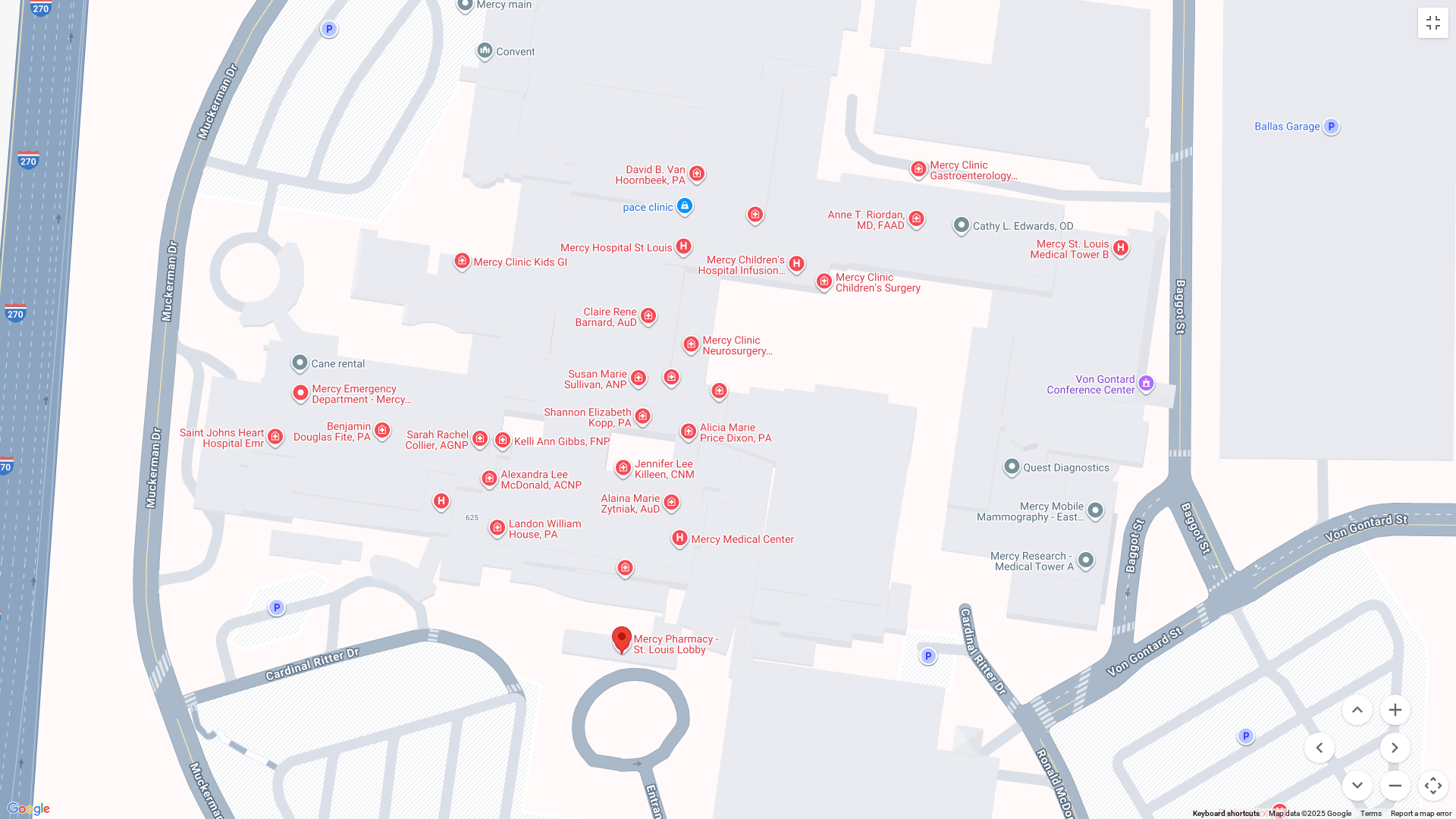
drag, startPoint x: 734, startPoint y: 771, endPoint x: 883, endPoint y: 802, distance: 152.2
click at [884, 663] on div at bounding box center [728, 410] width 1456 height 819
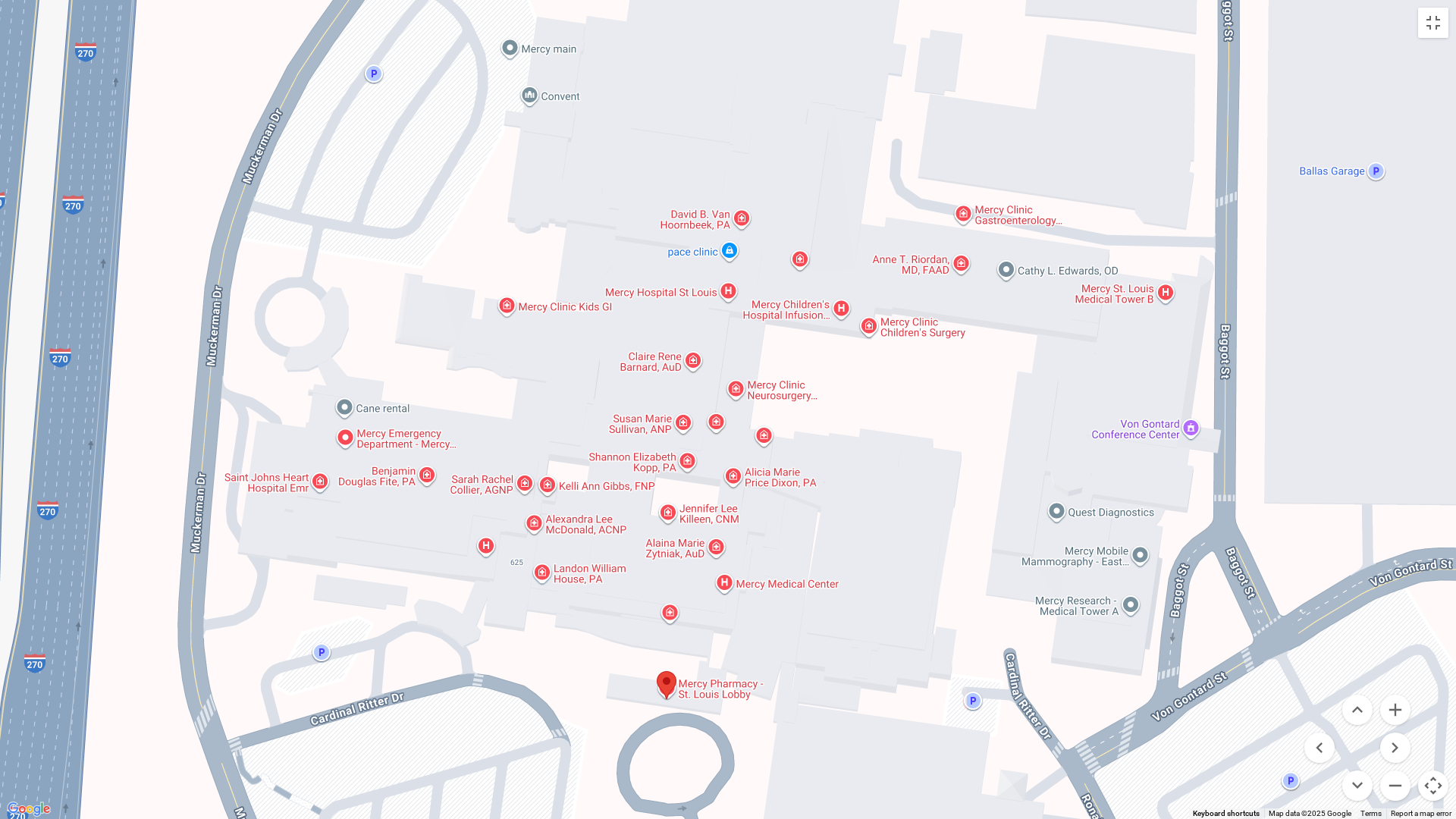
drag, startPoint x: 795, startPoint y: 768, endPoint x: 834, endPoint y: 808, distance: 55.9
click at [834, 663] on div at bounding box center [728, 410] width 1456 height 819
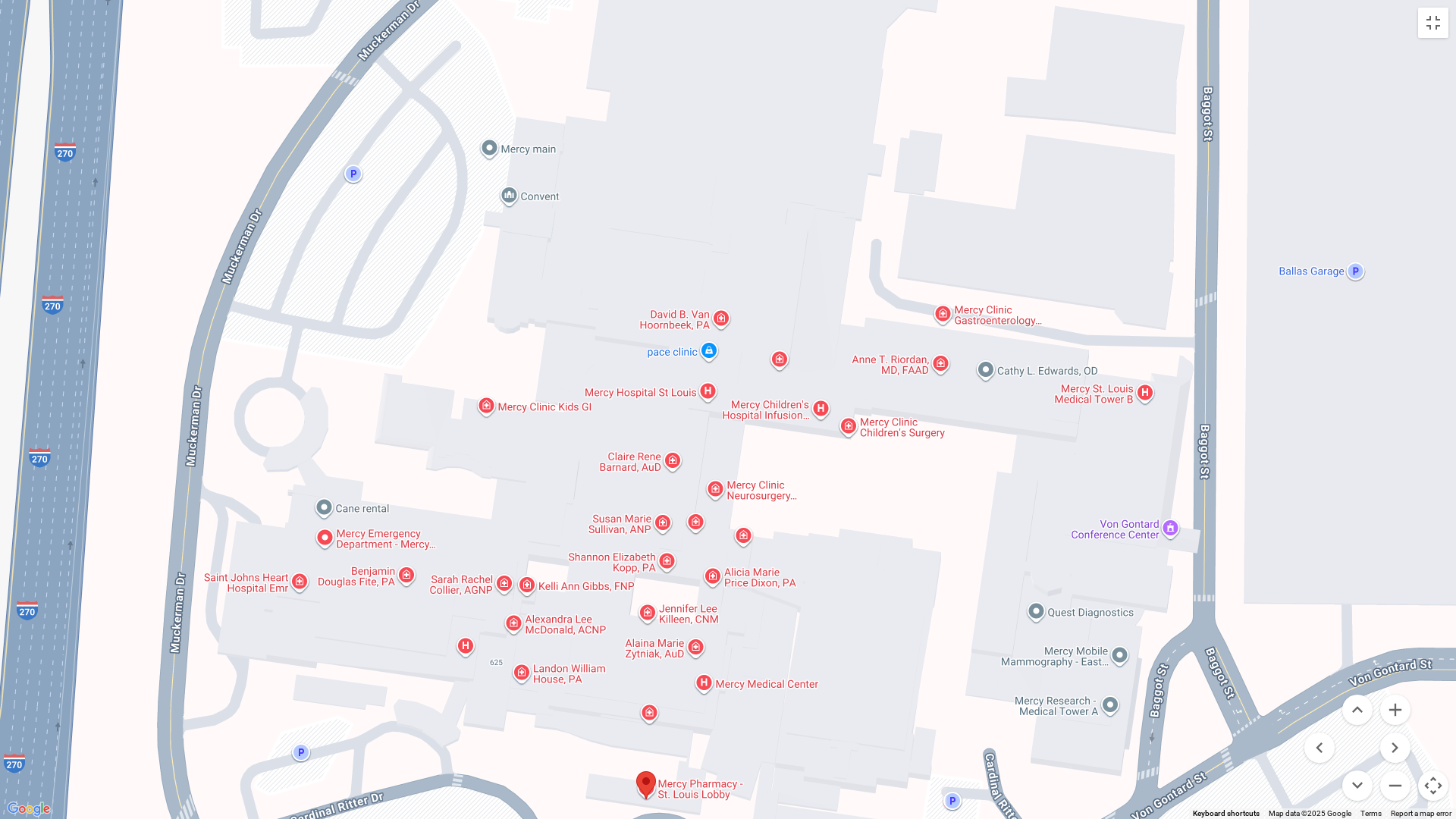
drag, startPoint x: 585, startPoint y: 703, endPoint x: 564, endPoint y: 806, distance: 105.1
click at [564, 663] on div at bounding box center [728, 410] width 1456 height 819
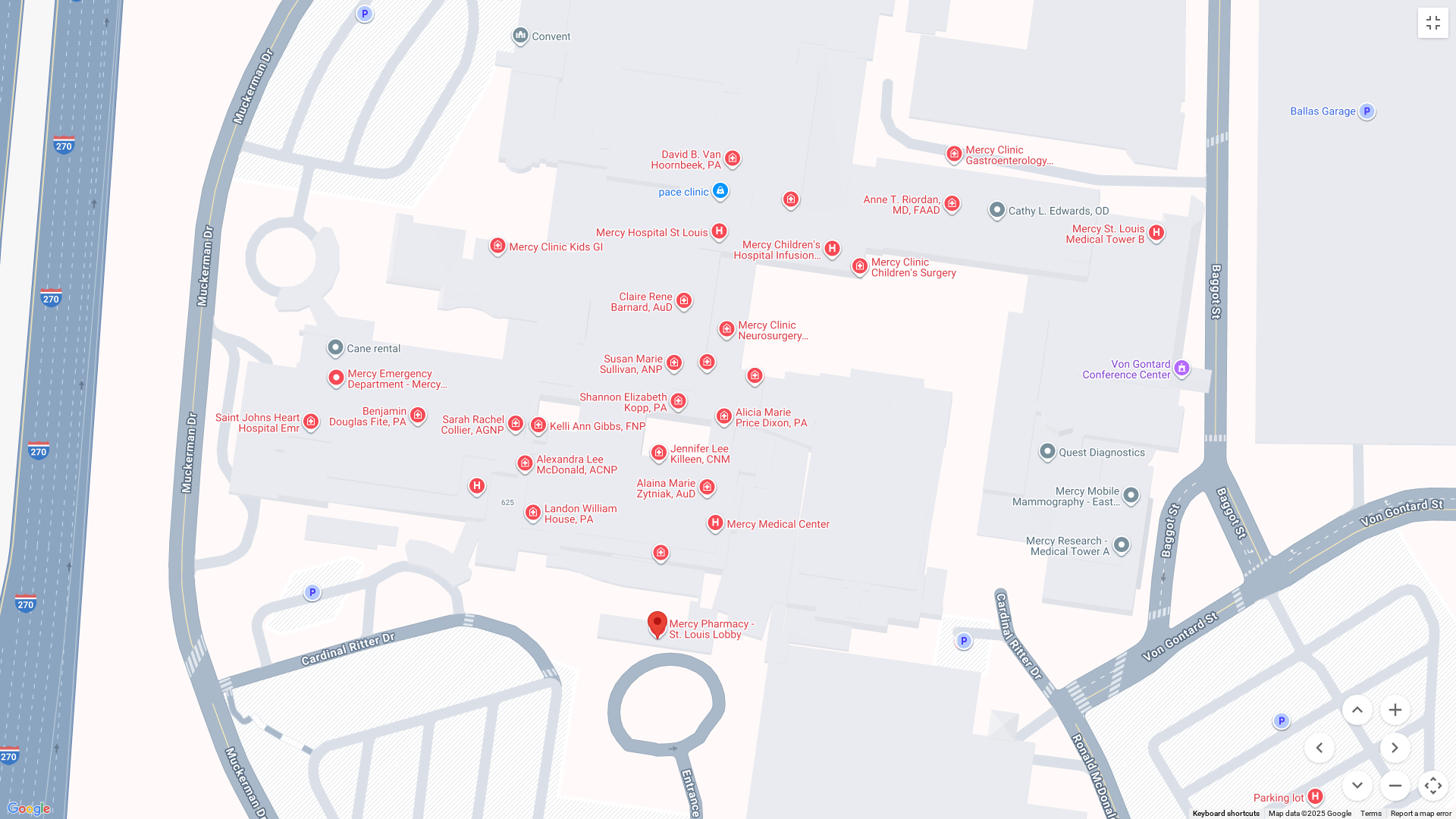
drag, startPoint x: 519, startPoint y: 735, endPoint x: 531, endPoint y: 575, distance: 160.4
click at [531, 575] on div at bounding box center [728, 410] width 1456 height 819
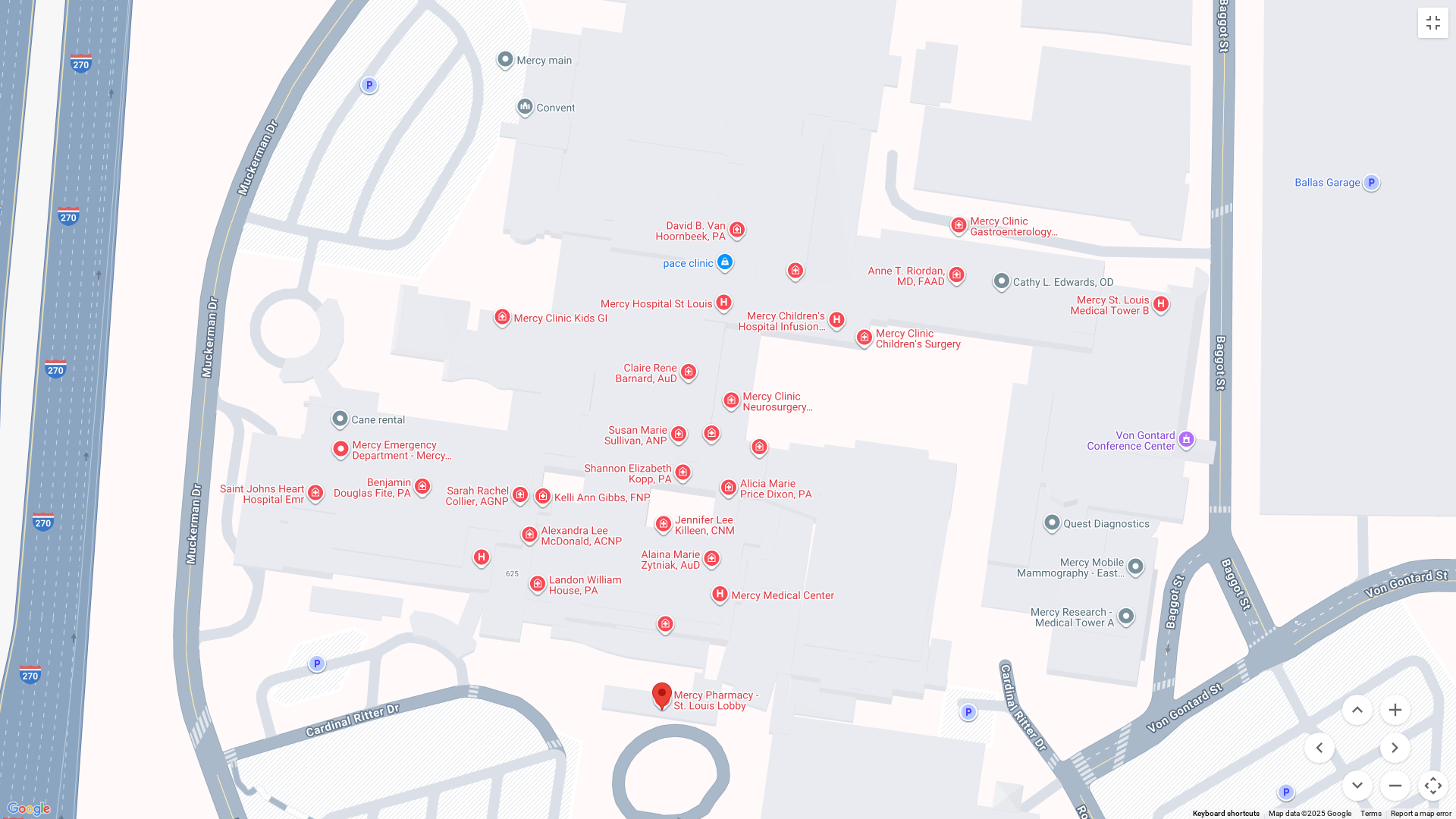
drag, startPoint x: 568, startPoint y: 617, endPoint x: 573, endPoint y: 690, distance: 73.2
click at [573, 663] on div at bounding box center [728, 410] width 1456 height 819
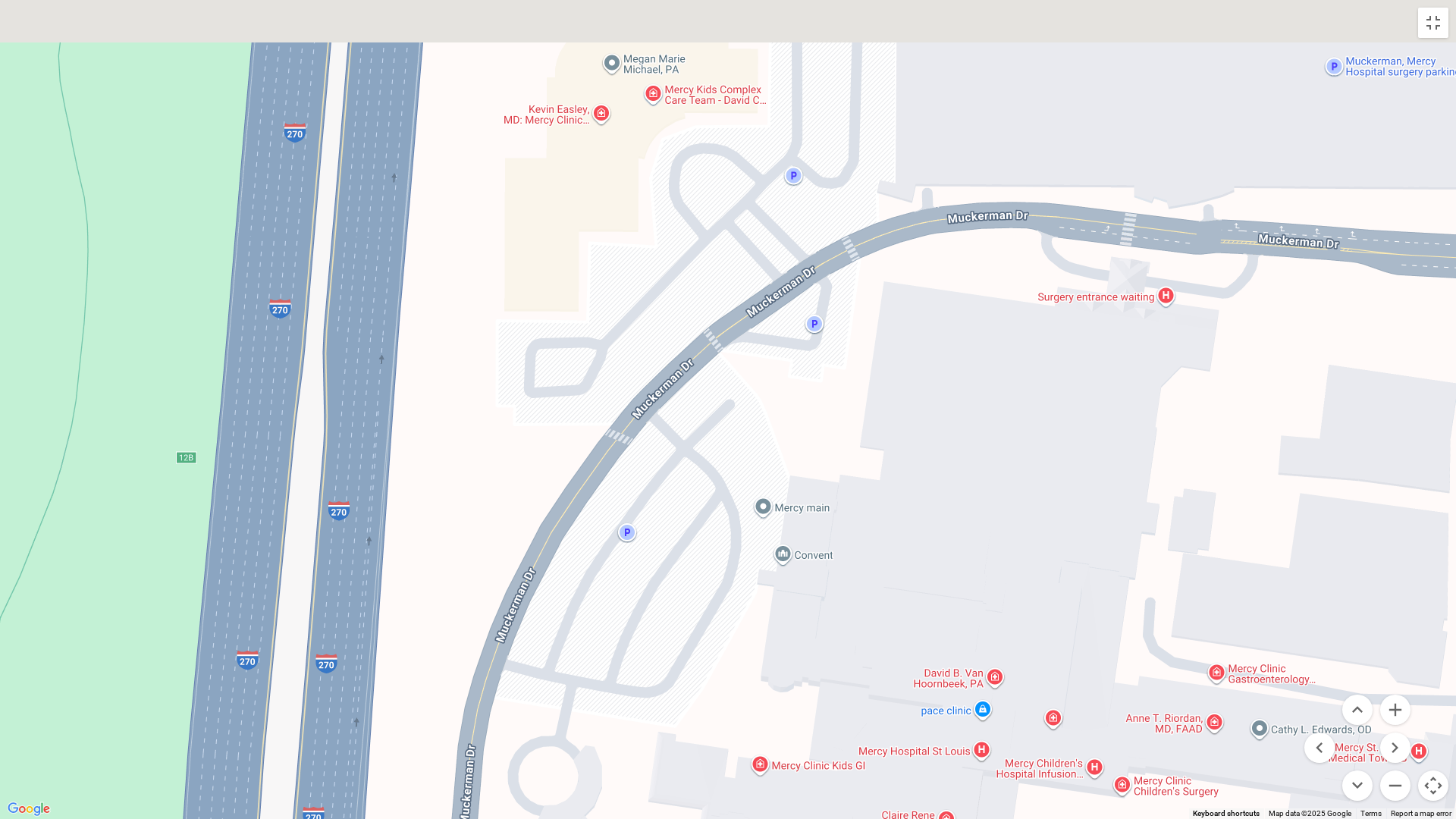
drag, startPoint x: 253, startPoint y: 326, endPoint x: 541, endPoint y: 810, distance: 563.2
click at [529, 663] on div at bounding box center [728, 410] width 1456 height 819
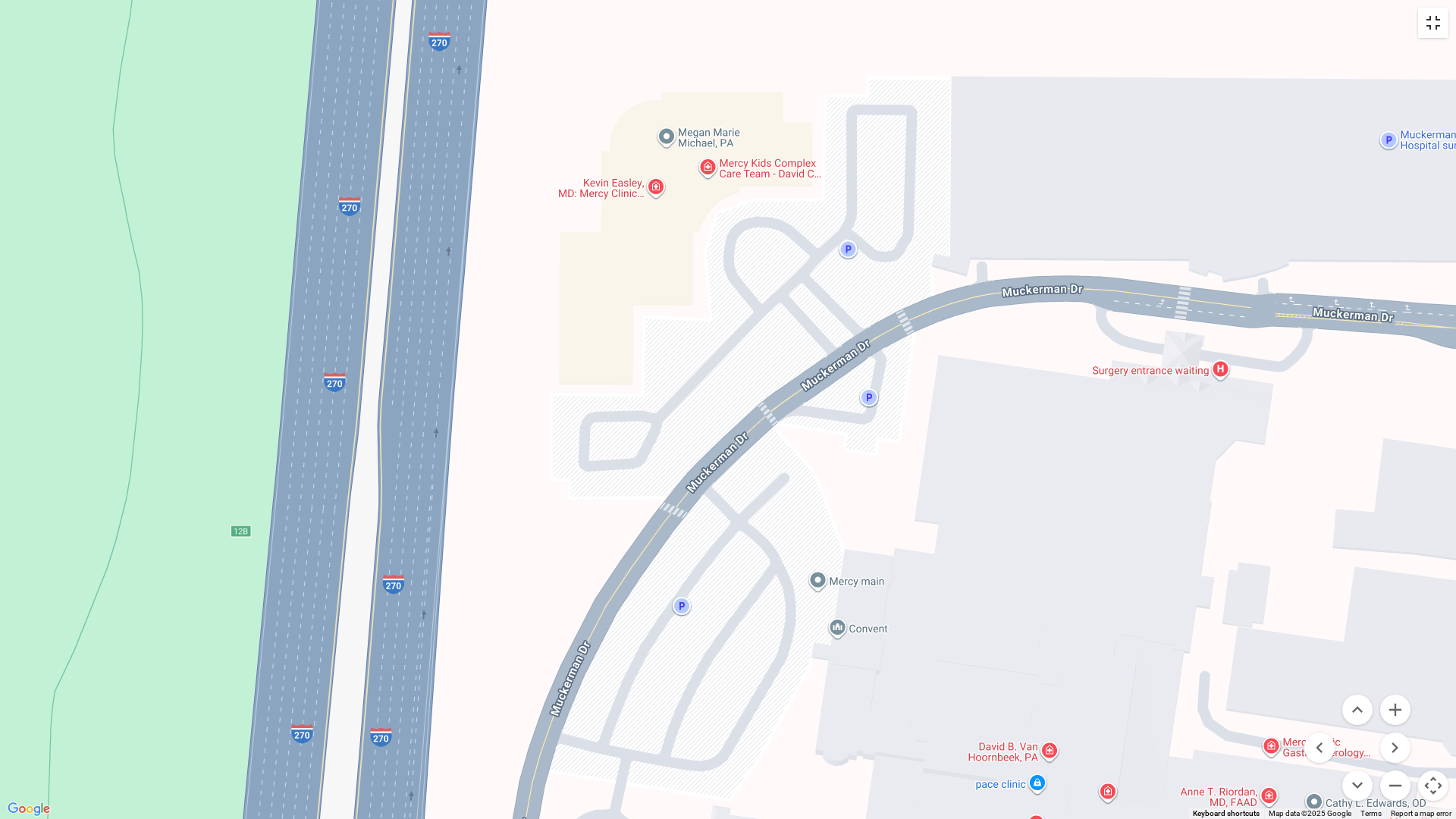
click at [1171, 27] on button "Toggle fullscreen view" at bounding box center [1433, 23] width 31 height 31
